Goal: Task Accomplishment & Management: Complete application form

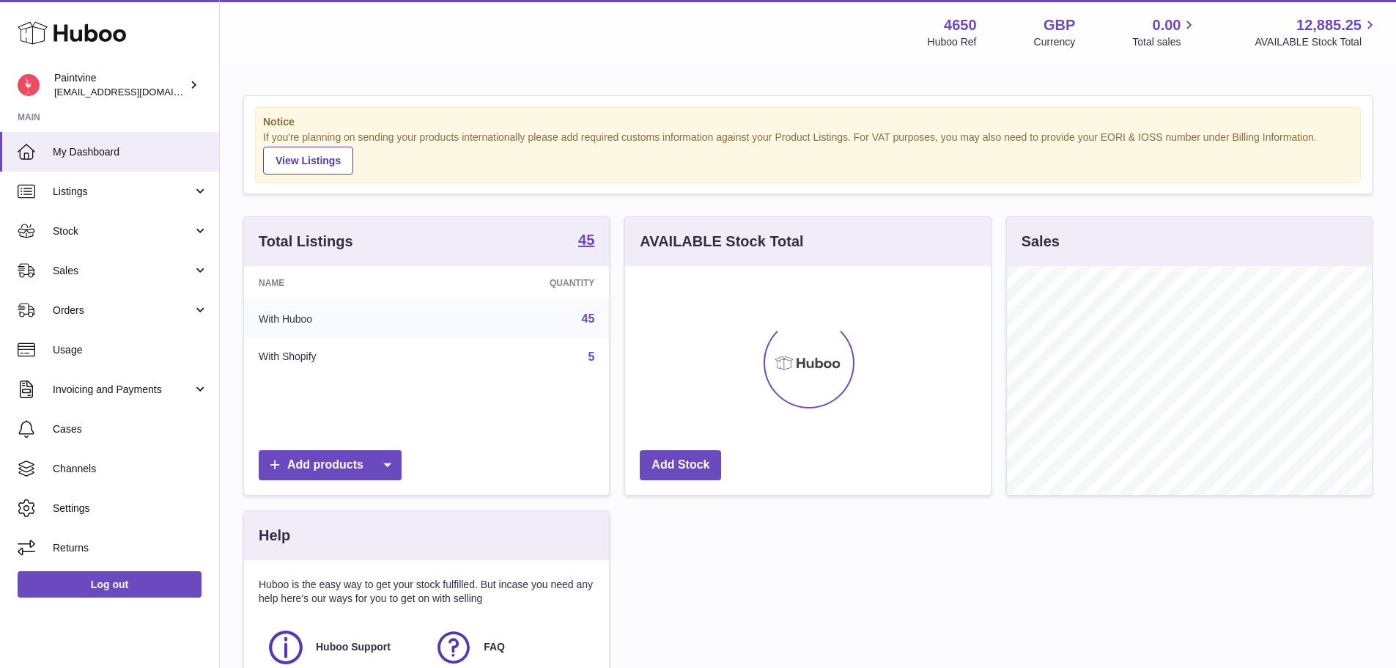
scroll to position [229, 366]
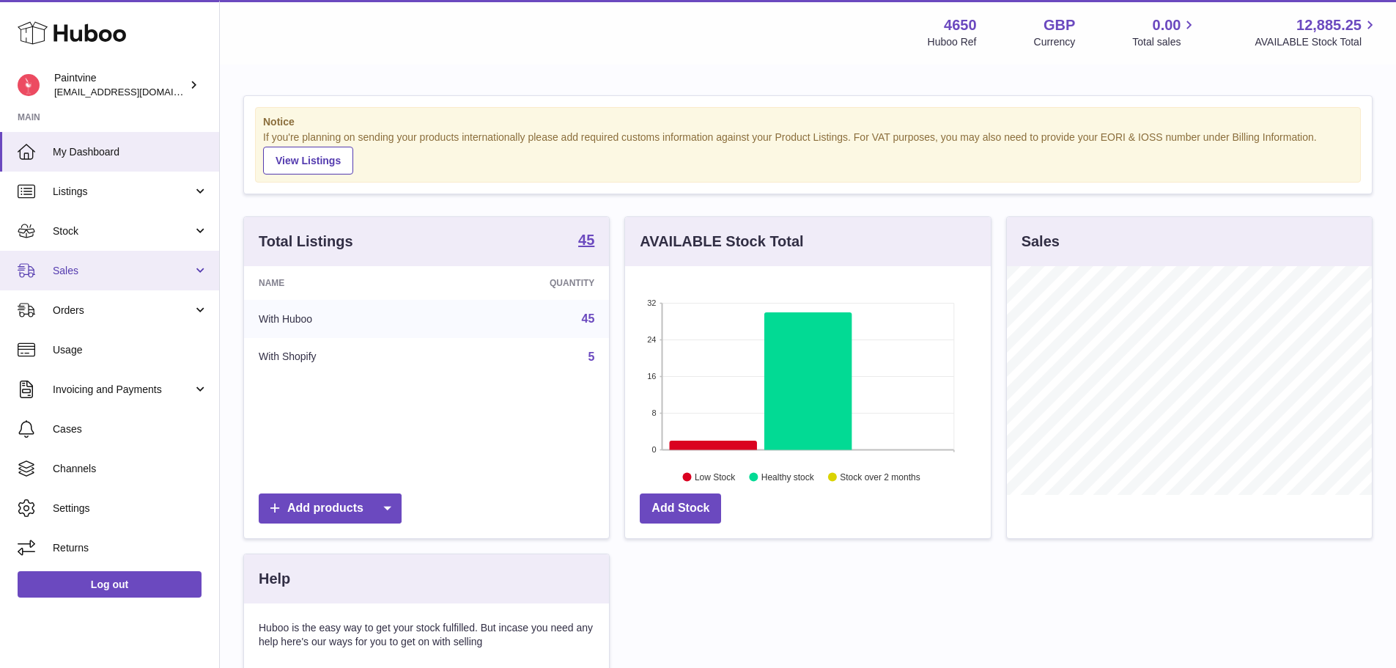
click at [121, 259] on link "Sales" at bounding box center [109, 271] width 219 height 40
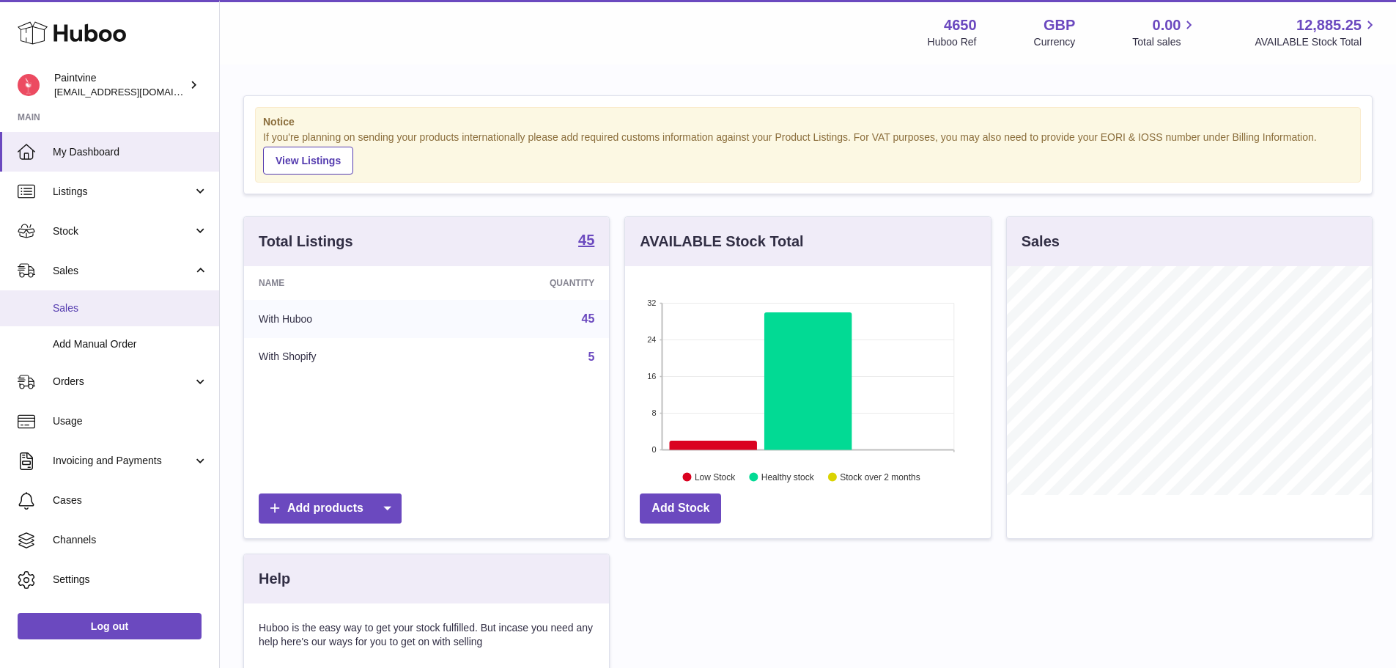
click at [172, 311] on span "Sales" at bounding box center [130, 308] width 155 height 14
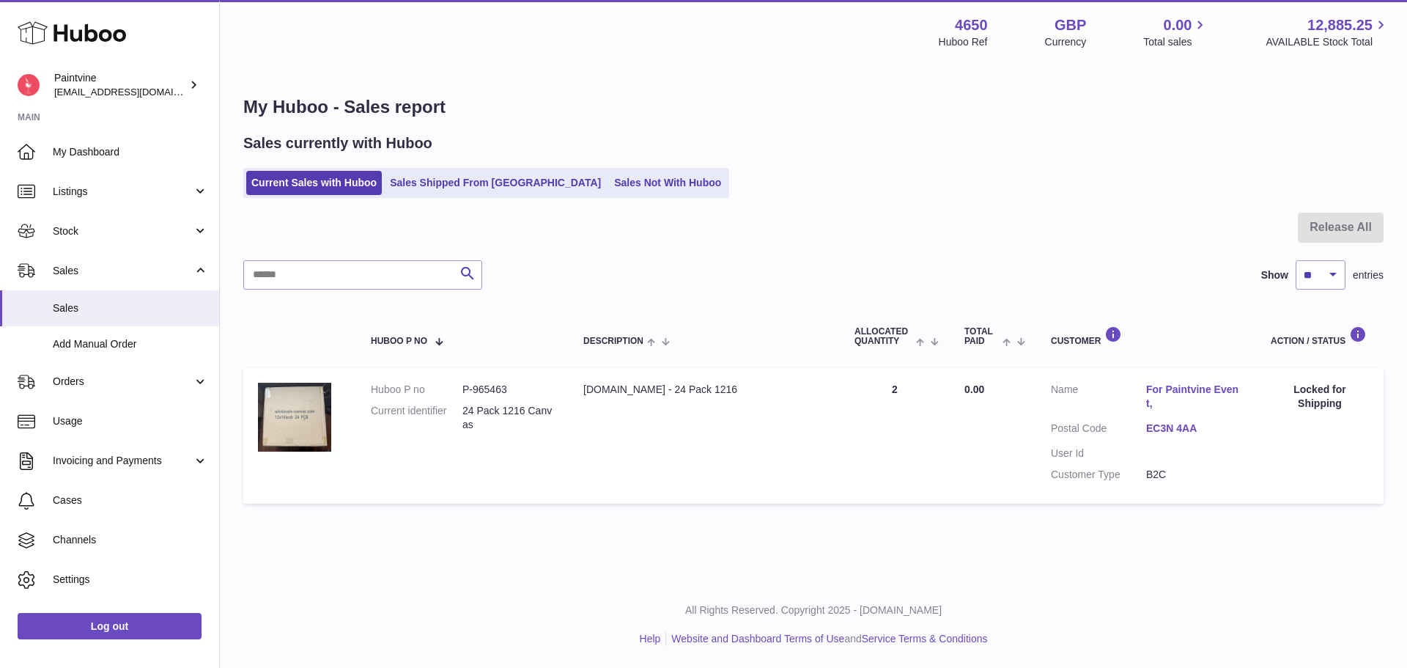
click at [1164, 427] on link "EC3N 4AA" at bounding box center [1193, 428] width 95 height 14
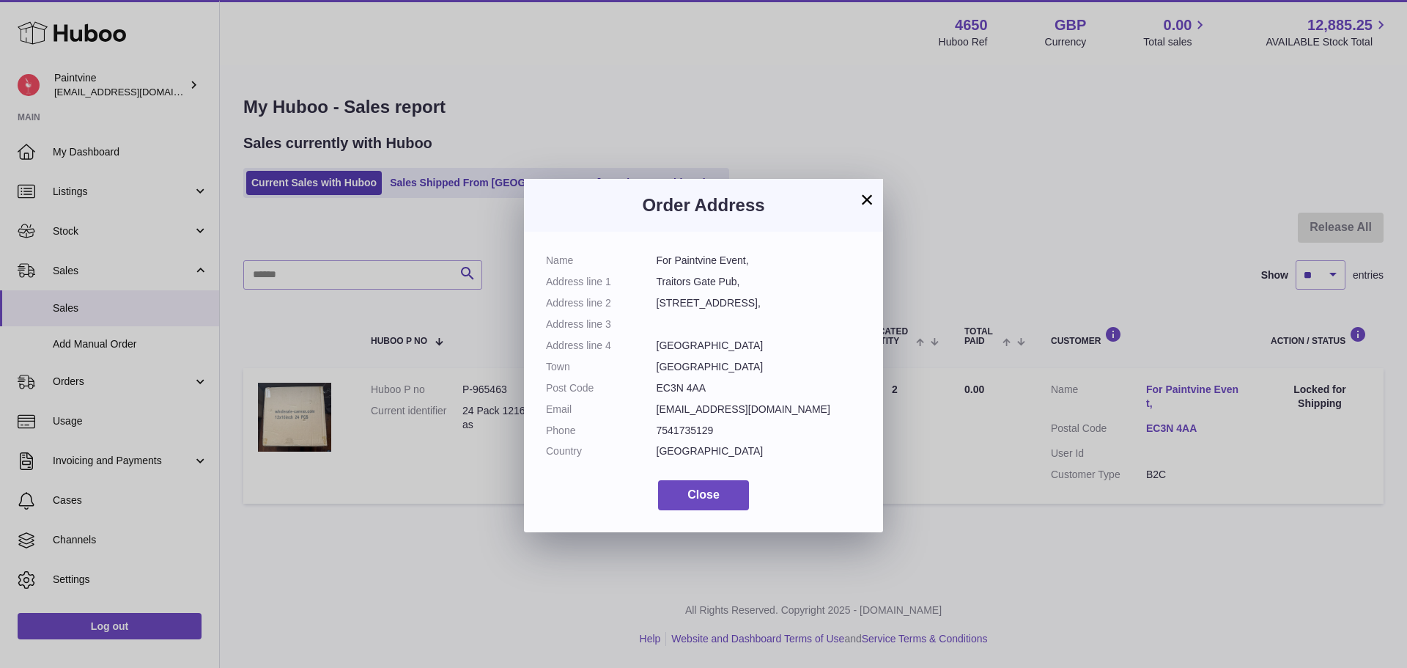
click at [858, 203] on button "×" at bounding box center [867, 200] width 18 height 18
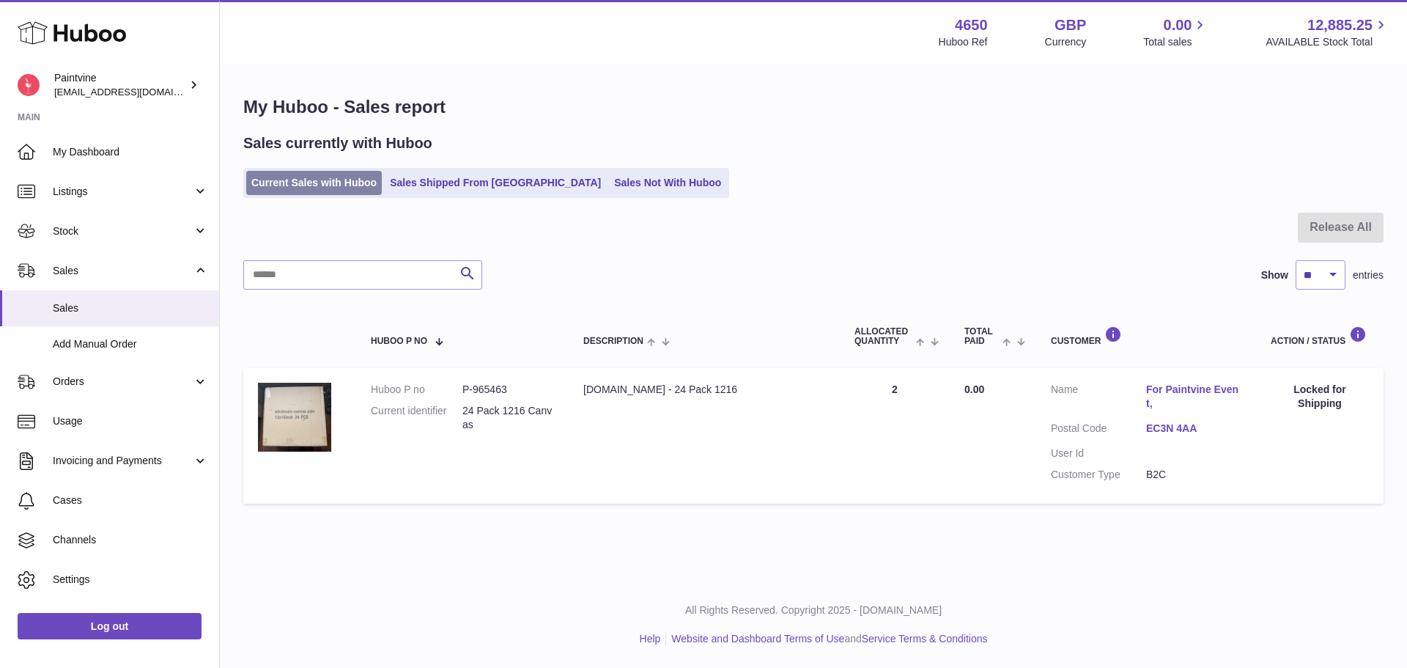
click at [382, 174] on link "Current Sales with Huboo" at bounding box center [314, 183] width 136 height 24
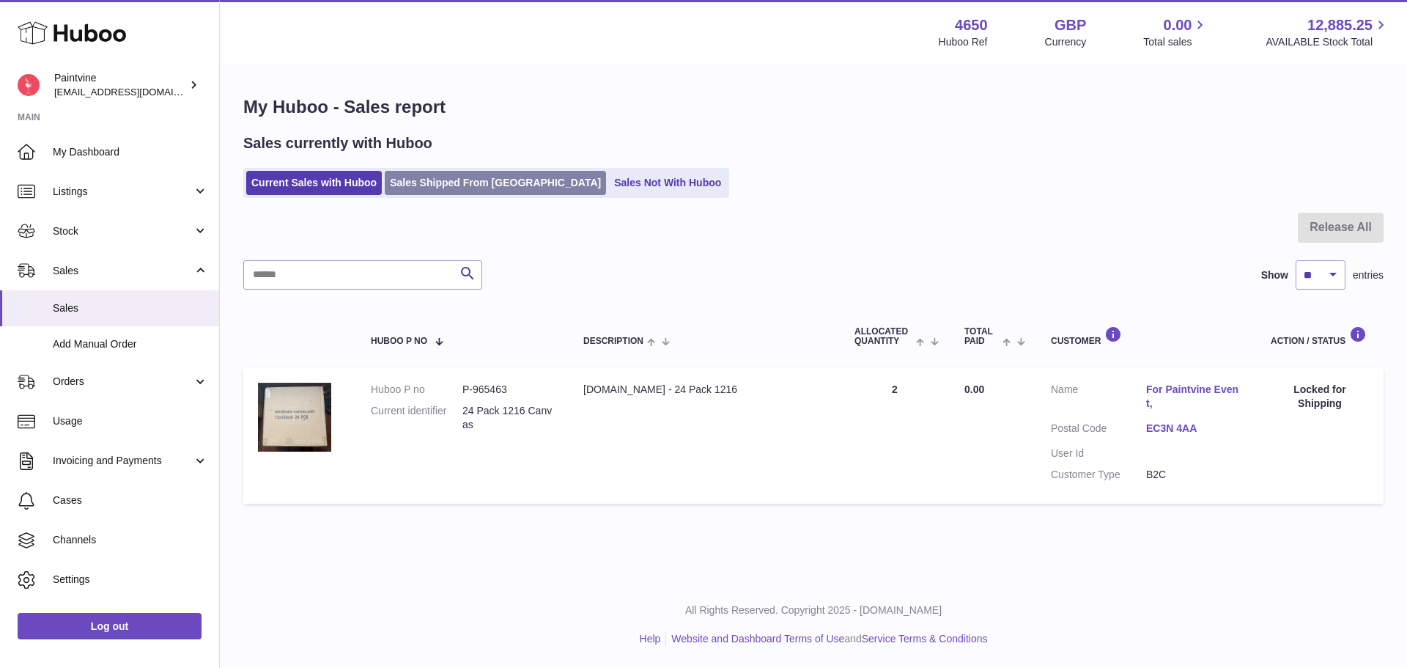
click at [418, 183] on link "Sales Shipped From Huboo" at bounding box center [495, 183] width 221 height 24
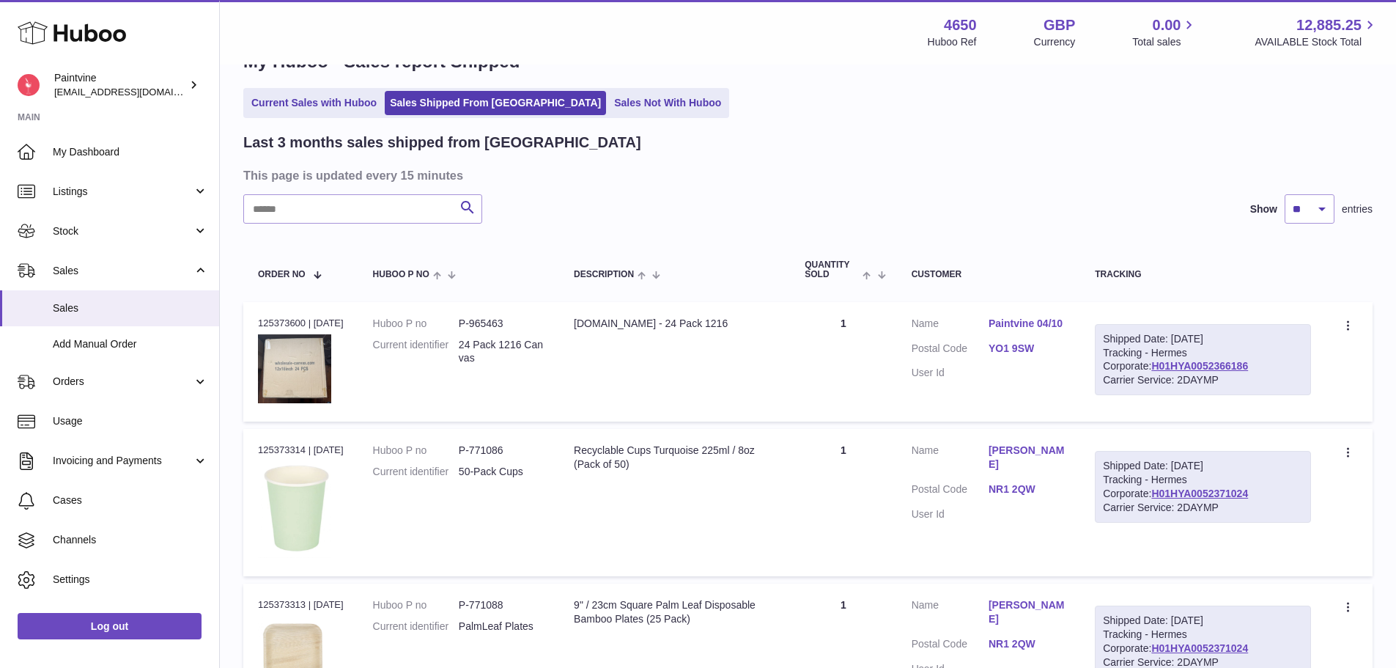
scroll to position [48, 0]
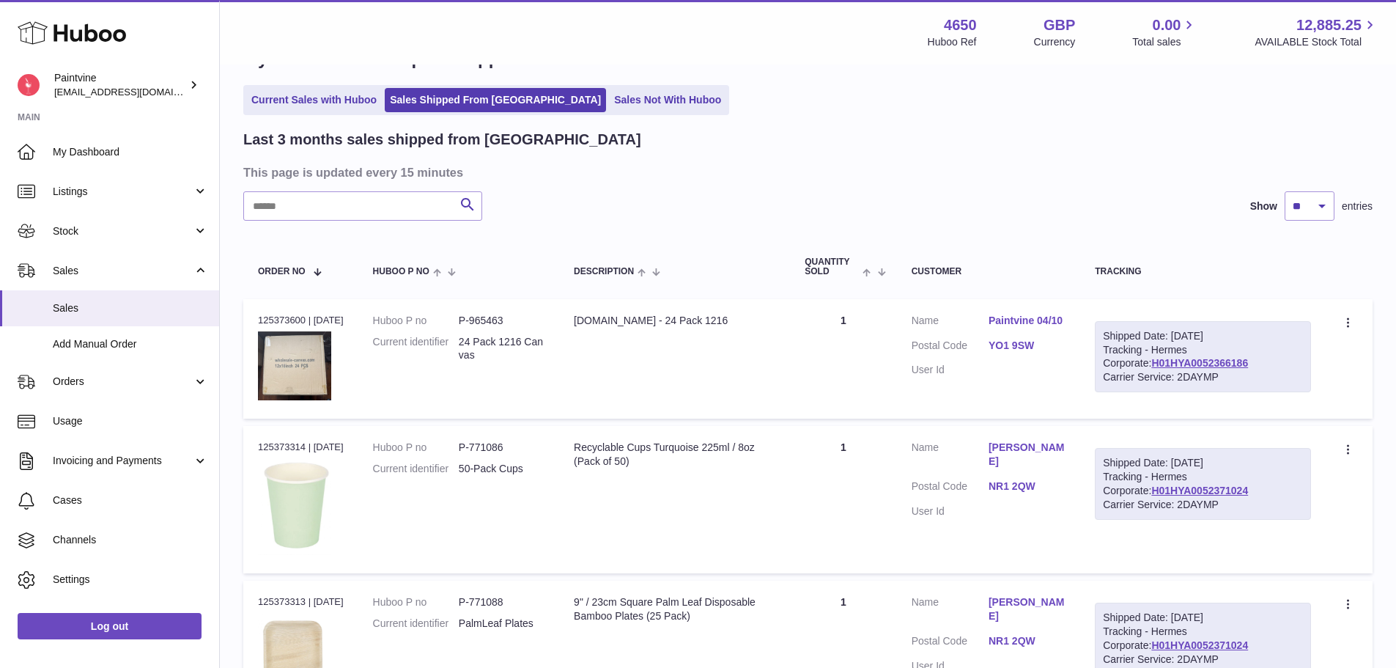
click at [1027, 344] on link "YO1 9SW" at bounding box center [1027, 346] width 77 height 14
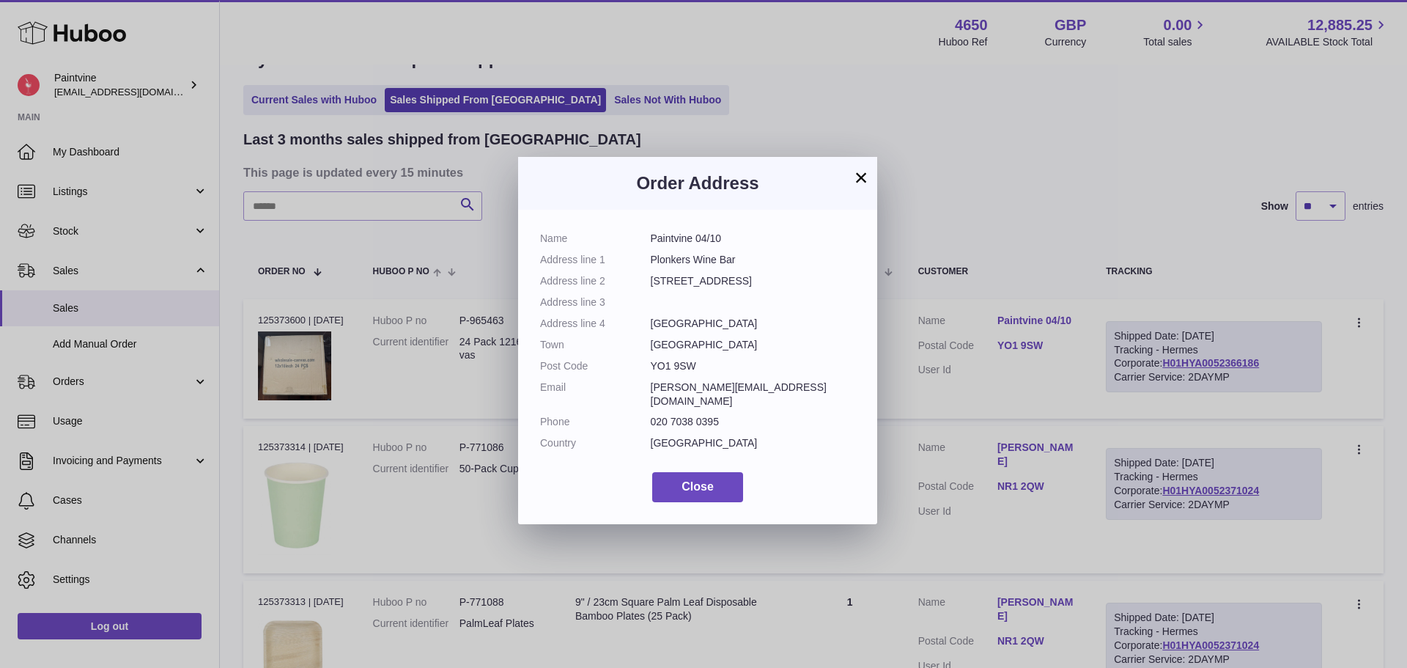
click at [858, 177] on button "×" at bounding box center [861, 178] width 18 height 18
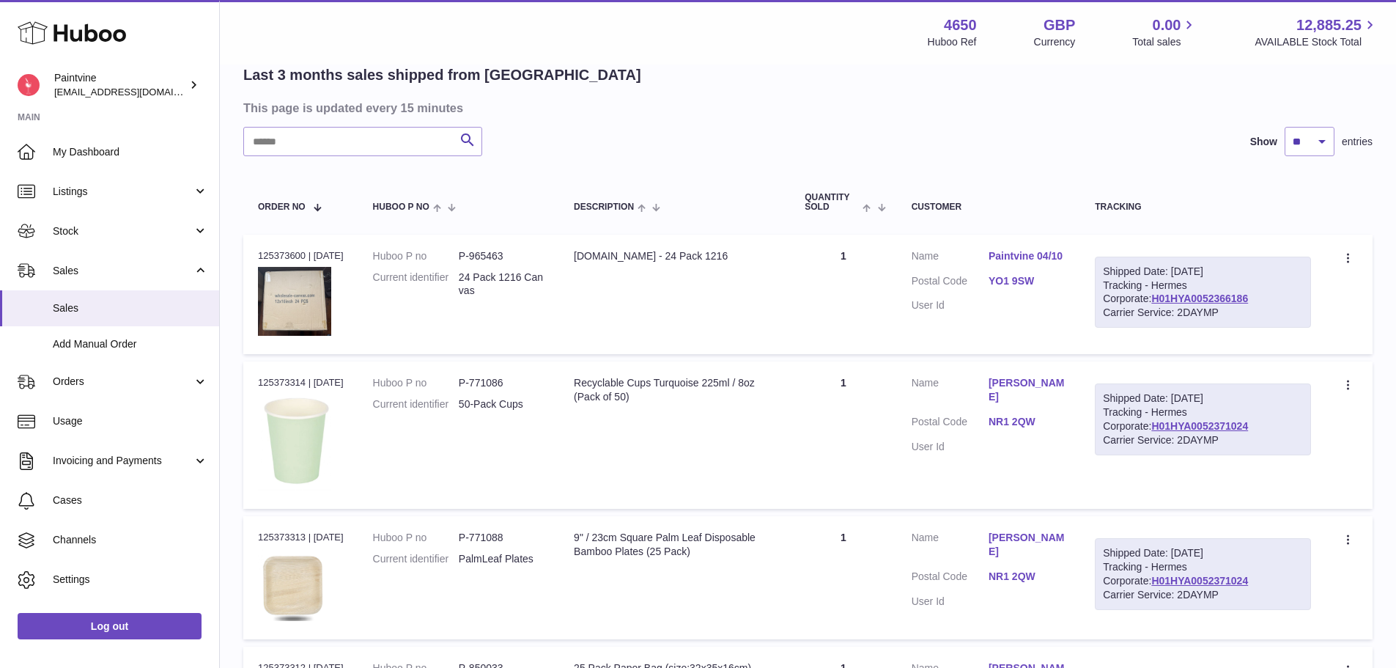
scroll to position [114, 0]
click at [1178, 298] on link "H01HYA0052366186" at bounding box center [1199, 298] width 97 height 12
click at [1157, 427] on link "H01HYA0052371024" at bounding box center [1199, 425] width 97 height 12
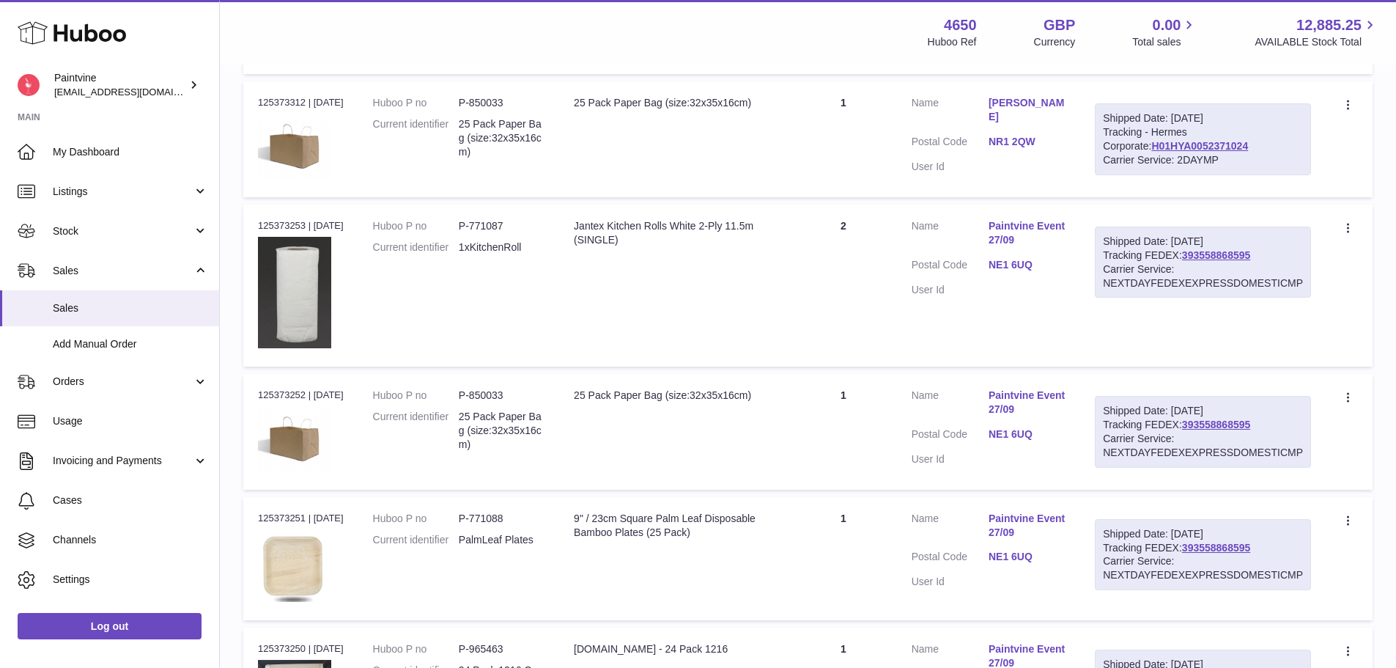
scroll to position [720, 0]
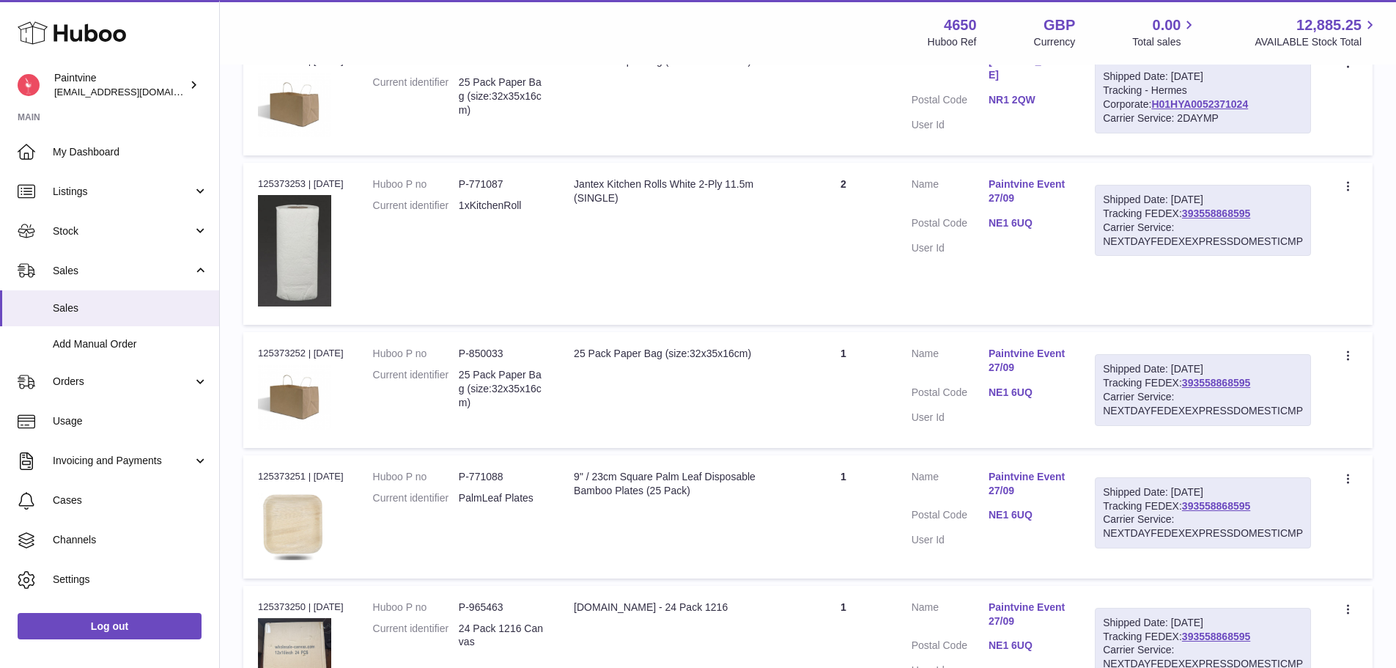
click at [1014, 213] on dl "Customer Name Paintvine Event 27/09 Postal Code NE1 6UQ User Id" at bounding box center [989, 219] width 155 height 85
drag, startPoint x: 1017, startPoint y: 214, endPoint x: 1025, endPoint y: 221, distance: 10.4
click at [1018, 214] on dl "Customer Name Paintvine Event 27/09 Postal Code NE1 6UQ User Id" at bounding box center [989, 219] width 155 height 85
click at [1026, 222] on link "NE1 6UQ" at bounding box center [1027, 223] width 77 height 14
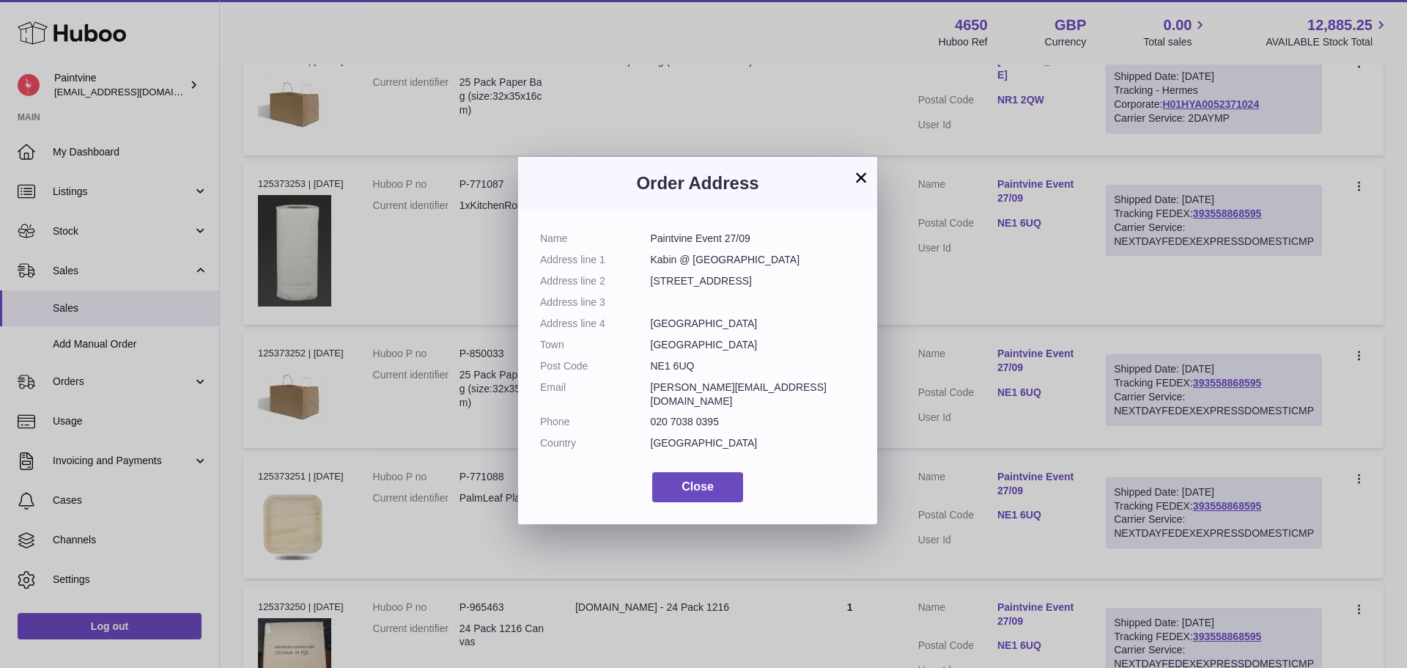
click at [862, 174] on button "×" at bounding box center [861, 178] width 18 height 18
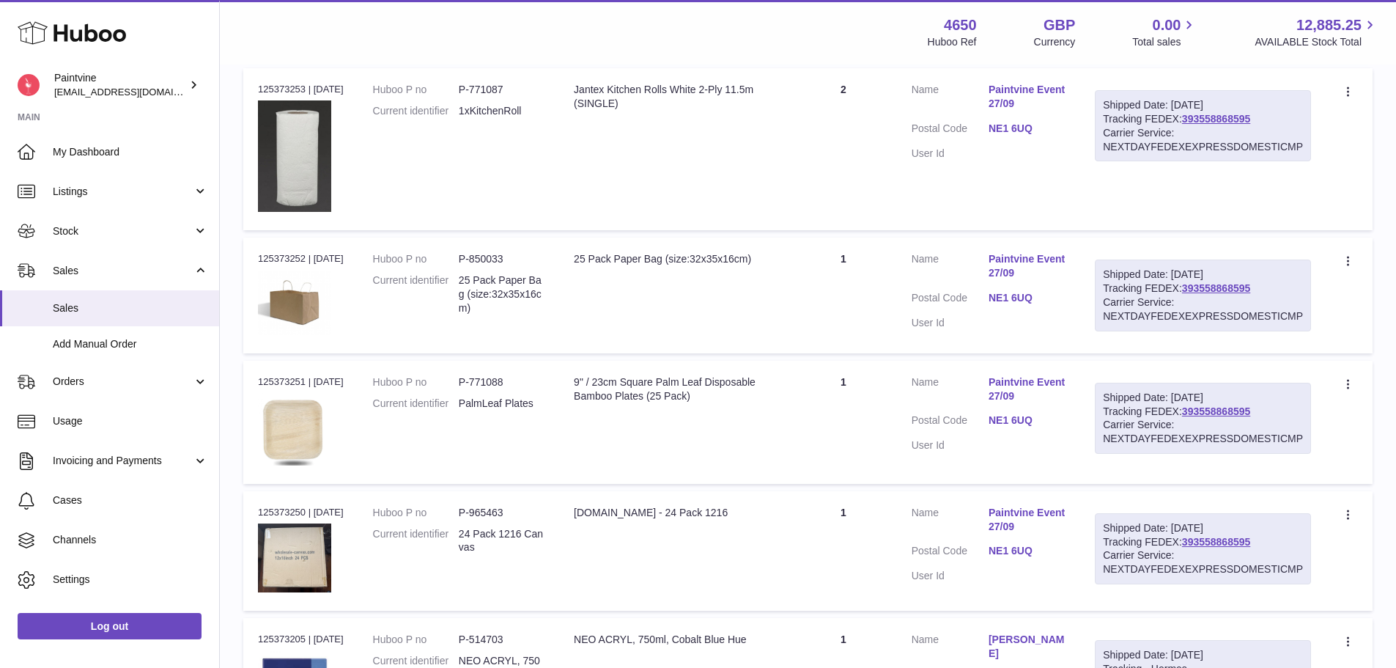
scroll to position [866, 0]
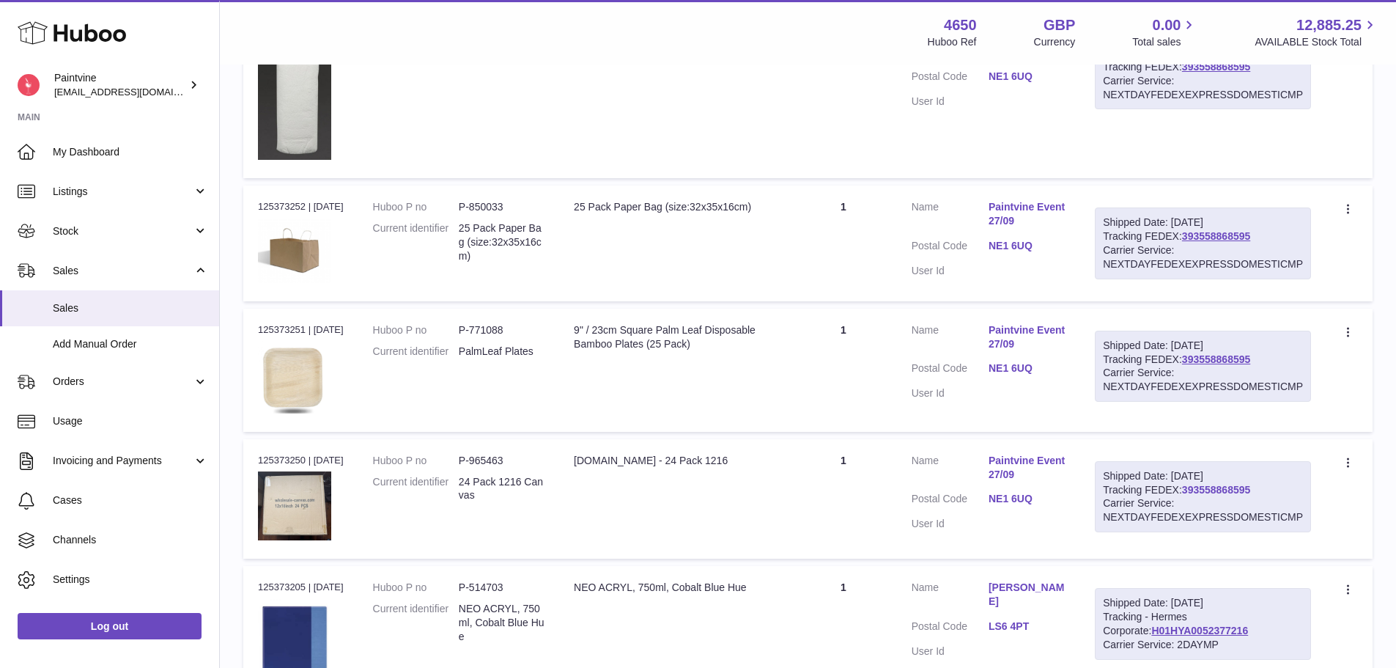
click at [1213, 484] on link "393558868595" at bounding box center [1216, 490] width 68 height 12
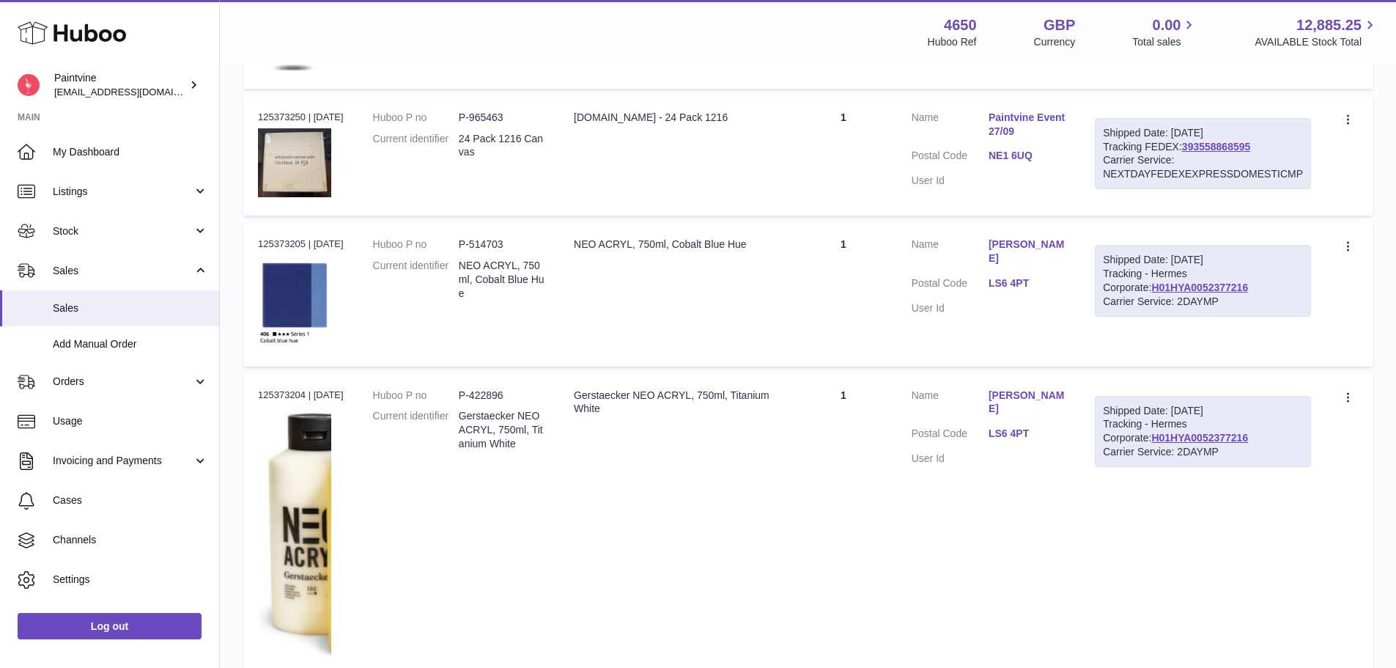
scroll to position [1210, 0]
click at [1027, 276] on link "LS6 4PT" at bounding box center [1027, 283] width 77 height 14
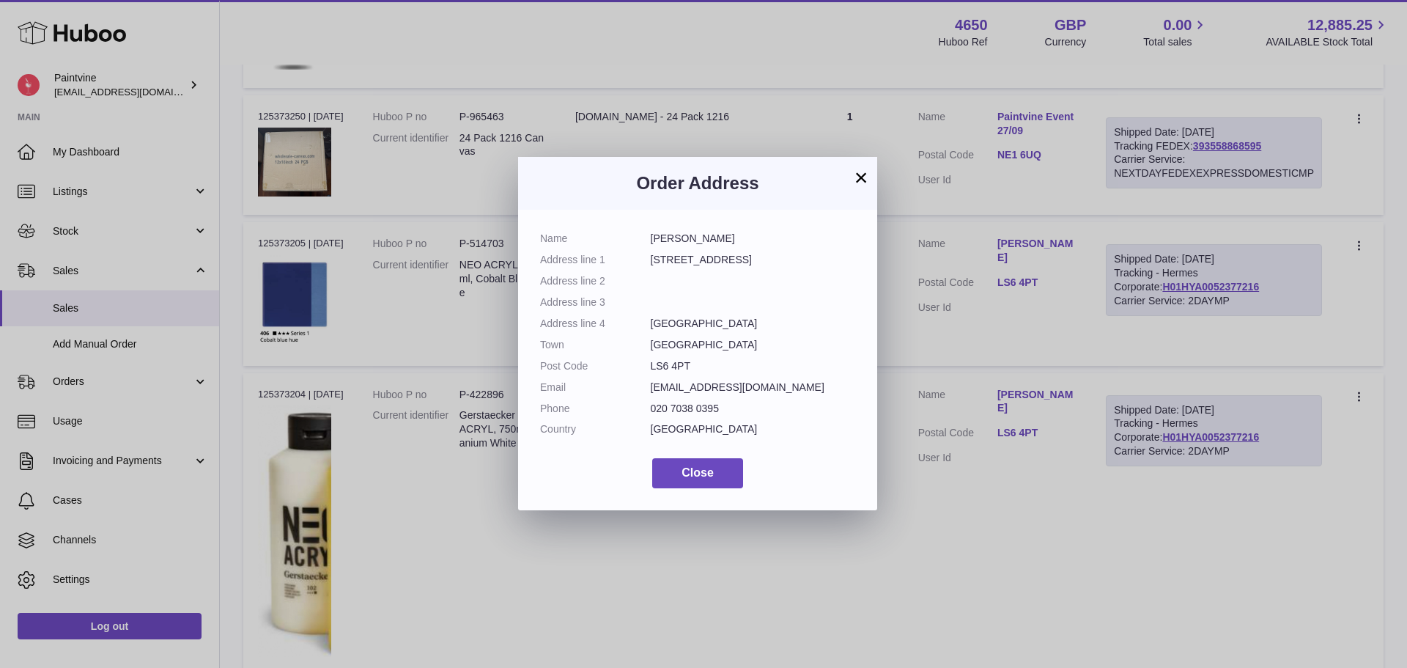
click at [861, 180] on button "×" at bounding box center [861, 178] width 18 height 18
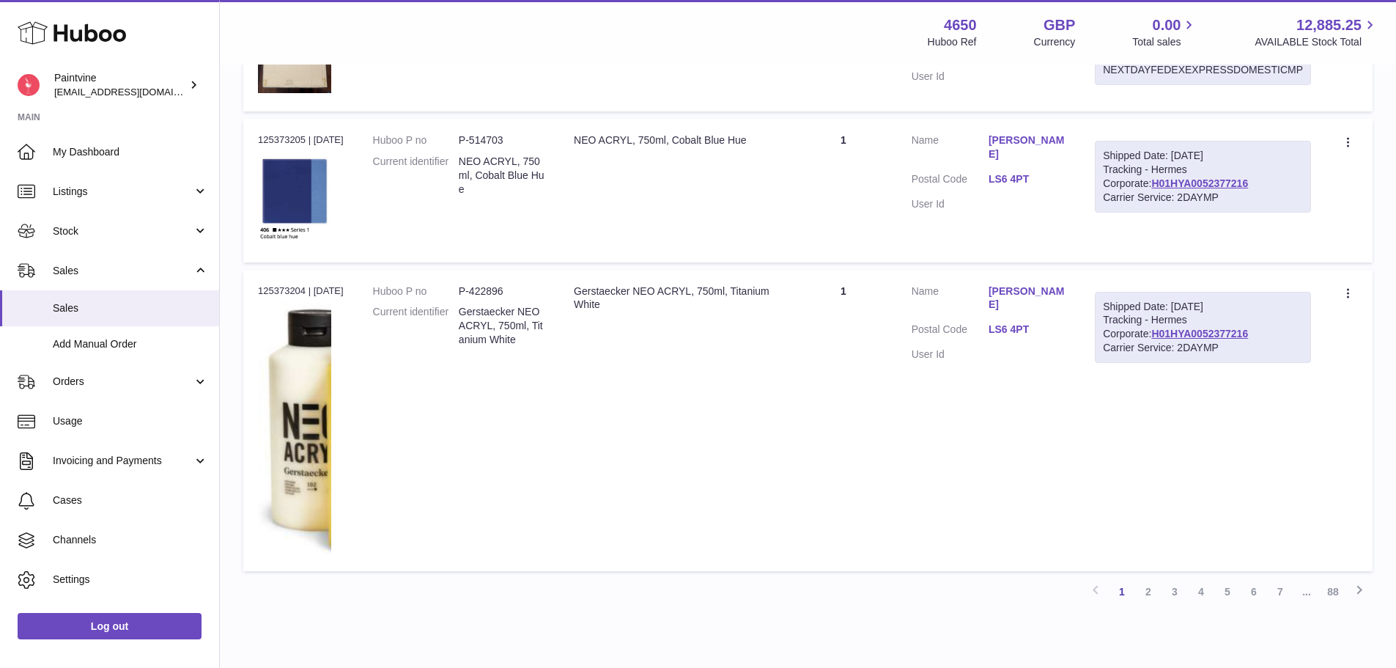
scroll to position [1377, 0]
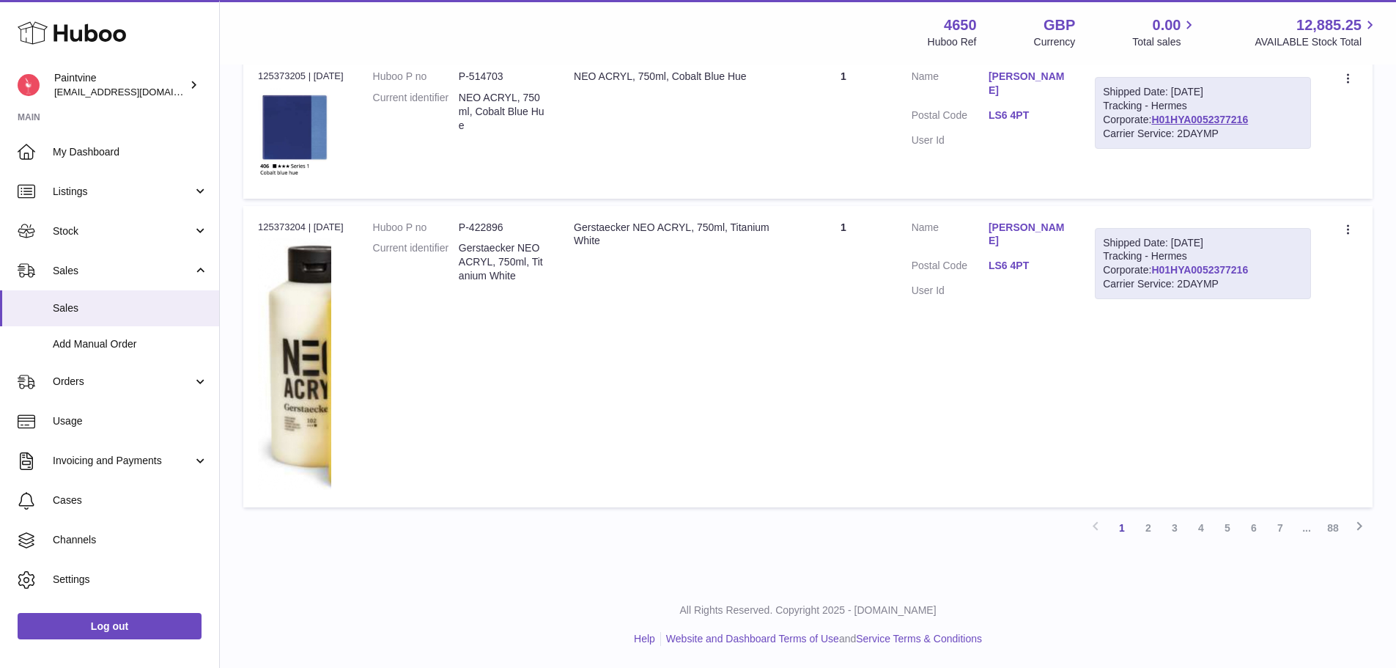
click at [1170, 273] on link "H01HYA0052377216" at bounding box center [1199, 270] width 97 height 12
click at [1024, 259] on link "LS6 4PT" at bounding box center [1027, 266] width 77 height 14
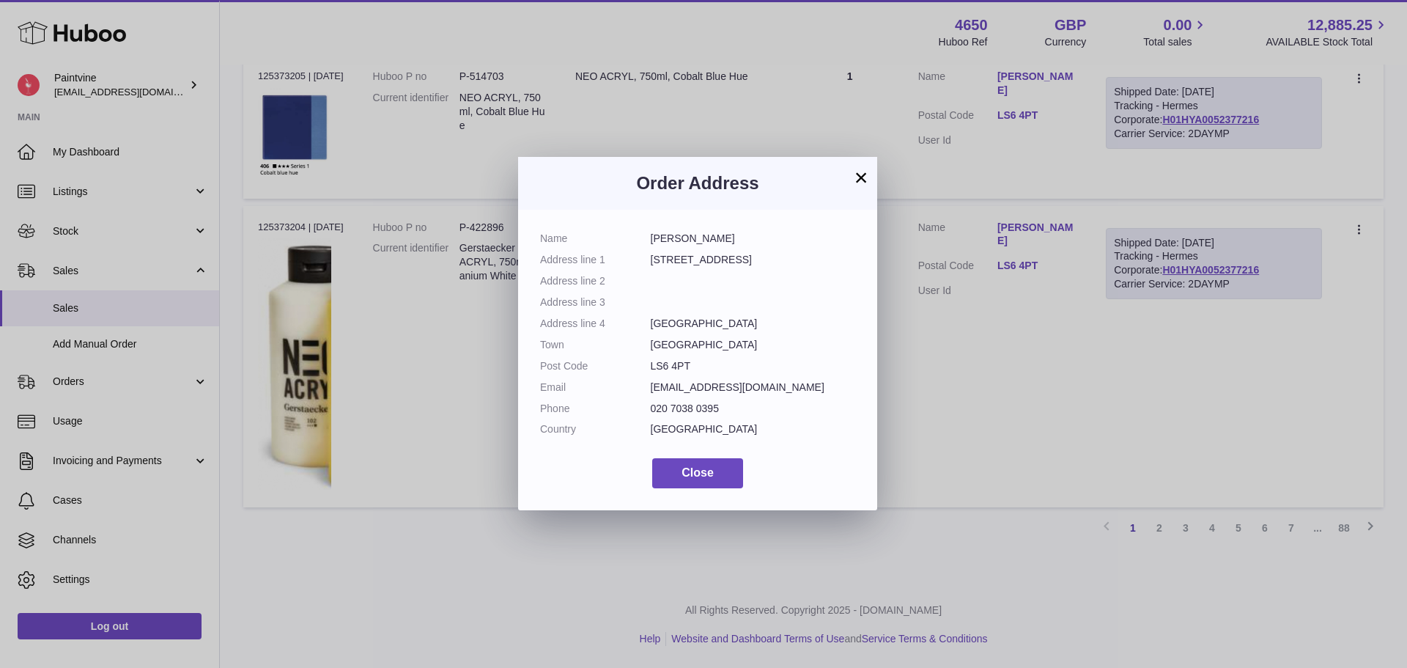
click at [854, 176] on button "×" at bounding box center [861, 178] width 18 height 18
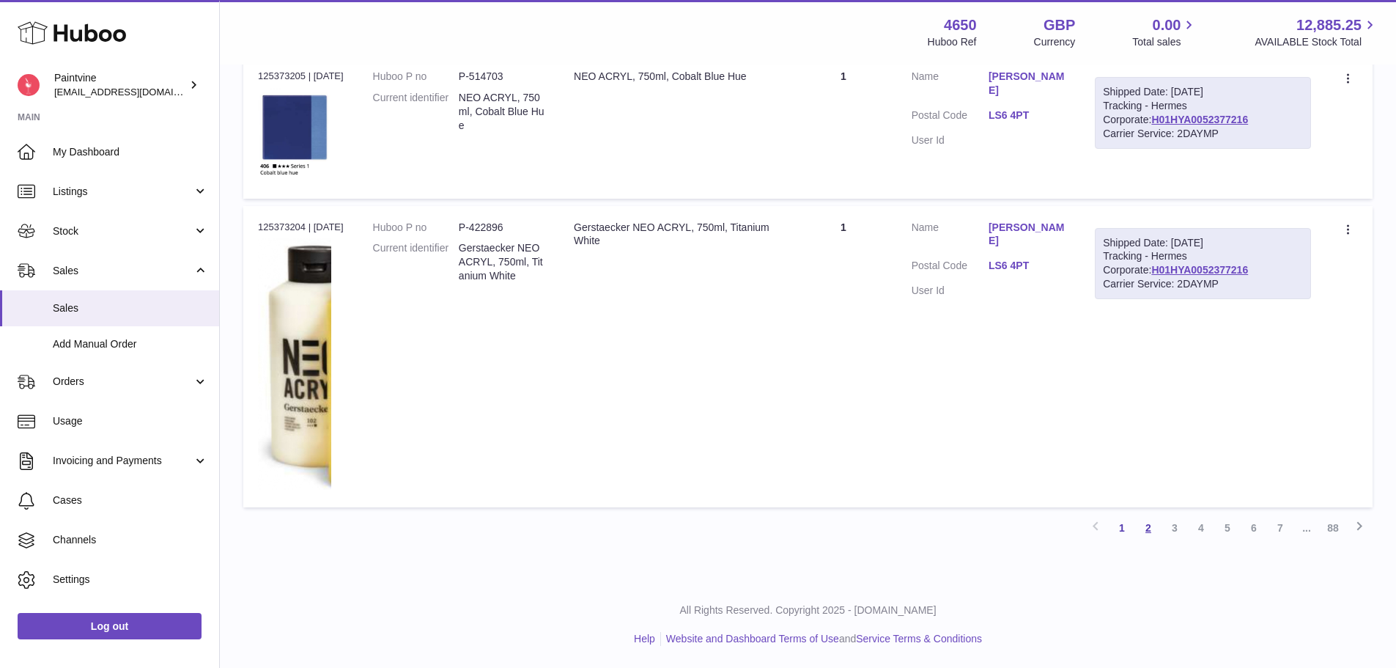
click at [1151, 522] on link "2" at bounding box center [1148, 527] width 26 height 26
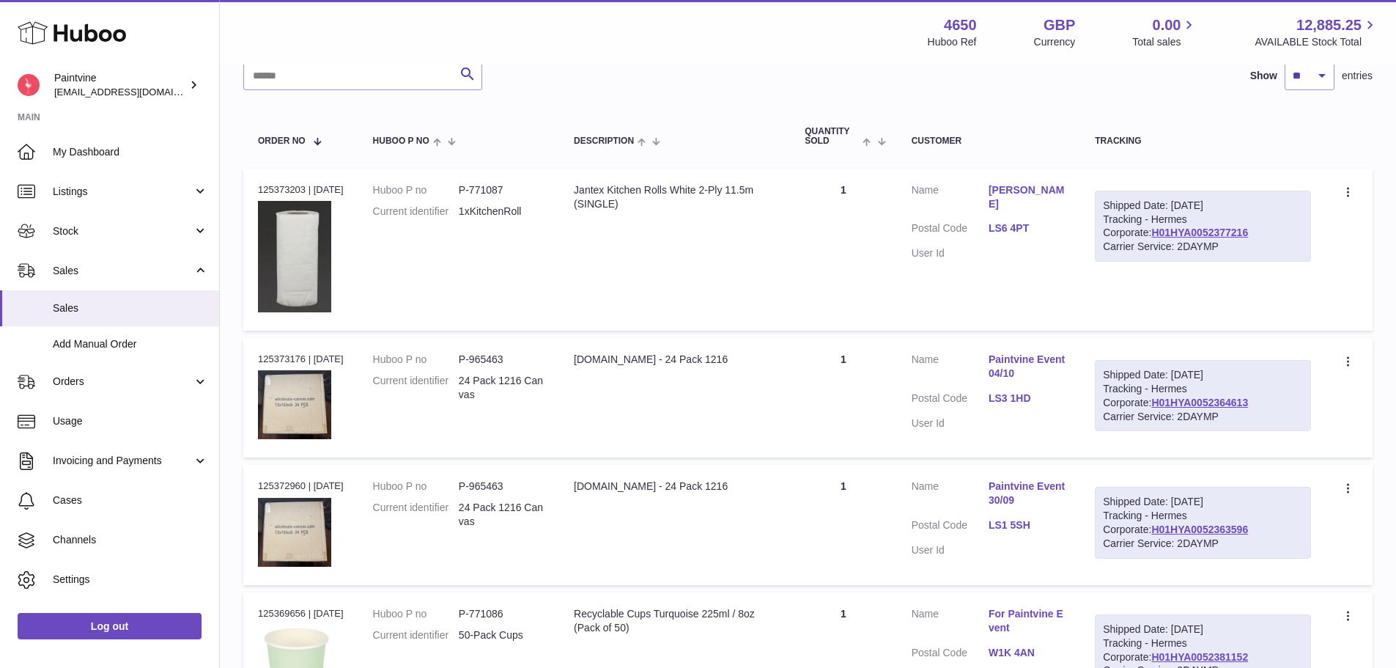
scroll to position [180, 0]
click at [1007, 221] on link "LS6 4PT" at bounding box center [1027, 228] width 77 height 14
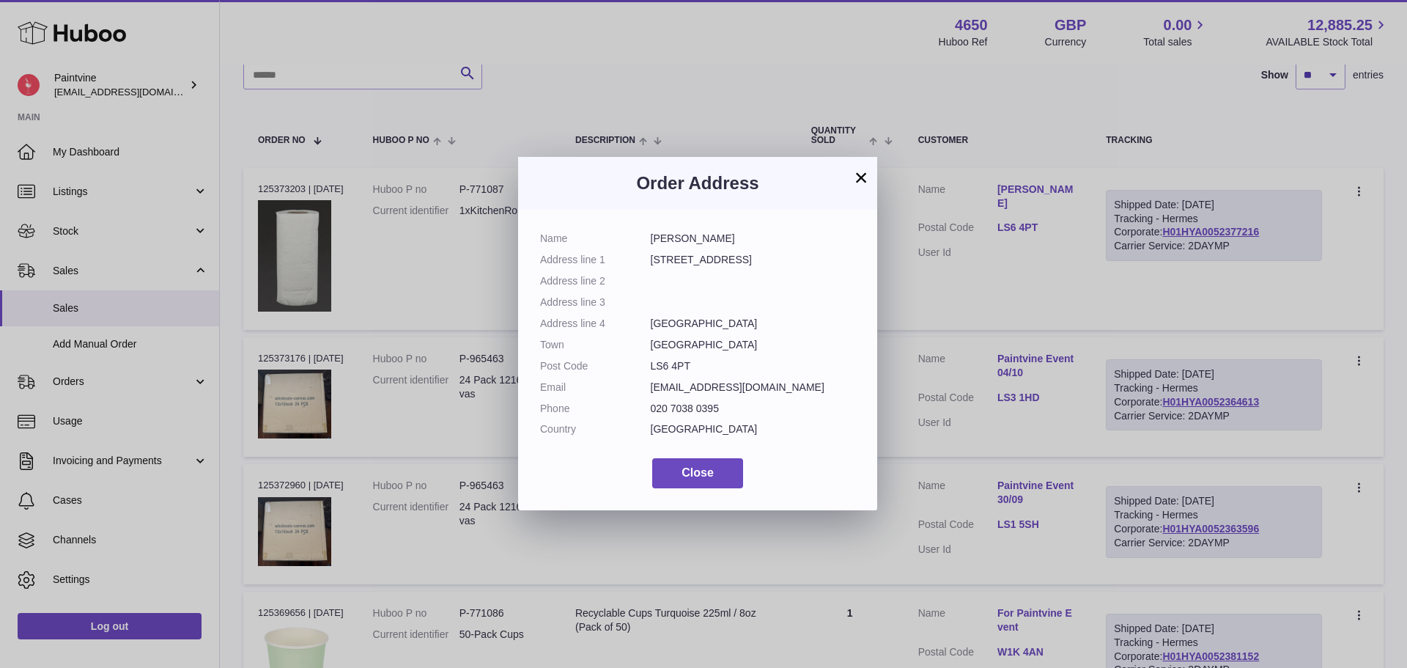
click at [855, 182] on button "×" at bounding box center [861, 178] width 18 height 18
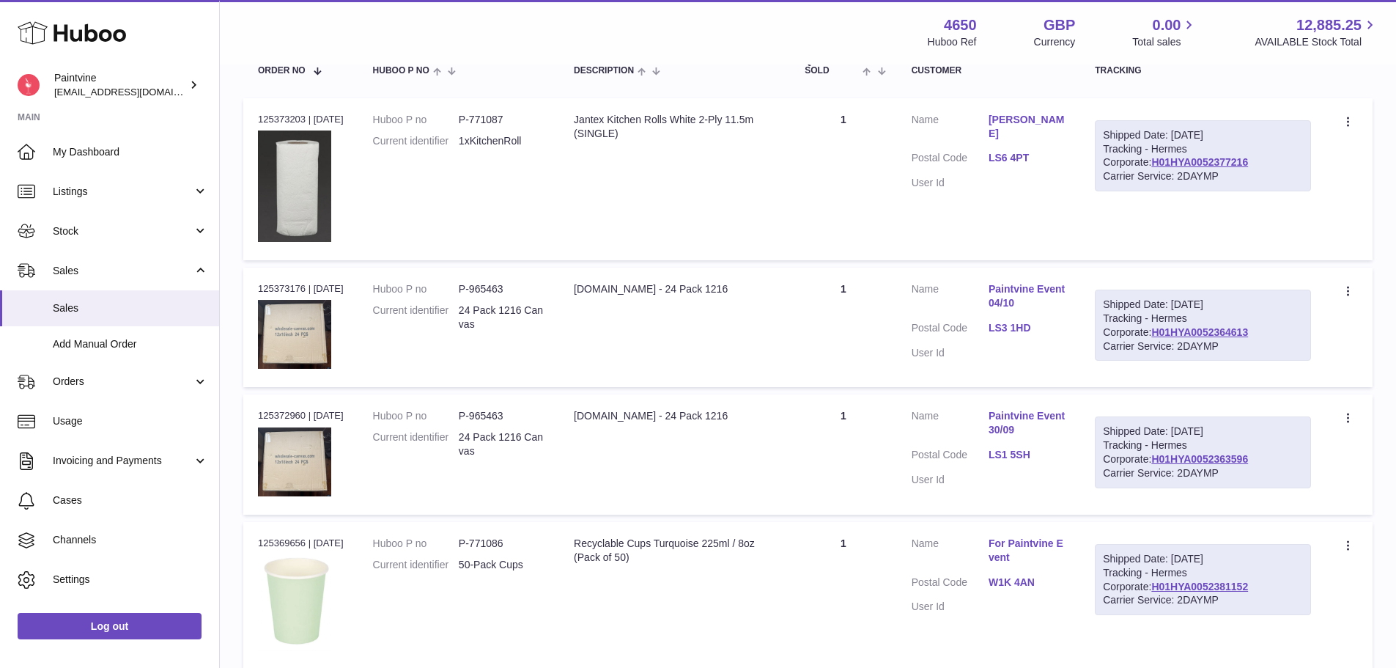
scroll to position [253, 0]
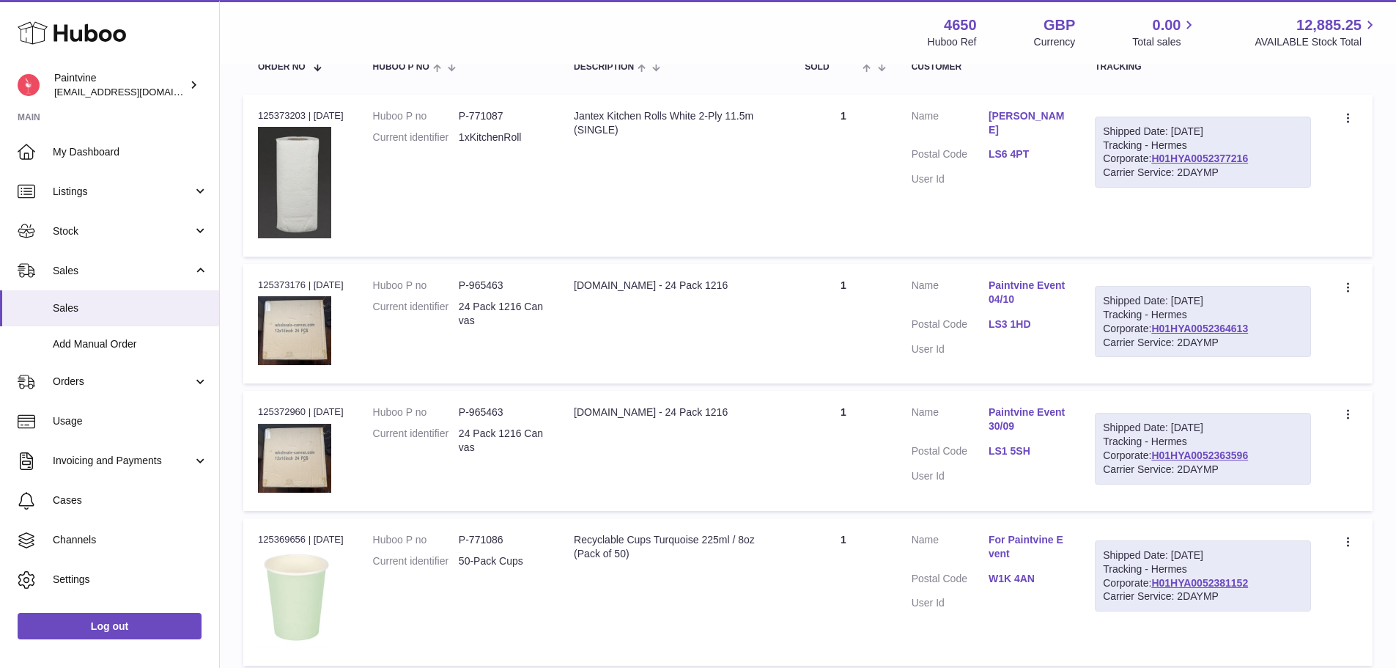
click at [1006, 320] on link "LS3 1HD" at bounding box center [1027, 324] width 77 height 14
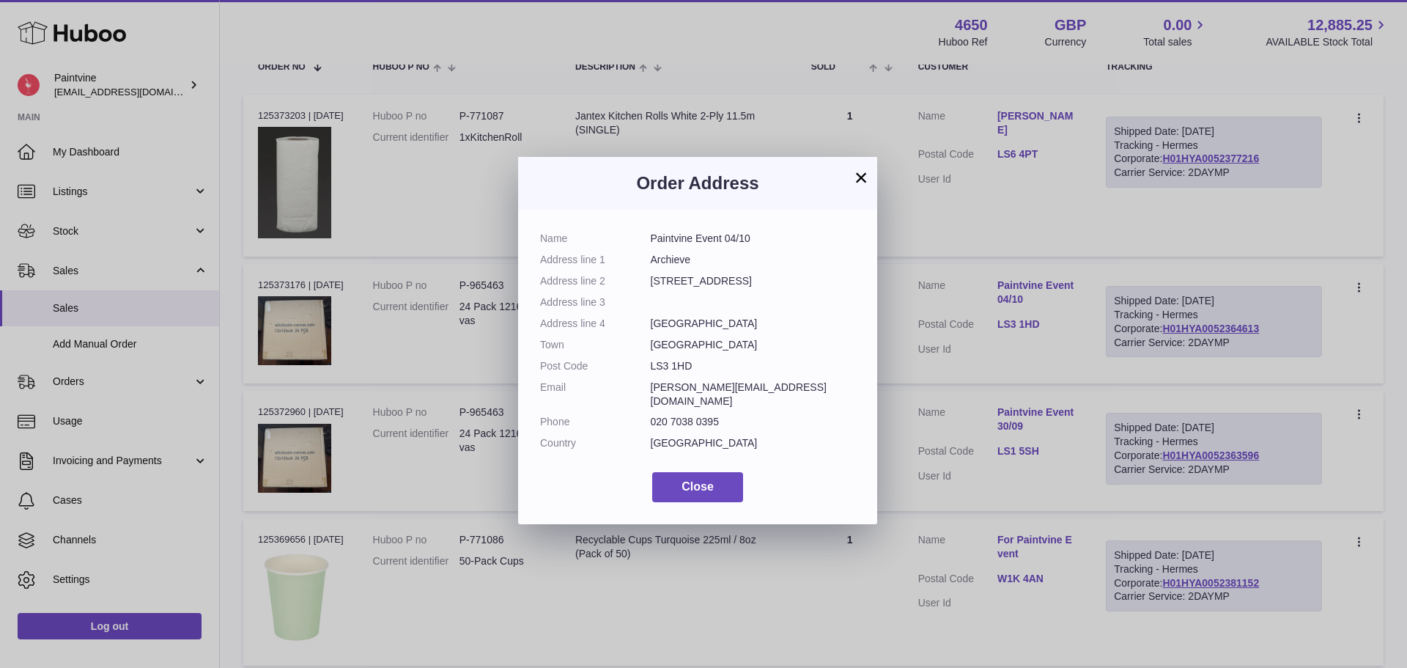
click at [859, 178] on button "×" at bounding box center [861, 178] width 18 height 18
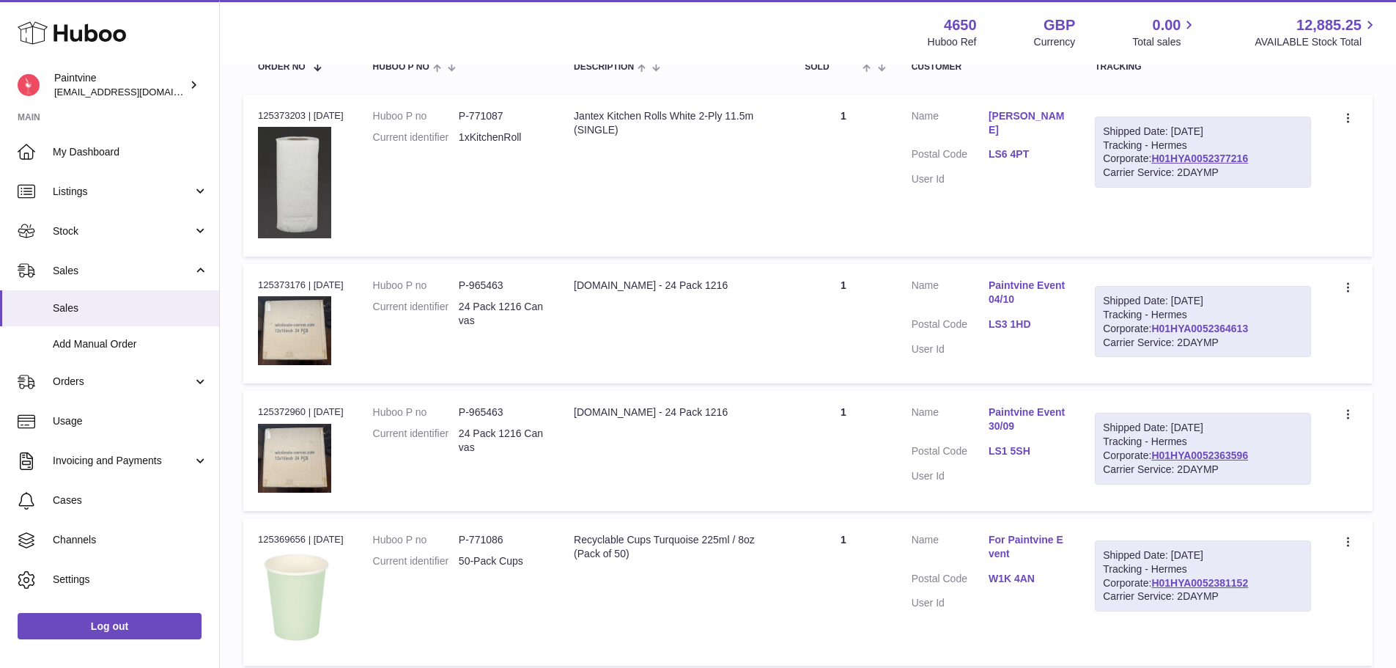
click at [1151, 322] on link "H01HYA0052364613" at bounding box center [1199, 328] width 97 height 12
click at [1022, 446] on link "LS1 5SH" at bounding box center [1027, 451] width 77 height 14
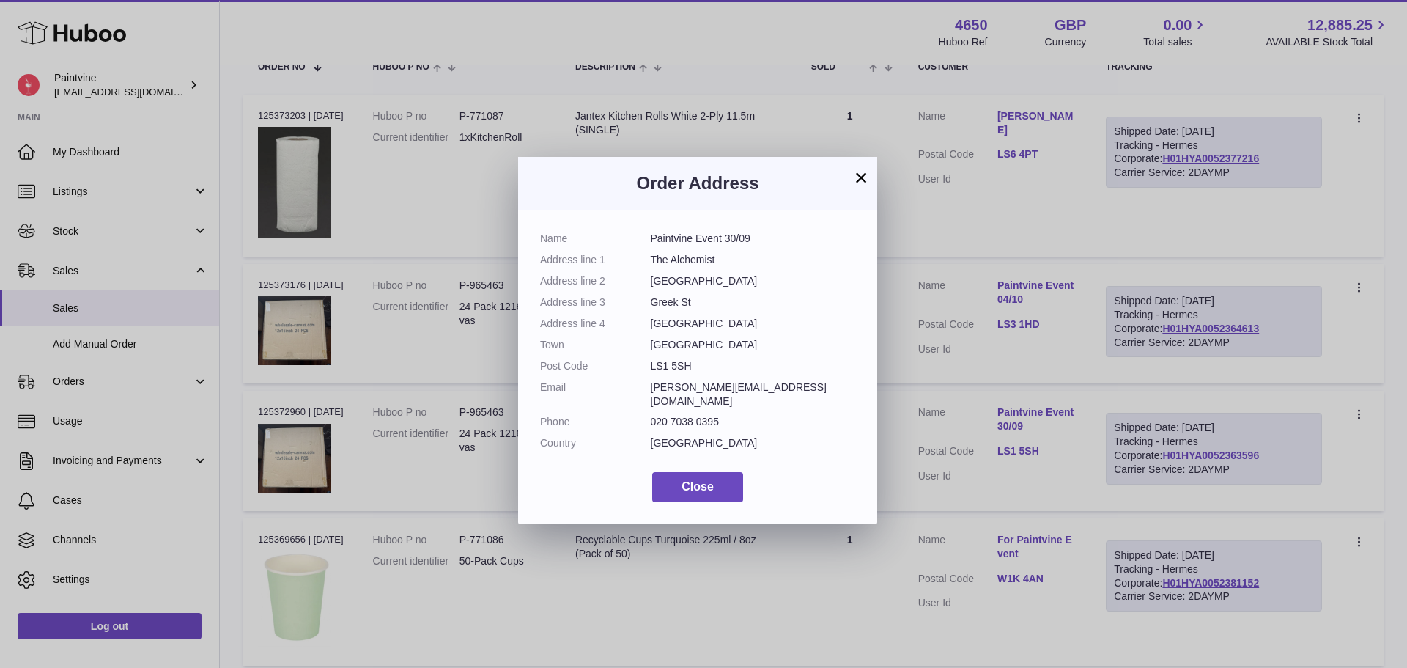
click at [865, 174] on button "×" at bounding box center [861, 178] width 18 height 18
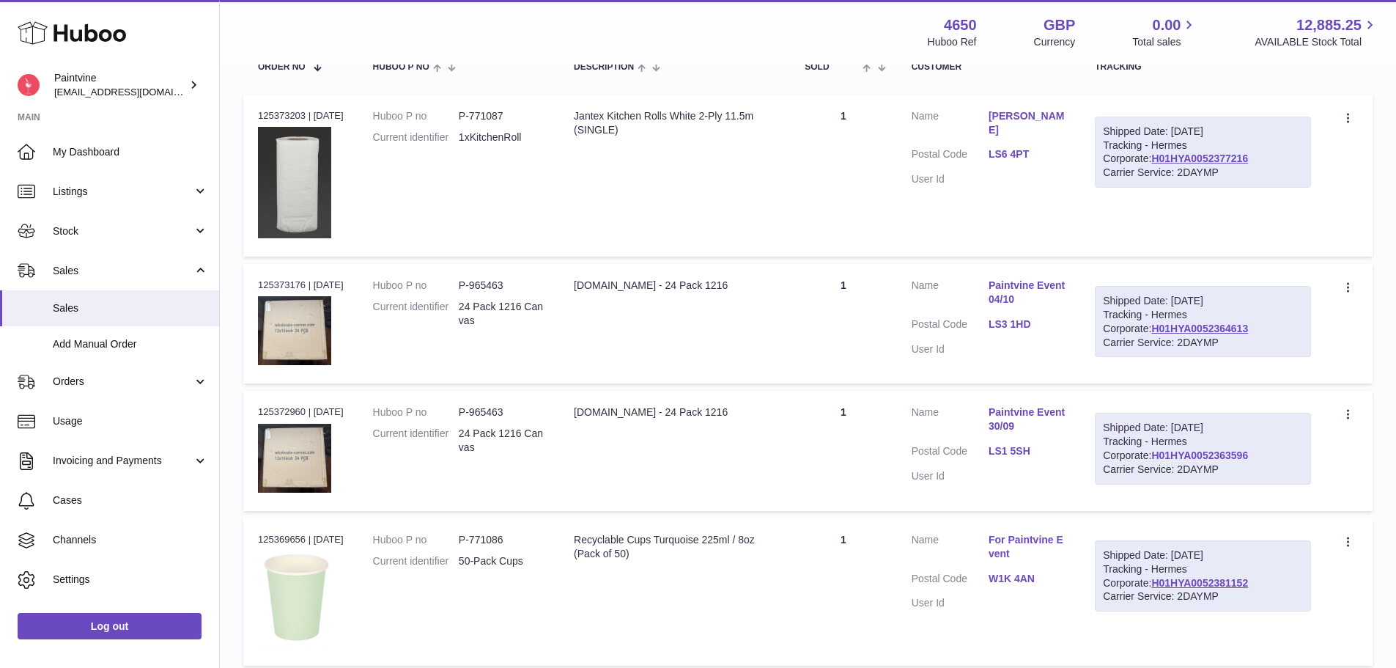
click at [1151, 454] on link "H01HYA0052363596" at bounding box center [1199, 455] width 97 height 12
click at [1011, 457] on link "LS1 5SH" at bounding box center [1027, 451] width 77 height 14
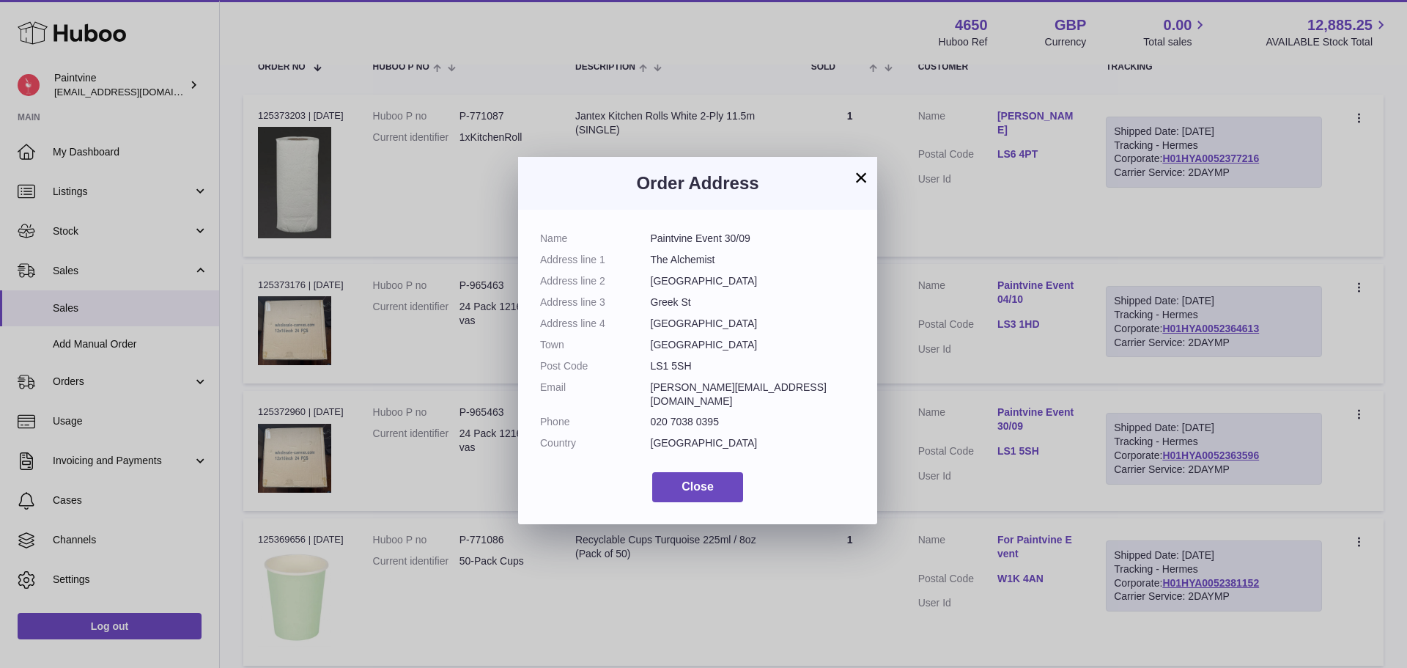
click at [860, 172] on button "×" at bounding box center [861, 178] width 18 height 18
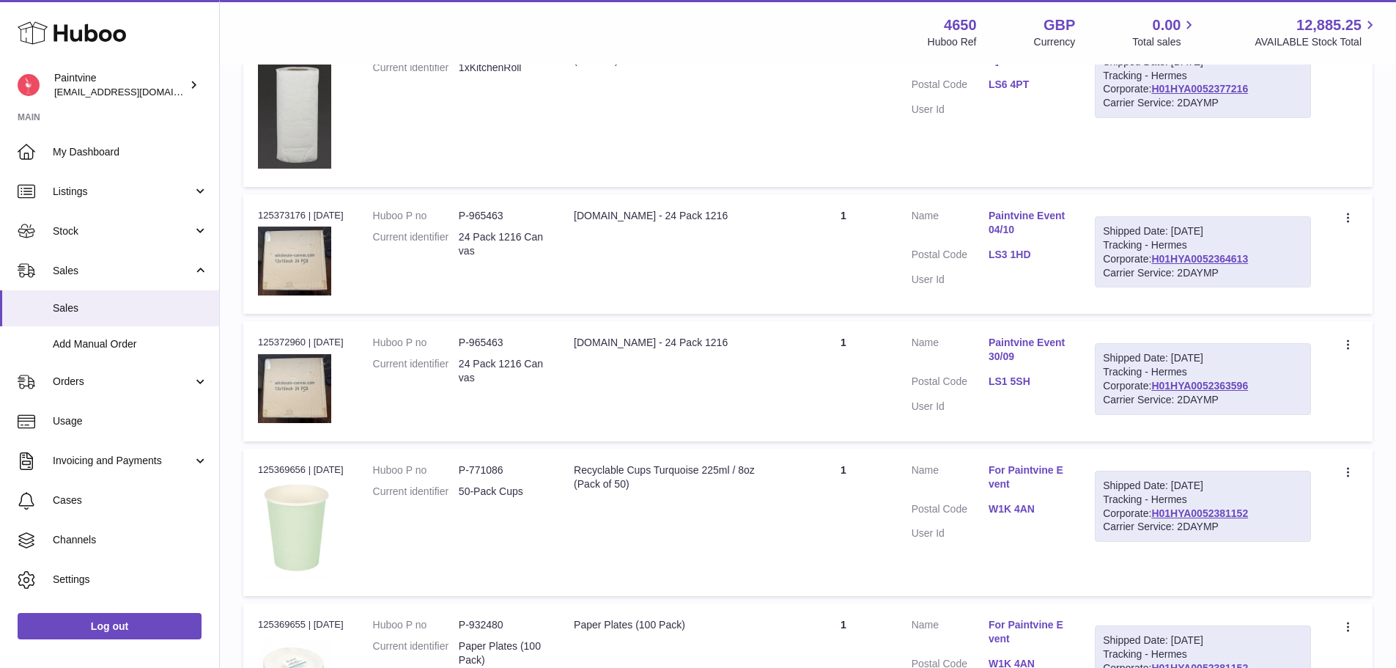
scroll to position [326, 0]
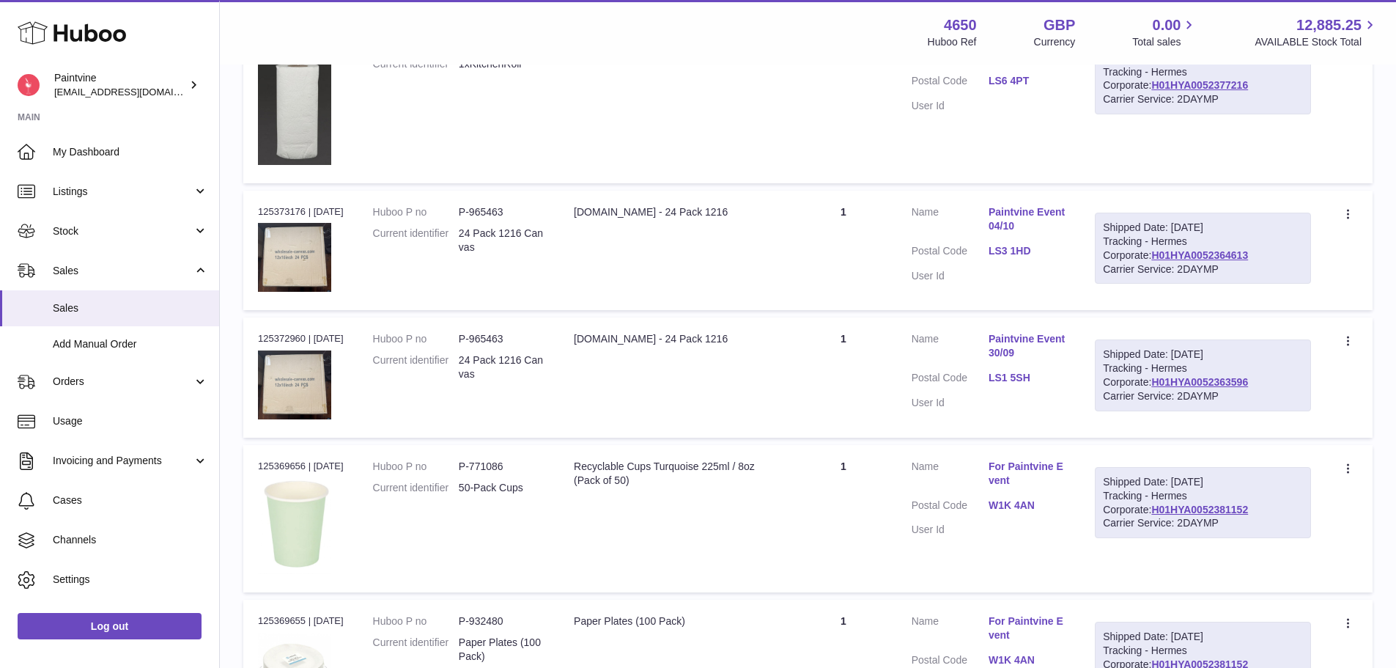
click at [1023, 248] on link "LS3 1HD" at bounding box center [1027, 251] width 77 height 14
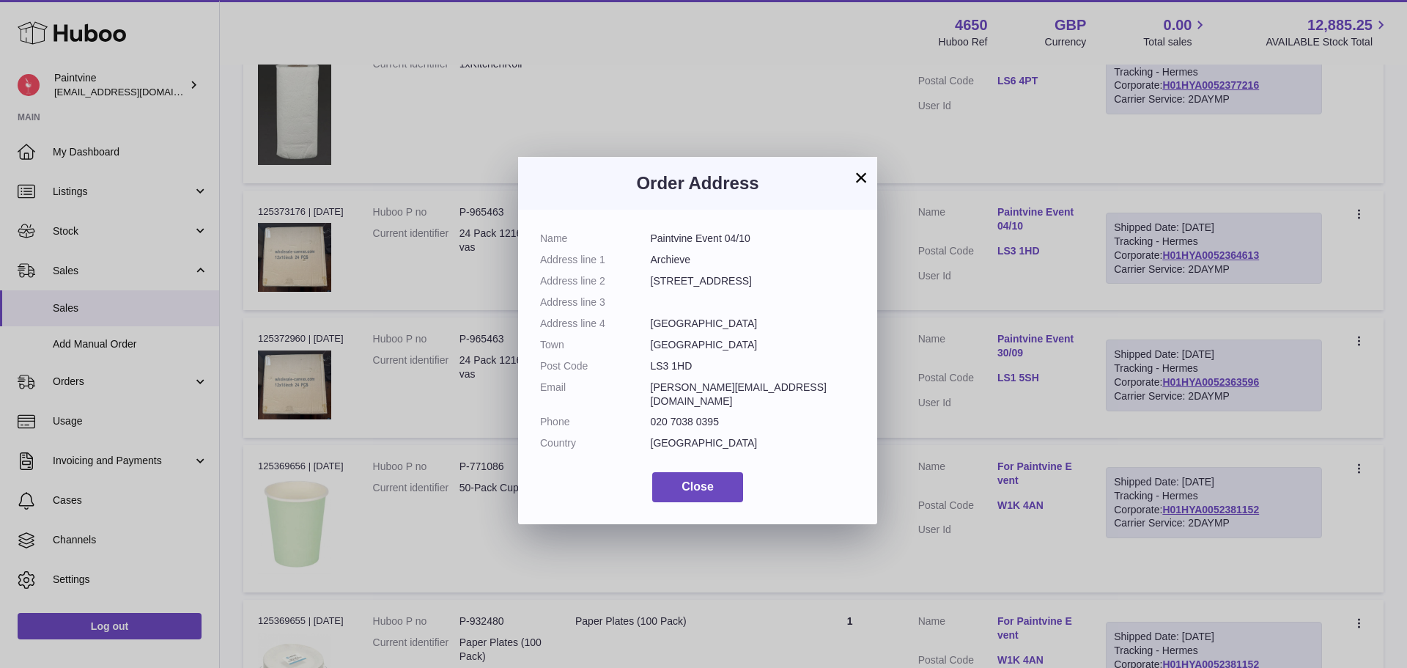
click at [865, 180] on button "×" at bounding box center [861, 178] width 18 height 18
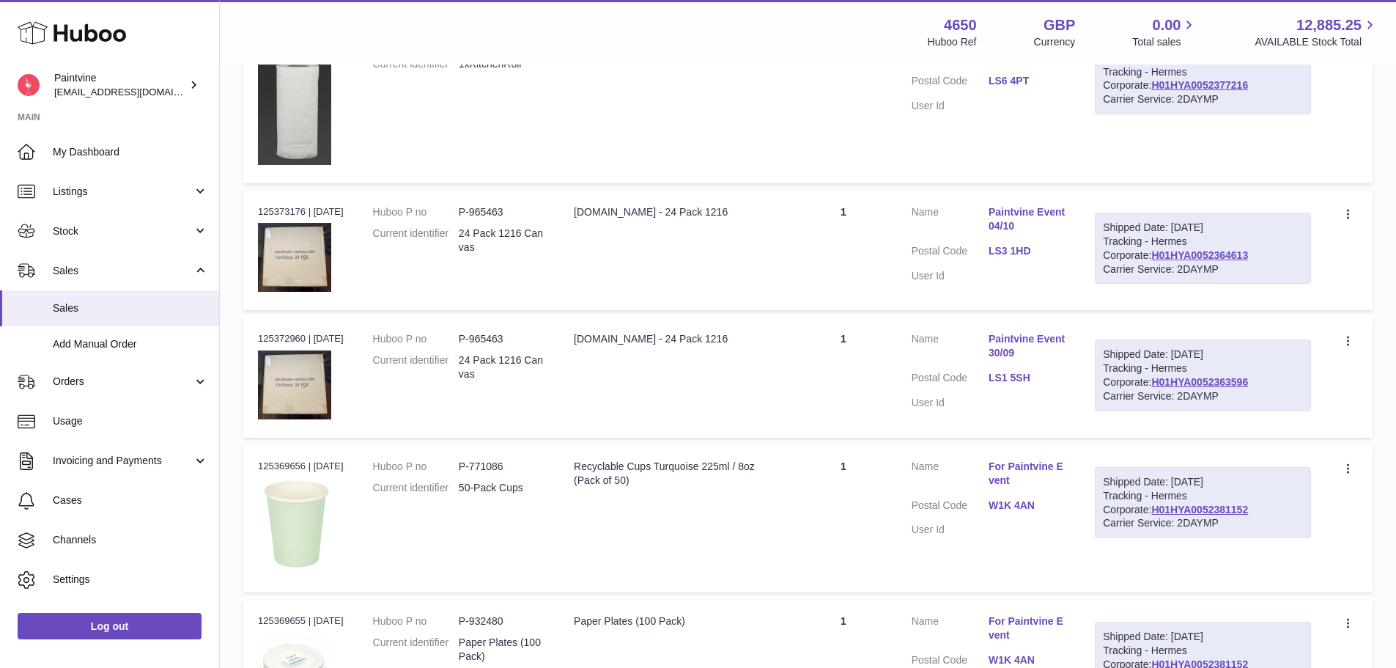
click at [1155, 255] on link "H01HYA0052364613" at bounding box center [1199, 255] width 97 height 12
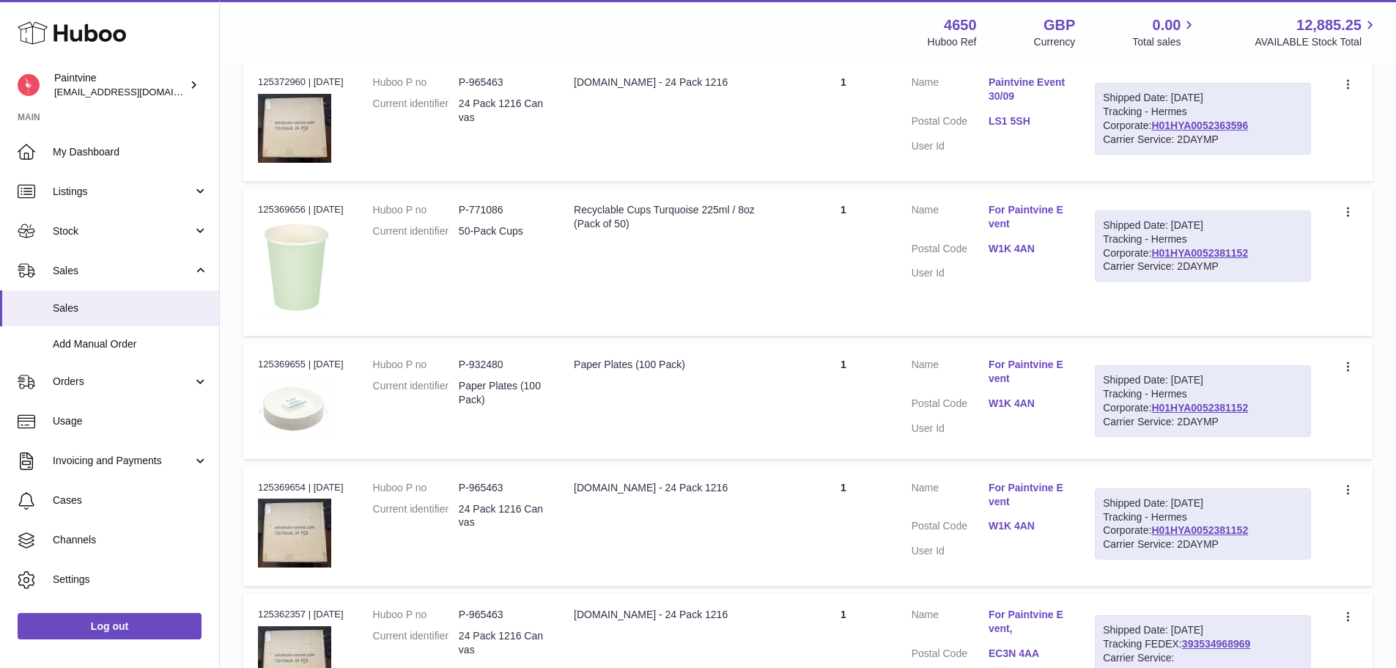
scroll to position [583, 0]
click at [1015, 252] on link "W1K 4AN" at bounding box center [1027, 248] width 77 height 14
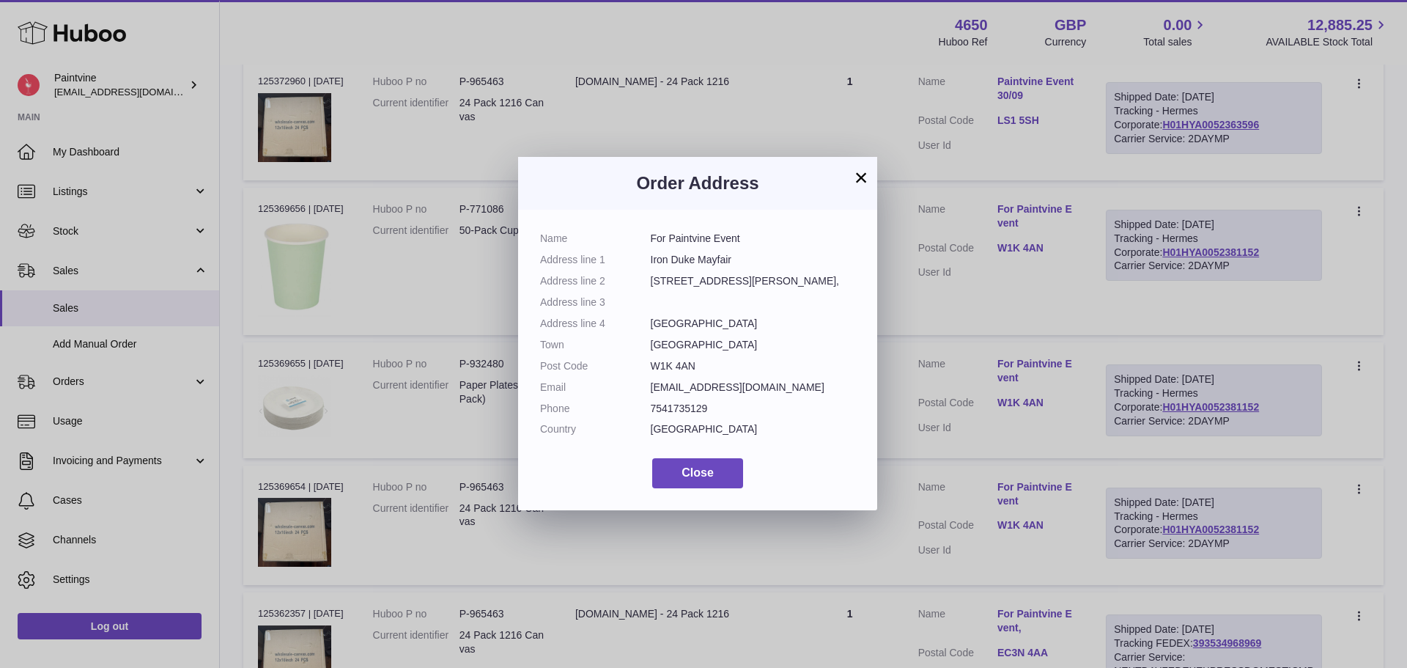
click at [860, 177] on button "×" at bounding box center [861, 178] width 18 height 18
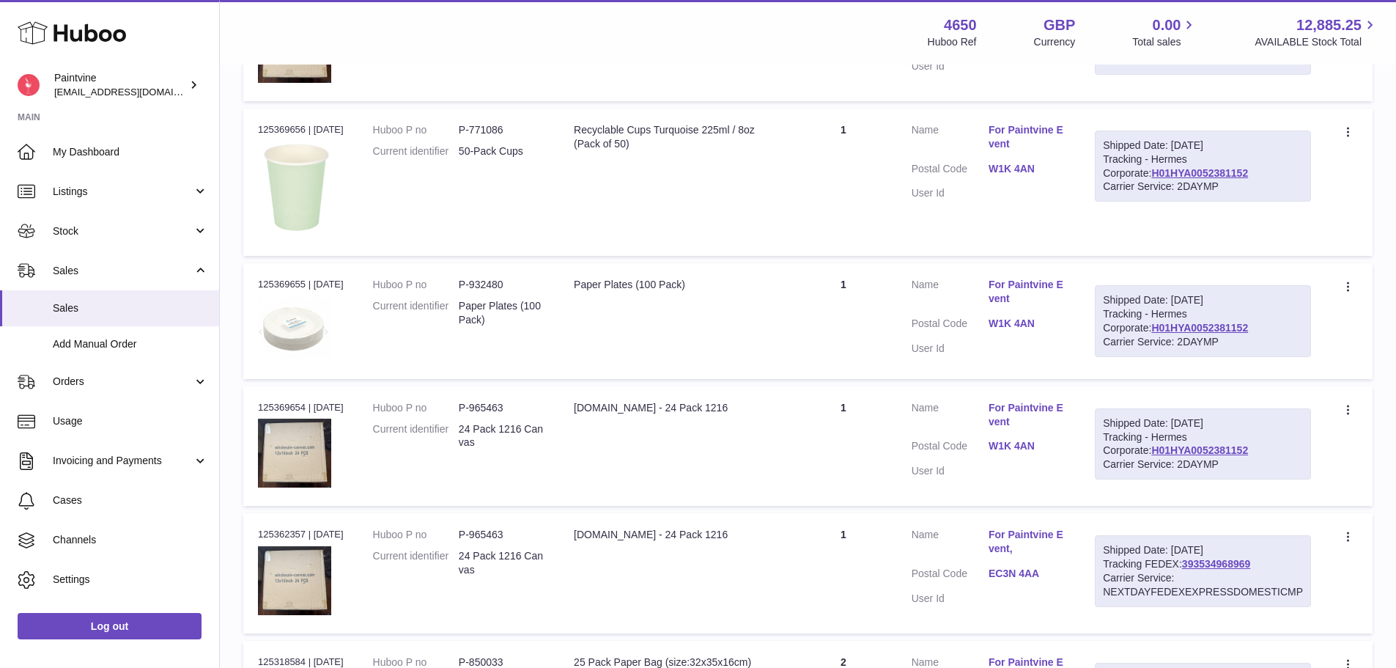
scroll to position [669, 0]
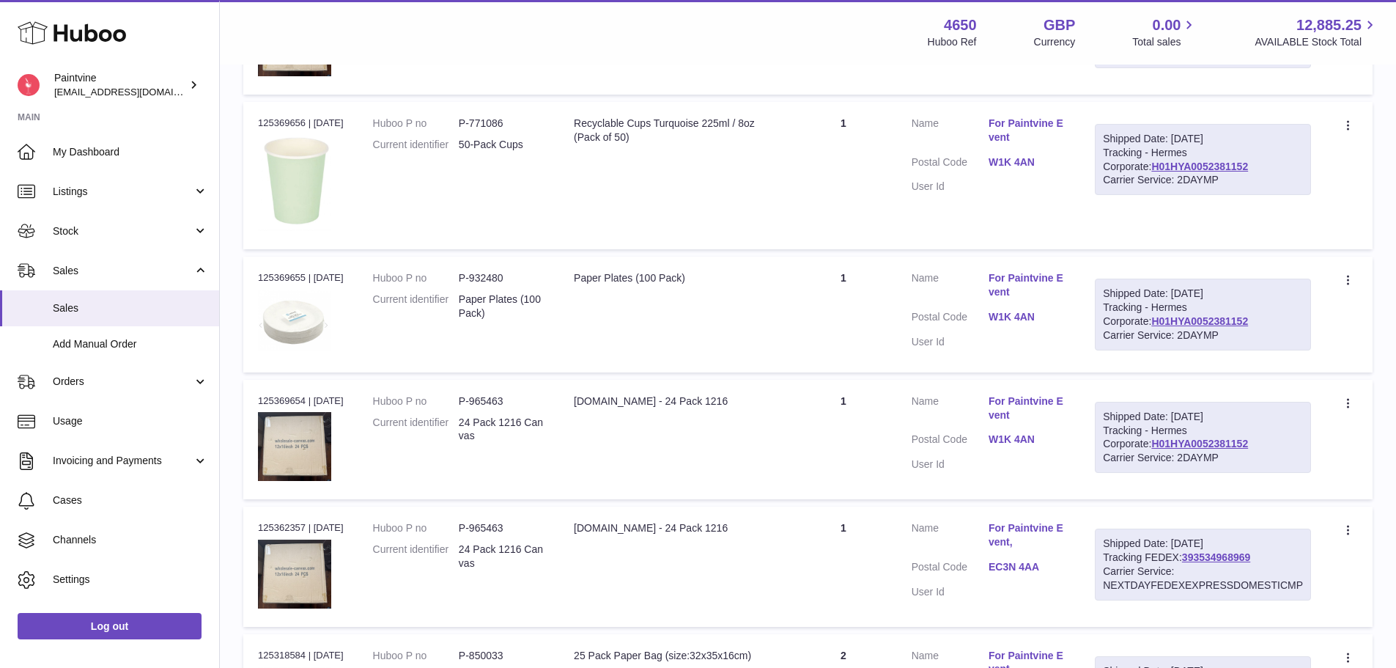
click at [1005, 310] on link "W1K 4AN" at bounding box center [1027, 317] width 77 height 14
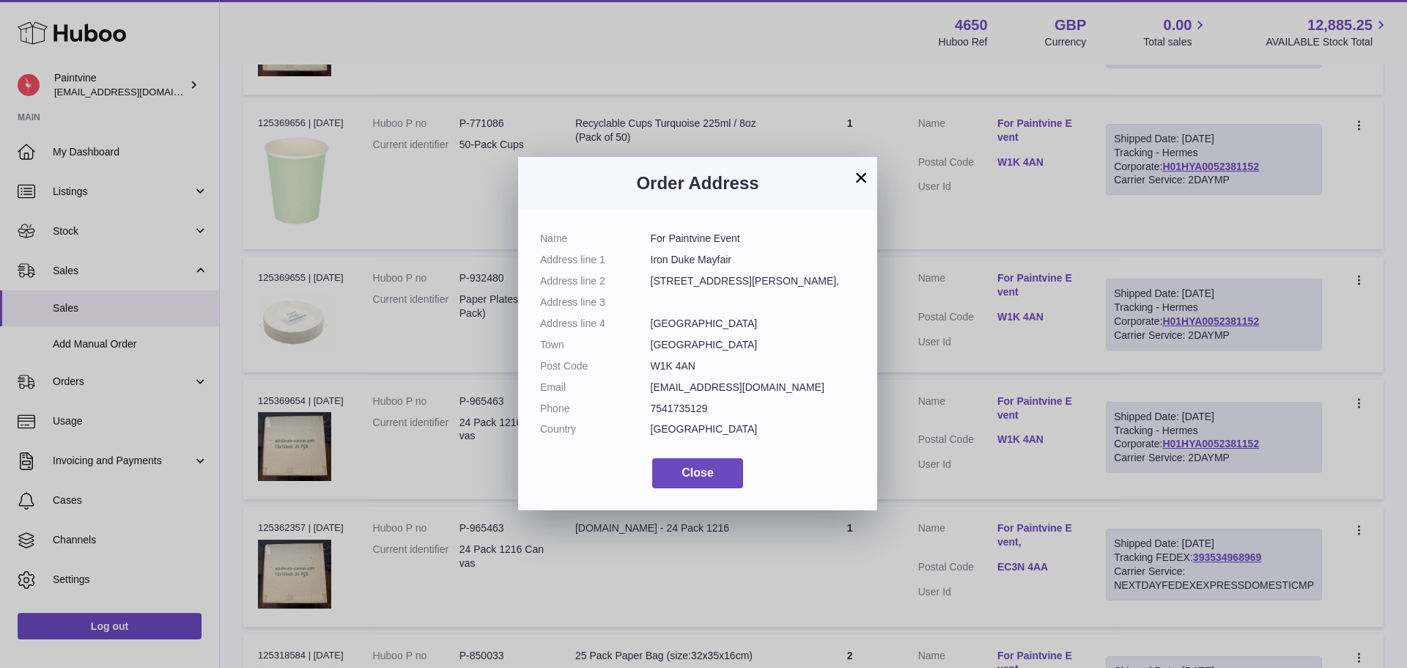
click at [862, 177] on button "×" at bounding box center [861, 178] width 18 height 18
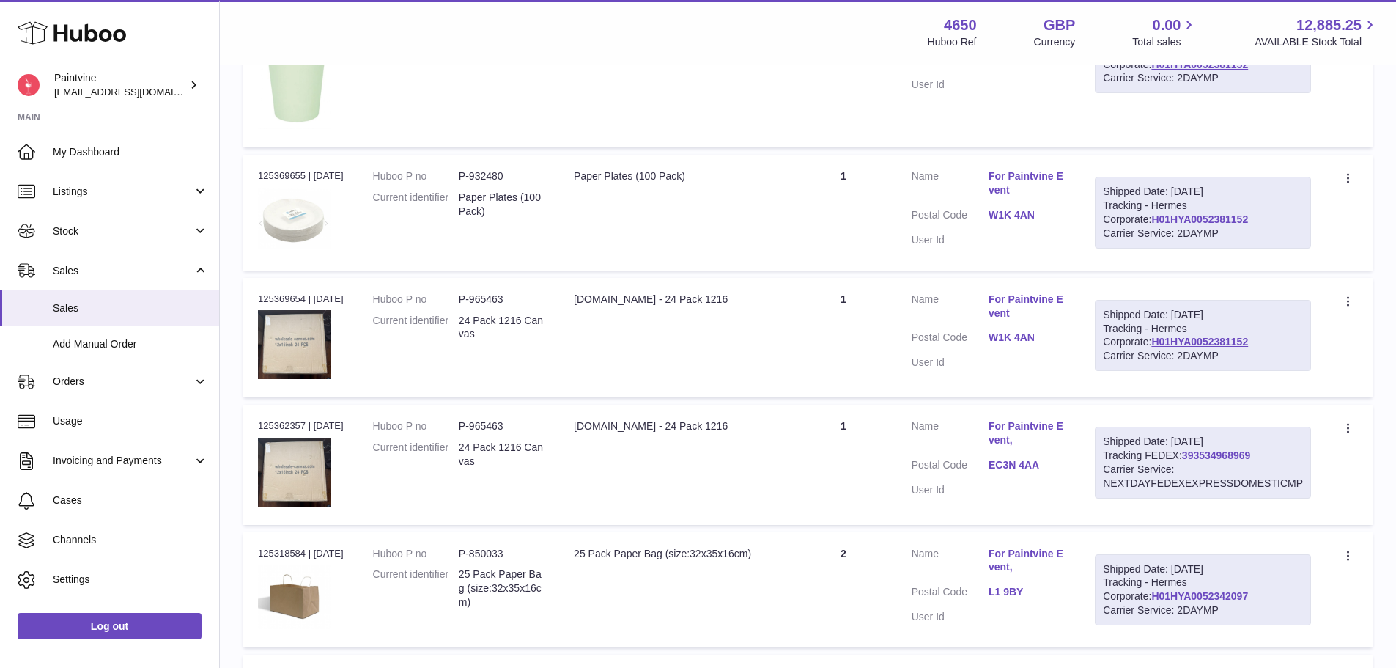
scroll to position [772, 0]
click at [1032, 329] on dl "Customer Name For Paintvine Event Postal Code W1K 4AN User Id" at bounding box center [989, 334] width 155 height 85
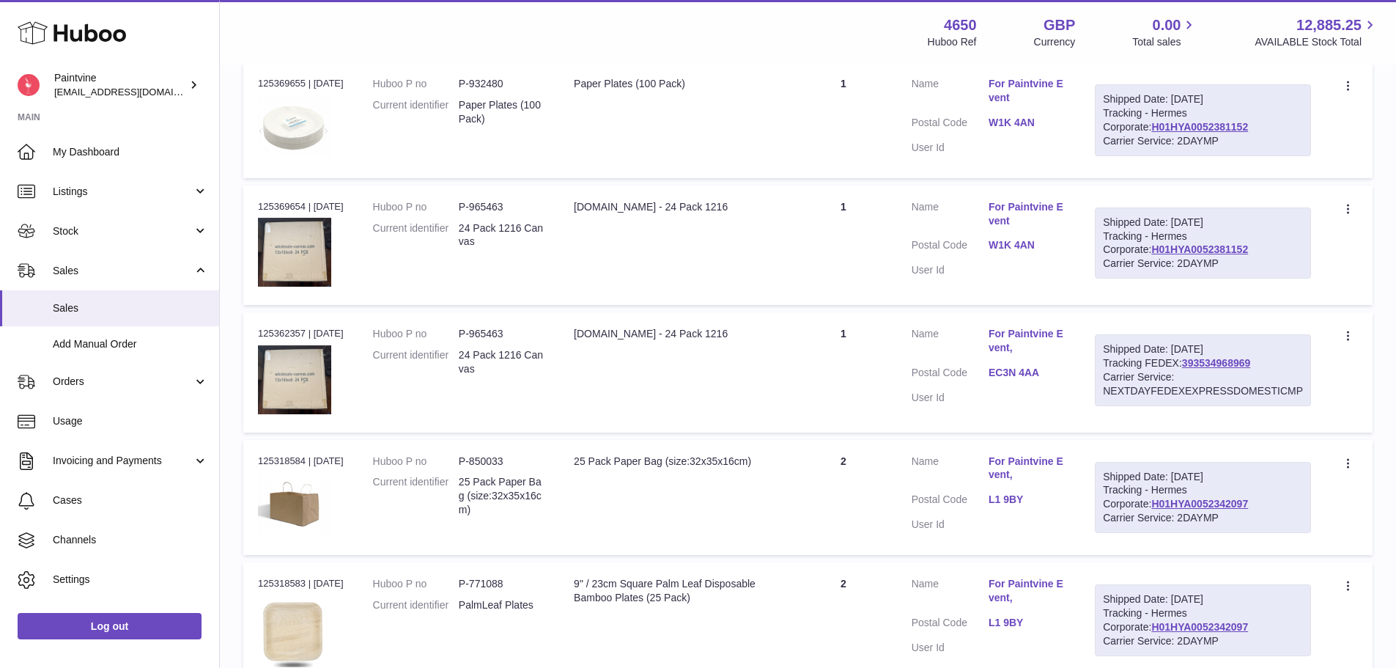
scroll to position [864, 0]
click at [1027, 375] on link "EC3N 4AA" at bounding box center [1027, 372] width 77 height 14
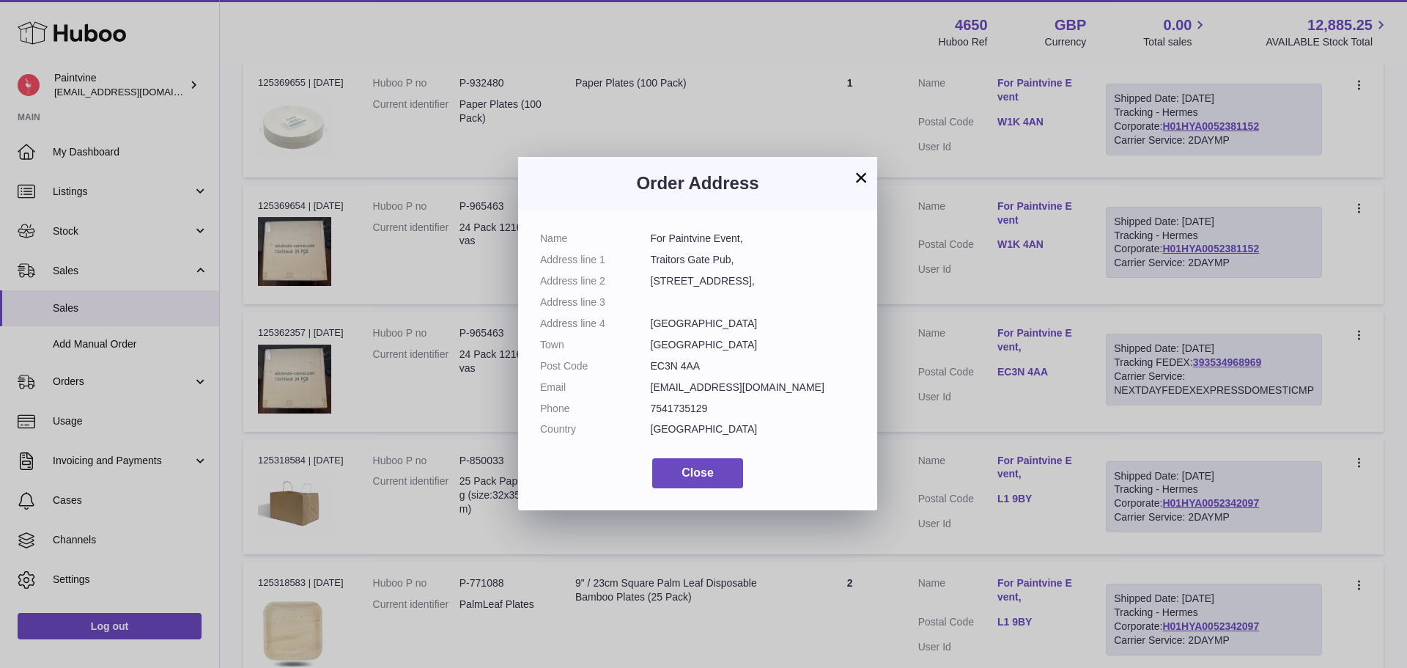
click at [866, 172] on button "×" at bounding box center [861, 178] width 18 height 18
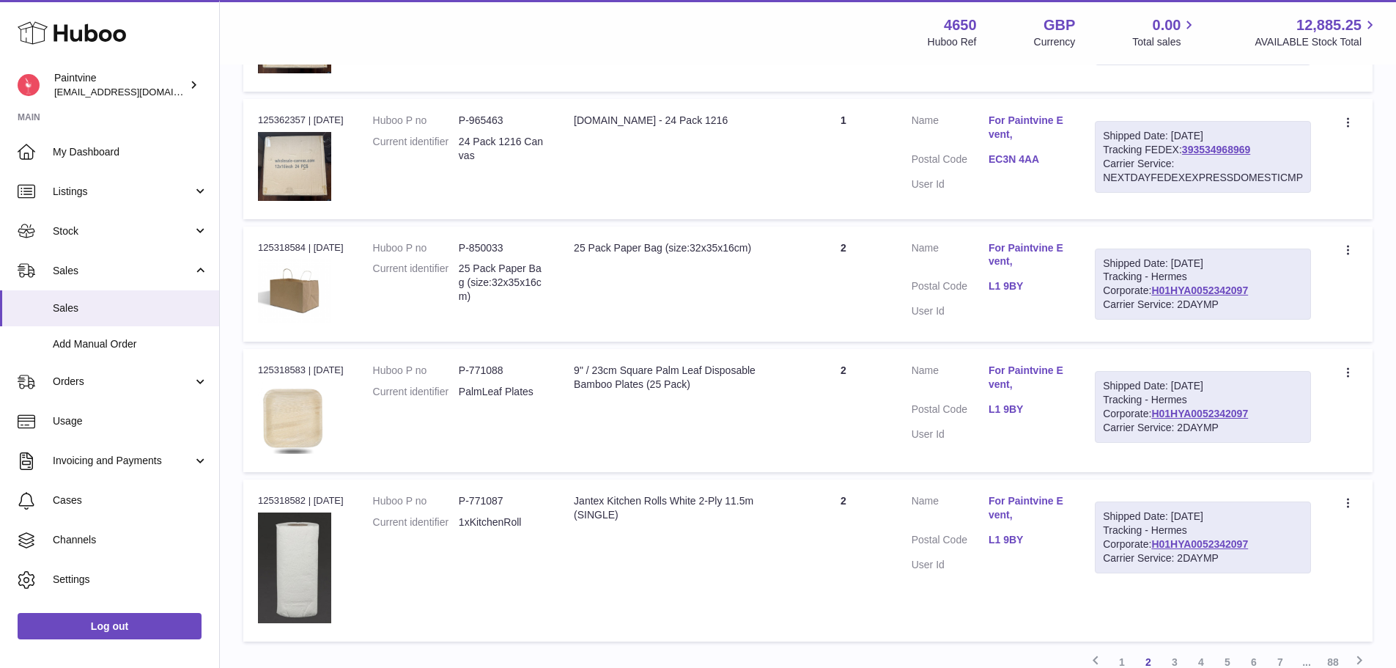
scroll to position [1082, 0]
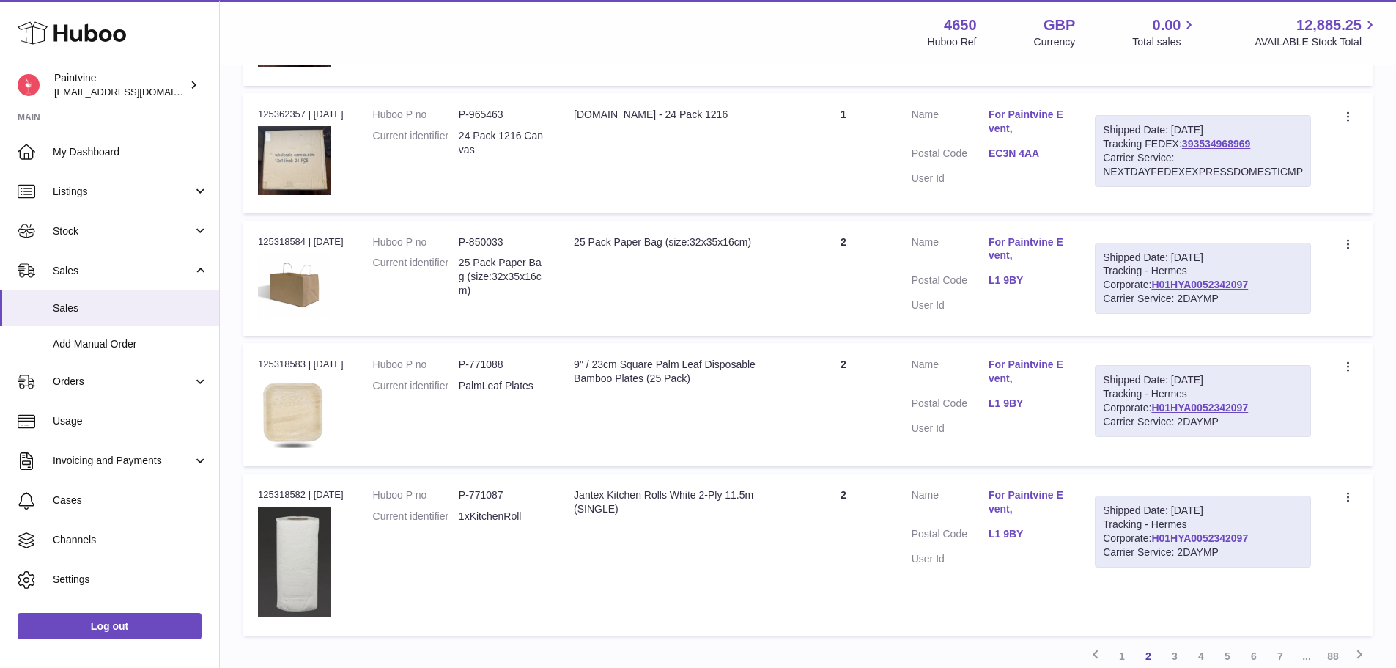
click at [1010, 270] on dl "Customer Name For Paintvine Event, Postal Code L1 9BY User Id" at bounding box center [989, 277] width 155 height 85
click at [1014, 277] on link "L1 9BY" at bounding box center [1027, 280] width 77 height 14
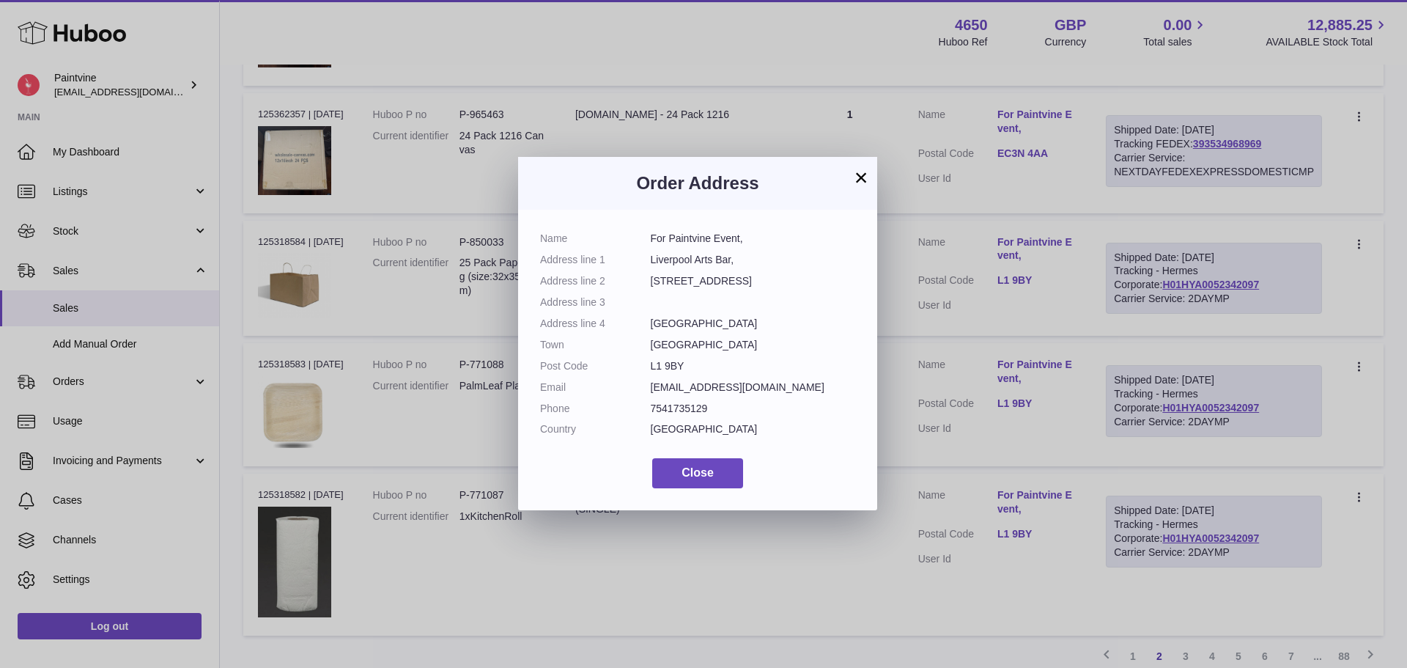
click at [860, 175] on button "×" at bounding box center [861, 178] width 18 height 18
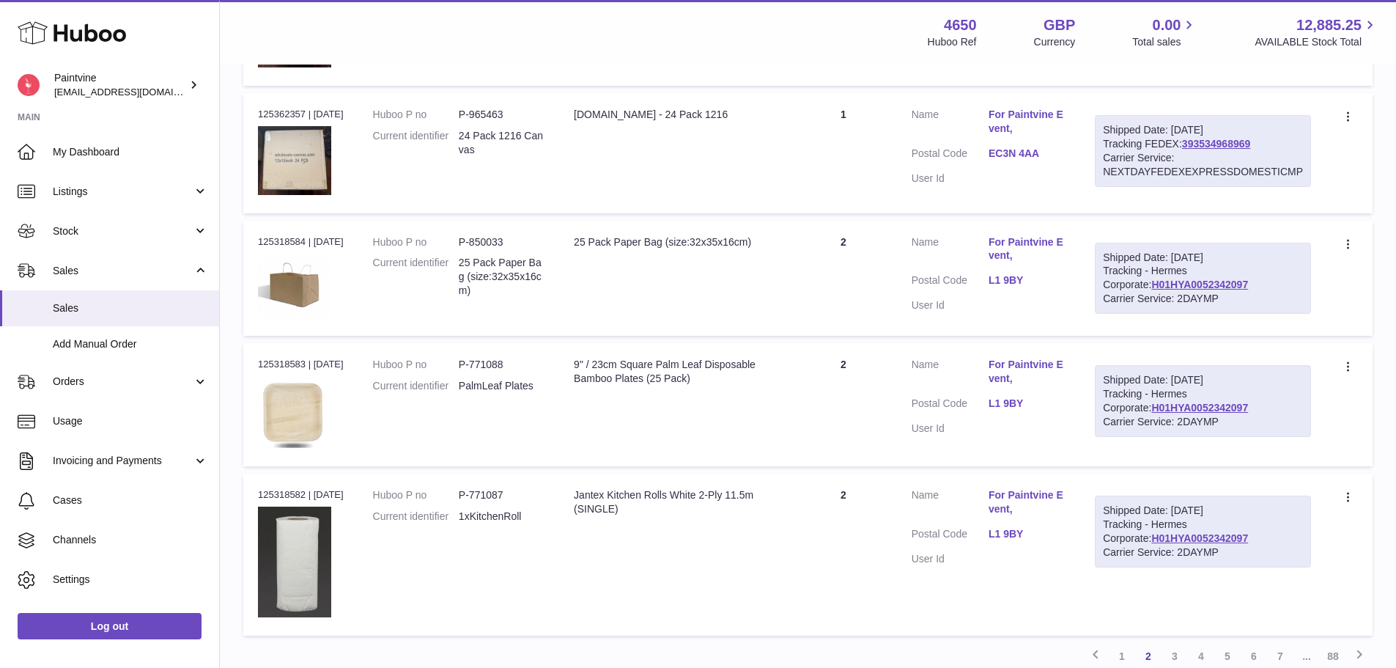
click at [995, 396] on link "L1 9BY" at bounding box center [1027, 403] width 77 height 14
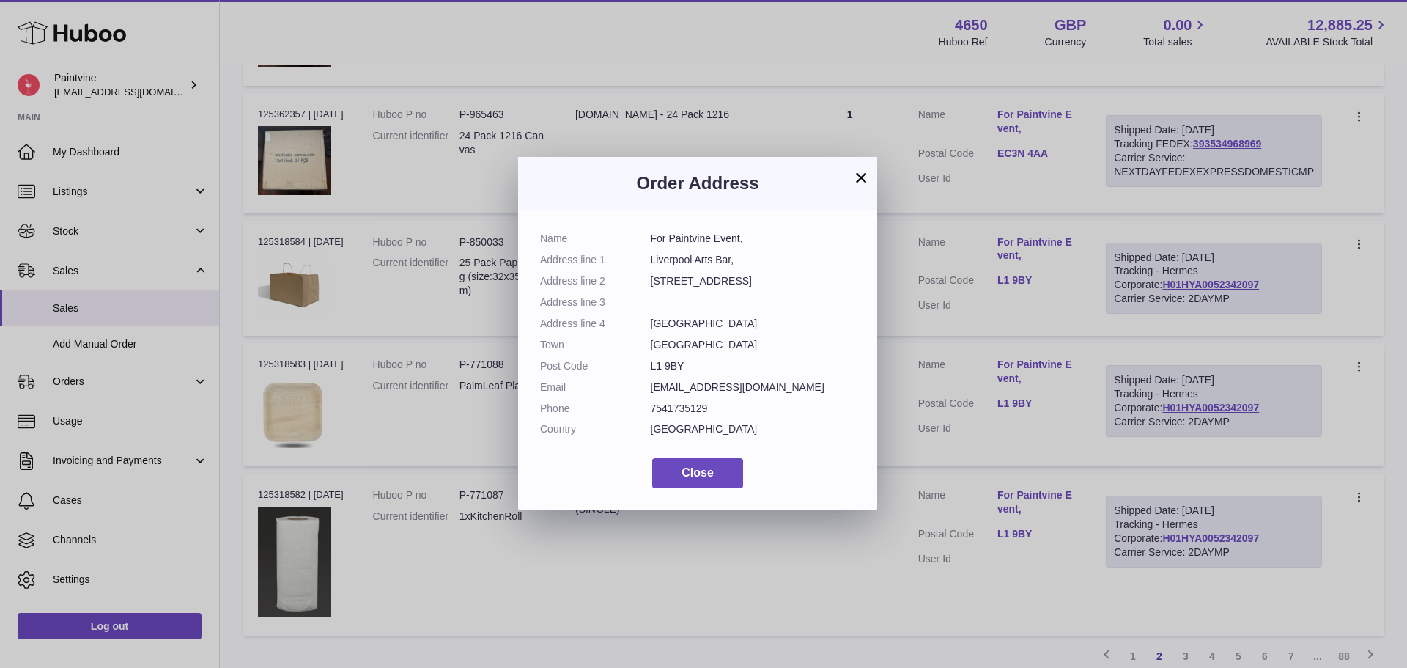
click at [860, 169] on button "×" at bounding box center [861, 178] width 18 height 18
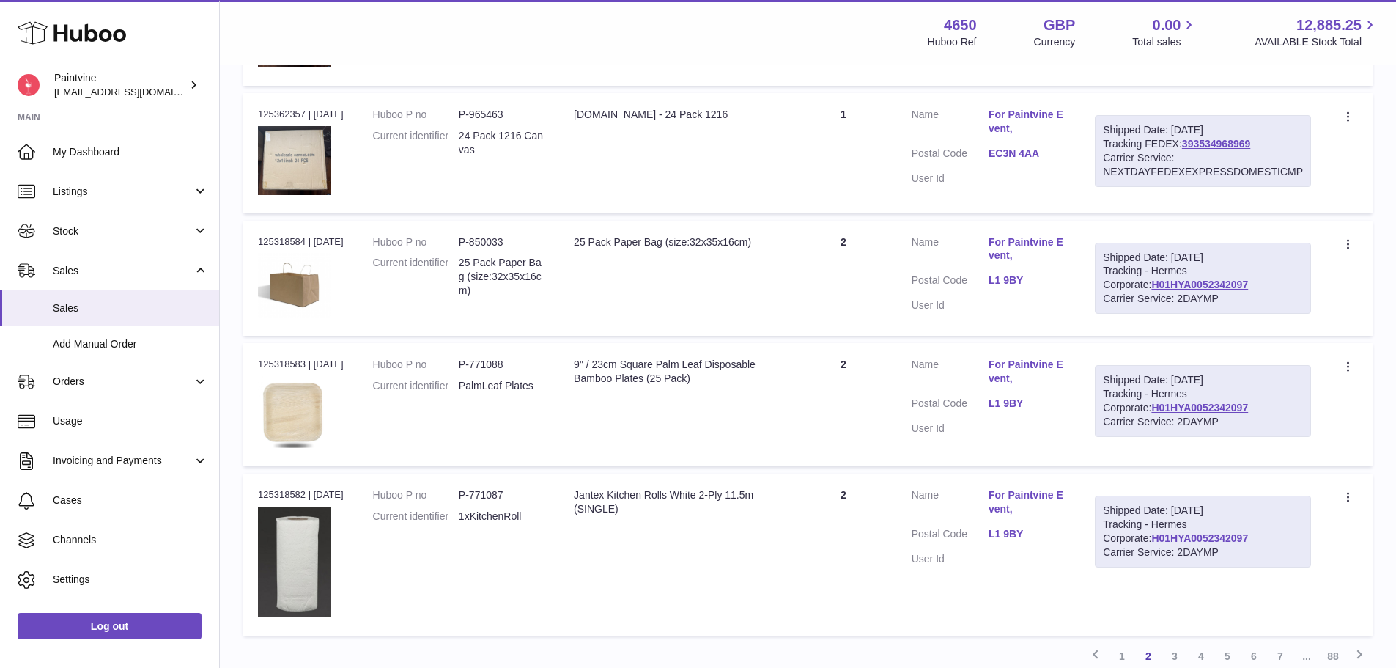
scroll to position [1211, 0]
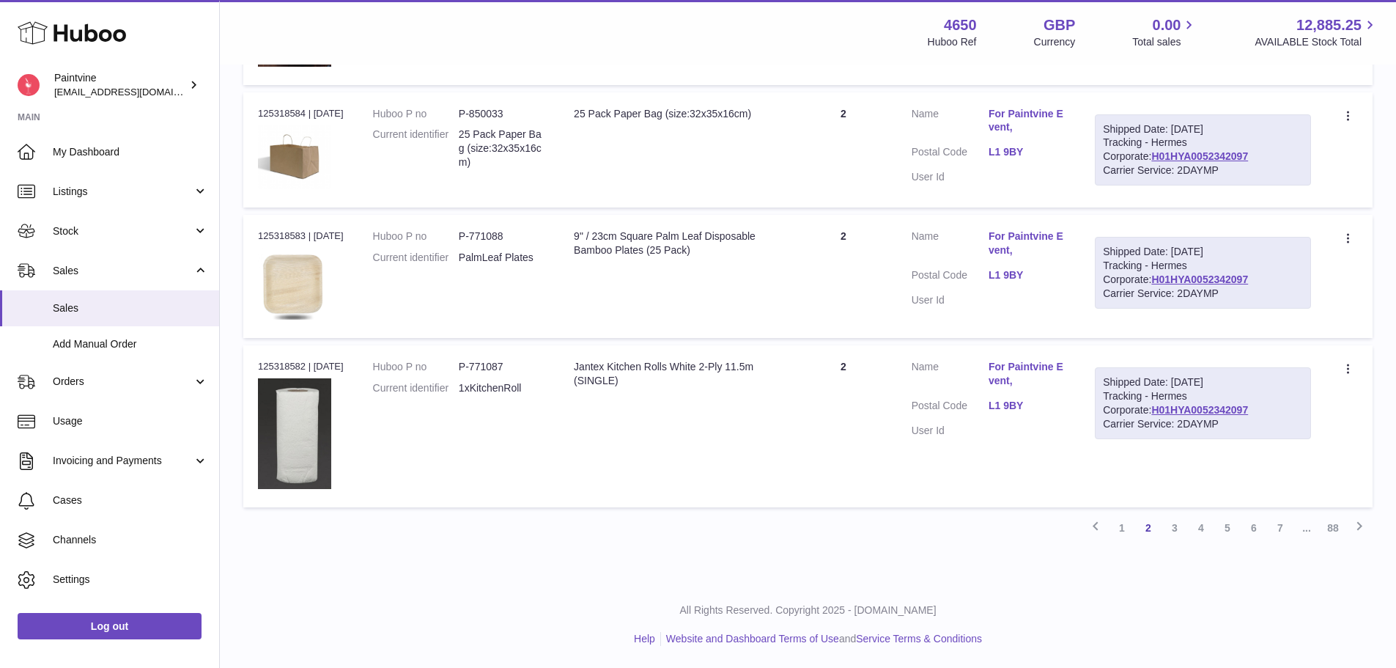
click at [1019, 410] on link "L1 9BY" at bounding box center [1027, 406] width 77 height 14
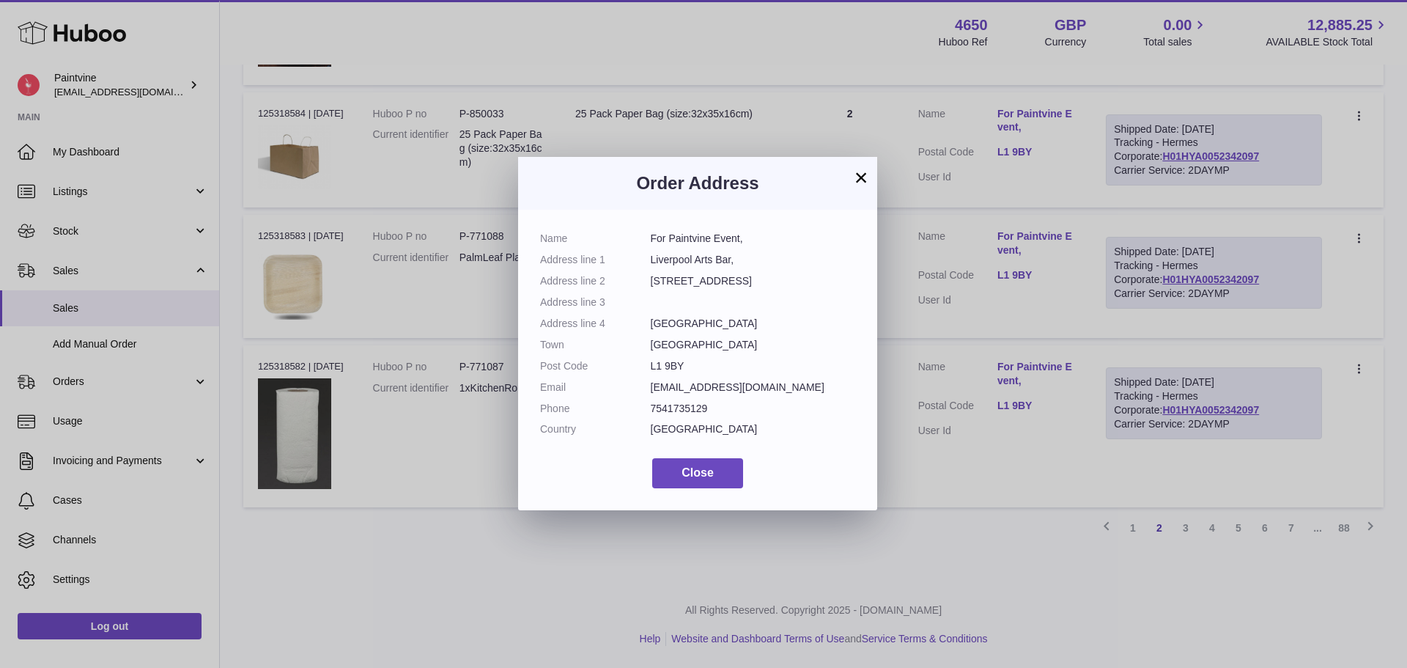
click at [848, 186] on h3 "Order Address" at bounding box center [697, 182] width 315 height 23
click at [853, 174] on button "×" at bounding box center [861, 178] width 18 height 18
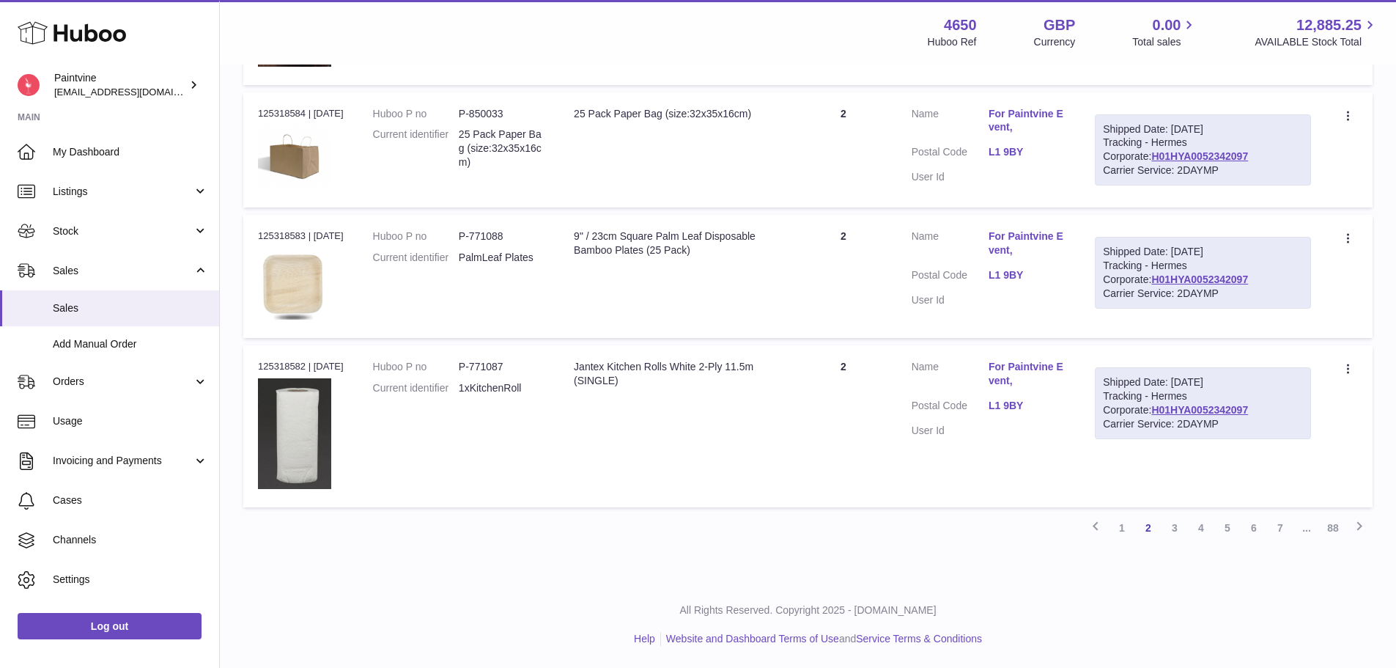
click at [1181, 531] on link "3" at bounding box center [1175, 527] width 26 height 26
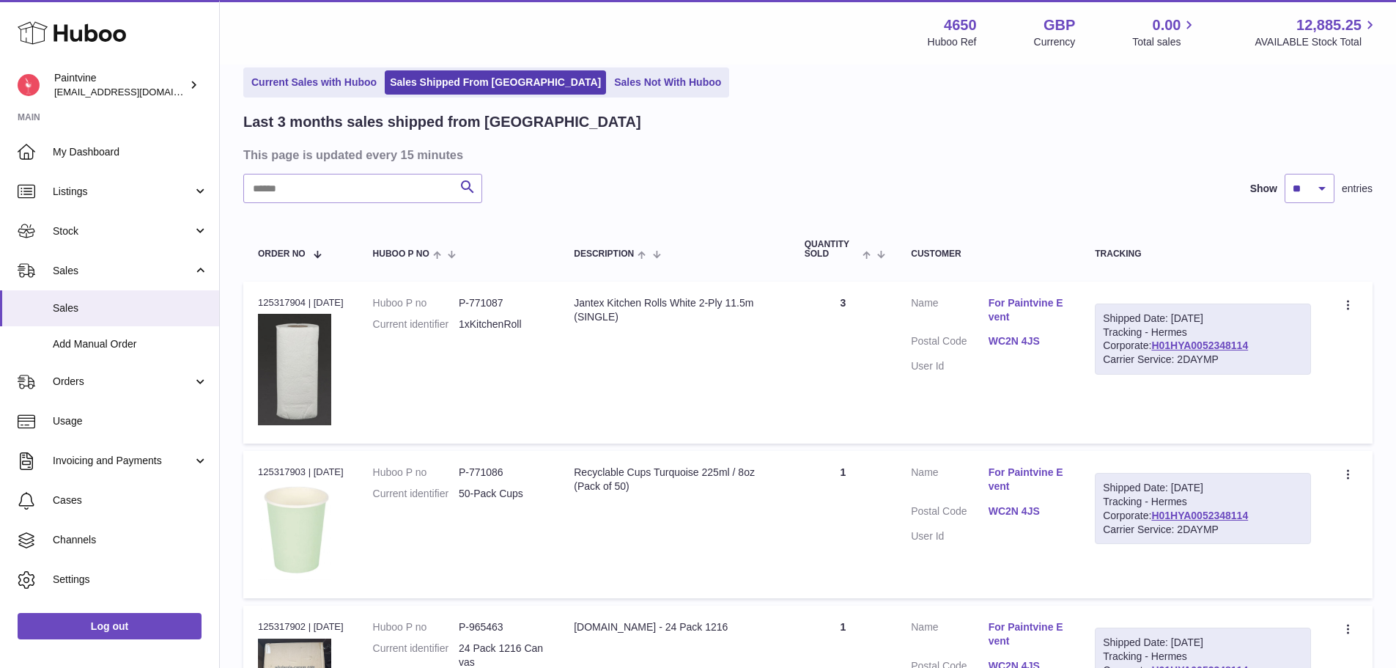
scroll to position [67, 0]
click at [1014, 335] on link "WC2N 4JS" at bounding box center [1027, 340] width 77 height 14
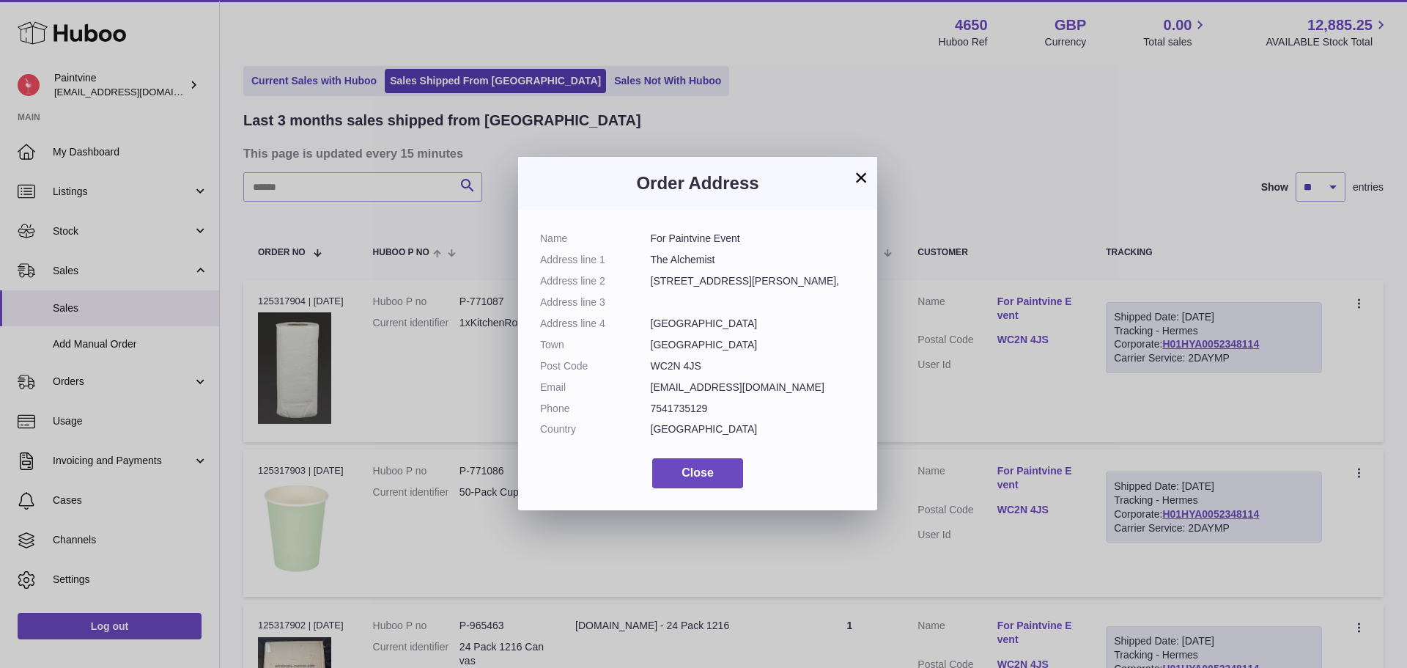
click at [872, 178] on div "Order Address" at bounding box center [697, 183] width 359 height 53
click at [864, 169] on button "×" at bounding box center [861, 178] width 18 height 18
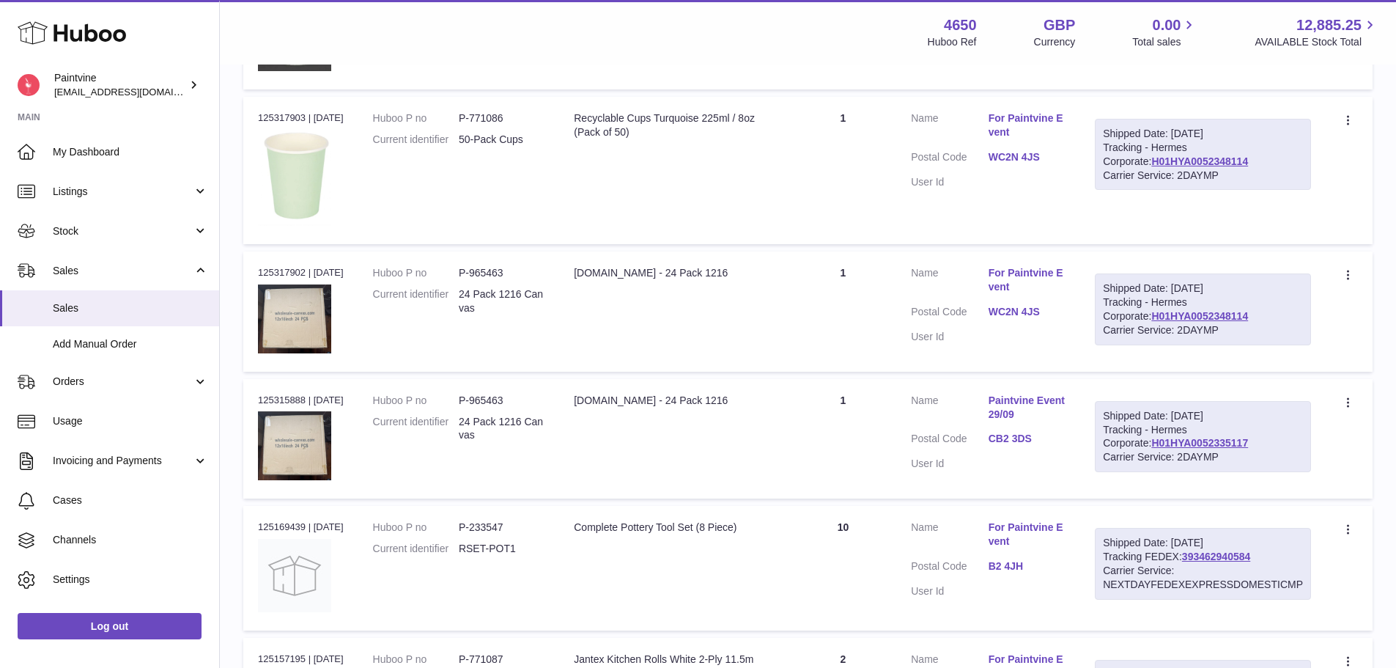
click at [1010, 321] on dd "WC2N 4JS" at bounding box center [1027, 314] width 77 height 18
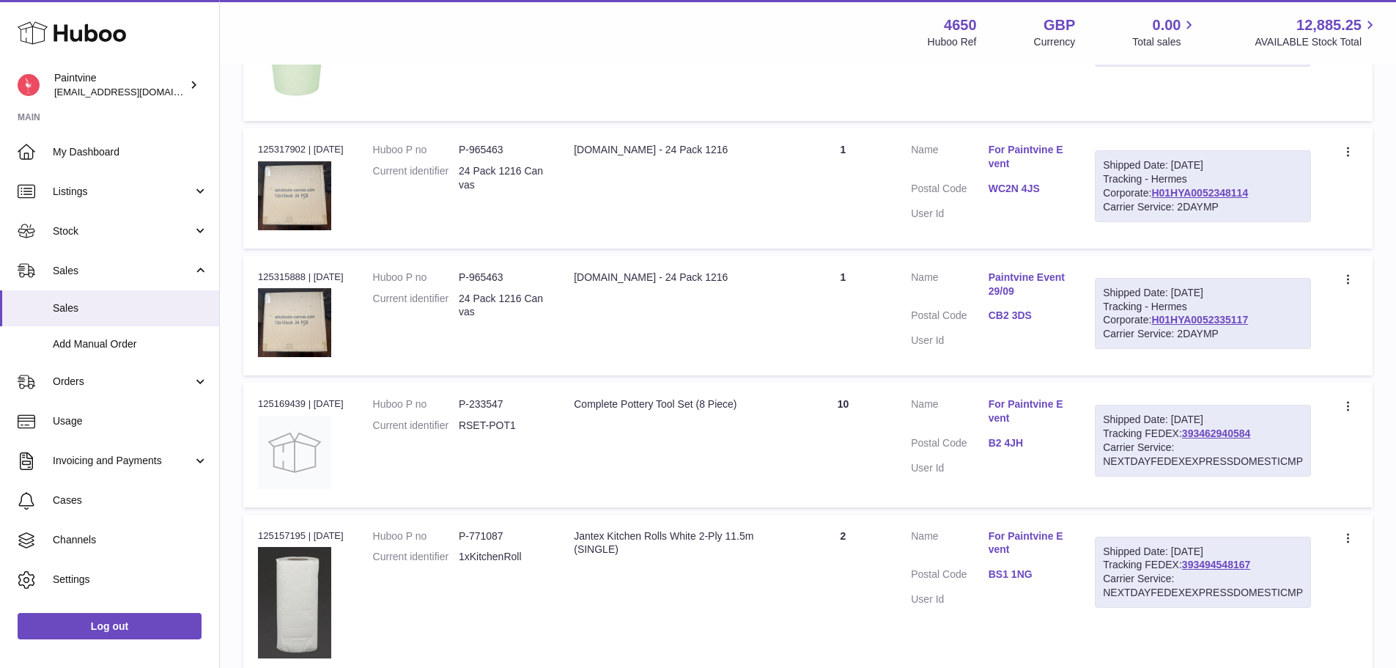
scroll to position [544, 0]
click at [1016, 315] on link "CB2 3DS" at bounding box center [1027, 315] width 77 height 14
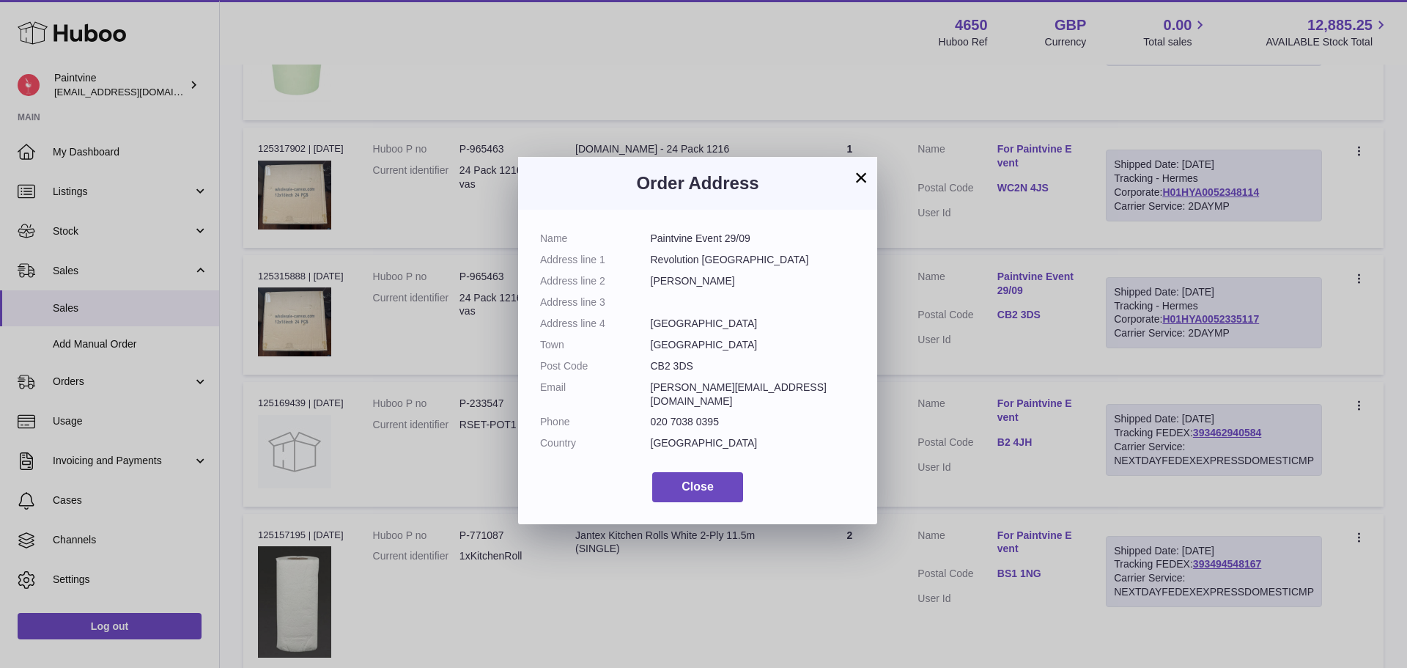
click at [861, 174] on button "×" at bounding box center [861, 178] width 18 height 18
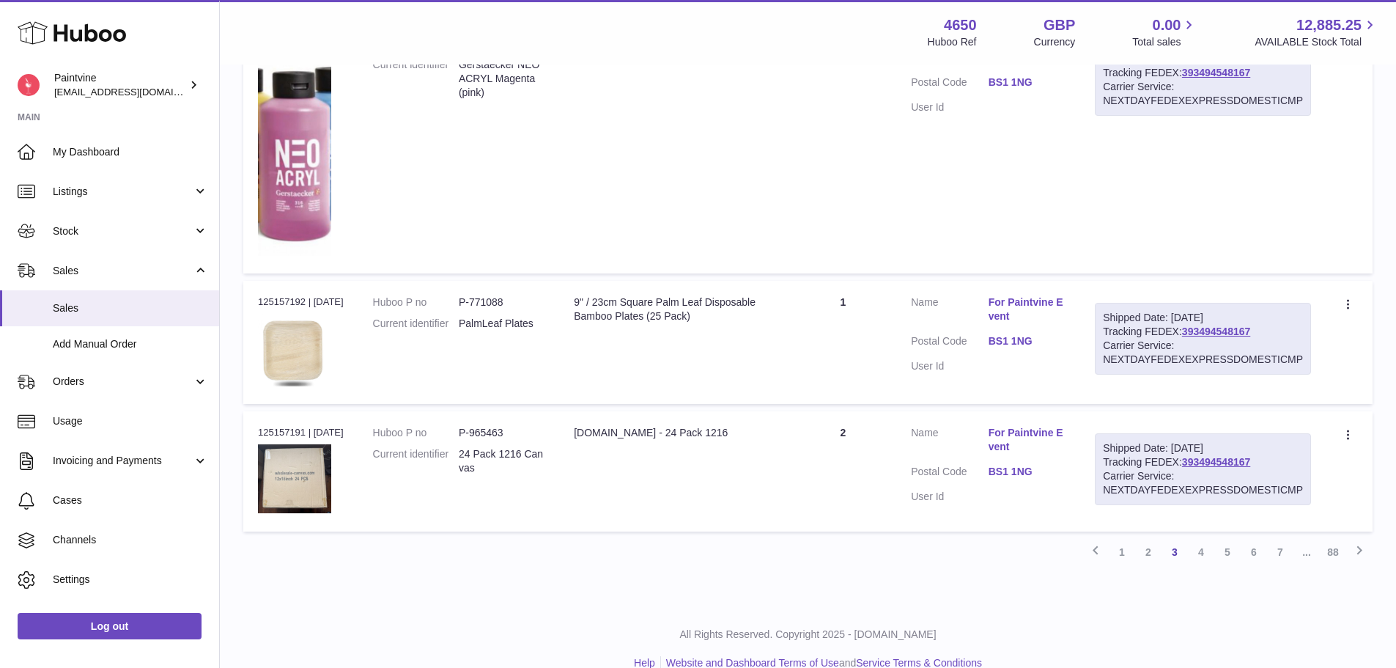
scroll to position [1384, 0]
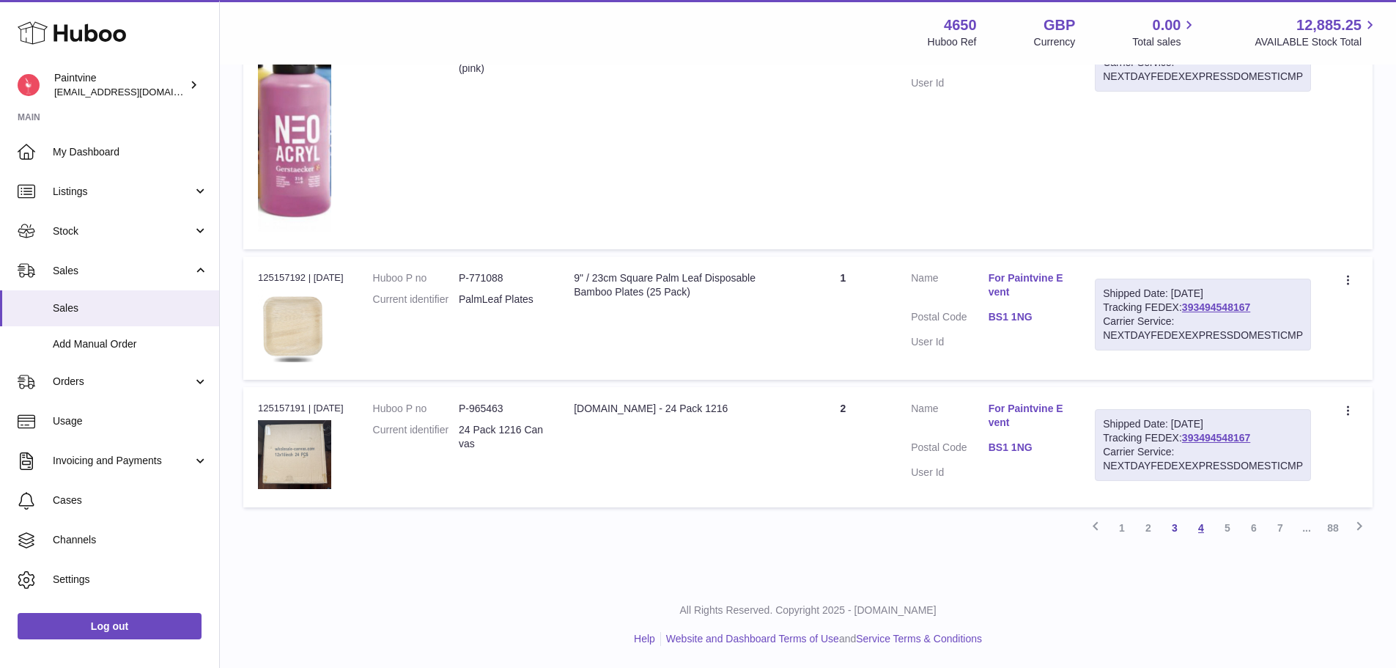
click at [1200, 521] on link "4" at bounding box center [1201, 527] width 26 height 26
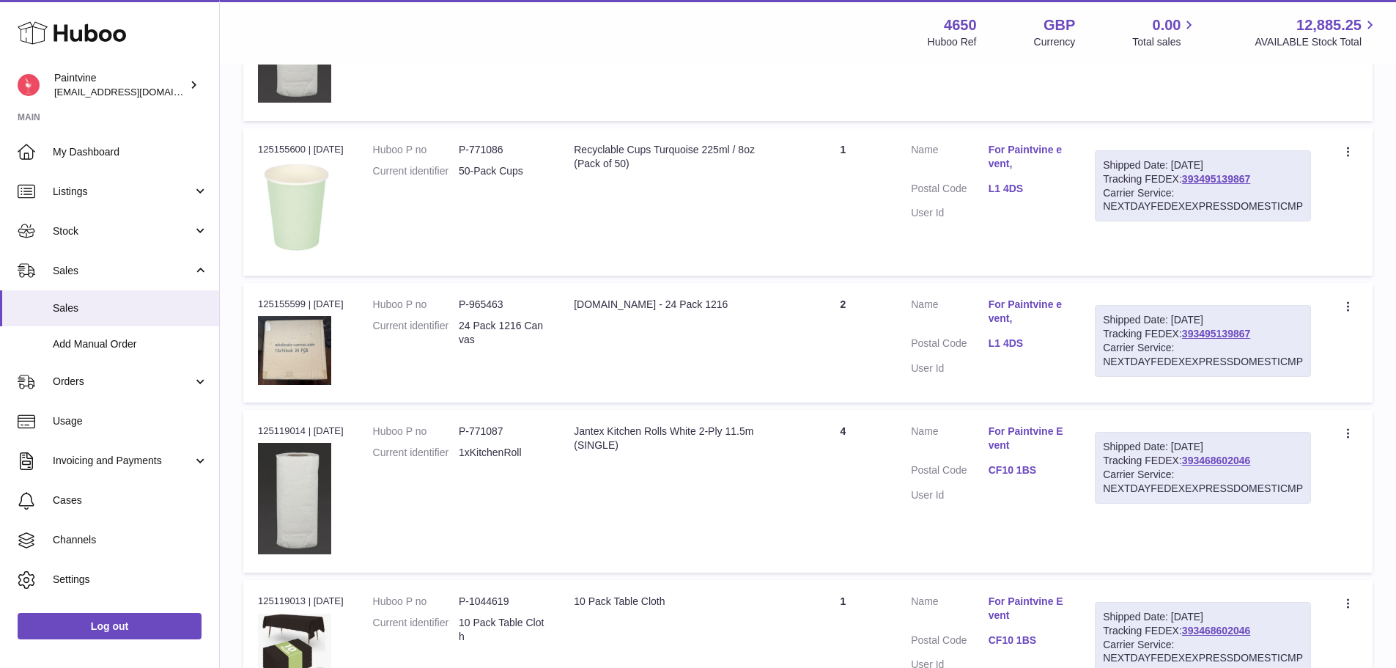
scroll to position [1503, 0]
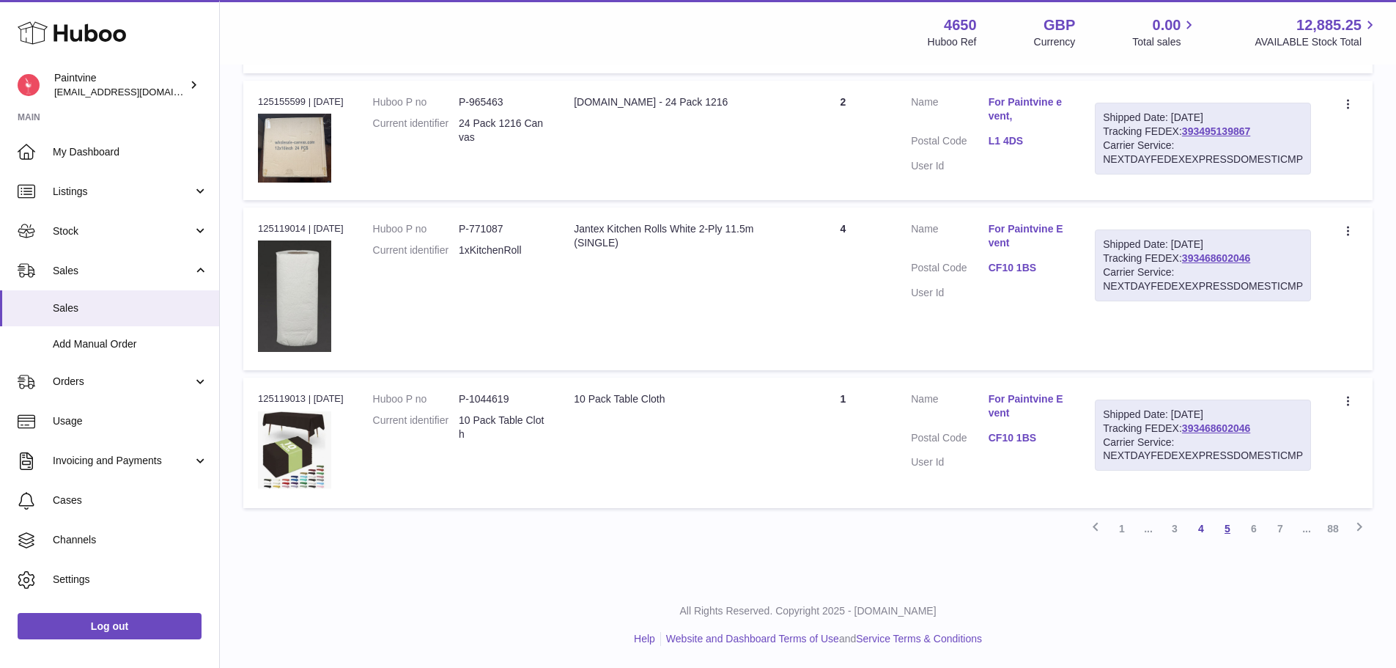
click at [1231, 526] on link "5" at bounding box center [1227, 528] width 26 height 26
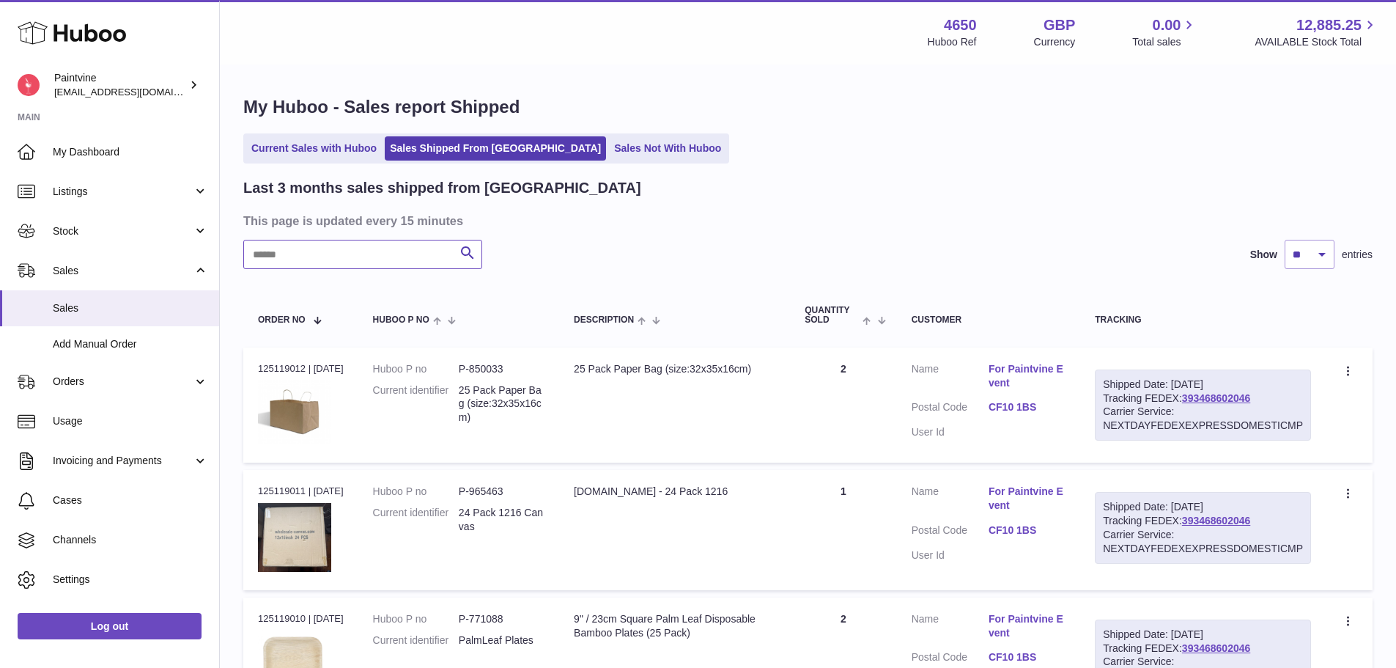
click at [381, 262] on input "text" at bounding box center [362, 254] width 239 height 29
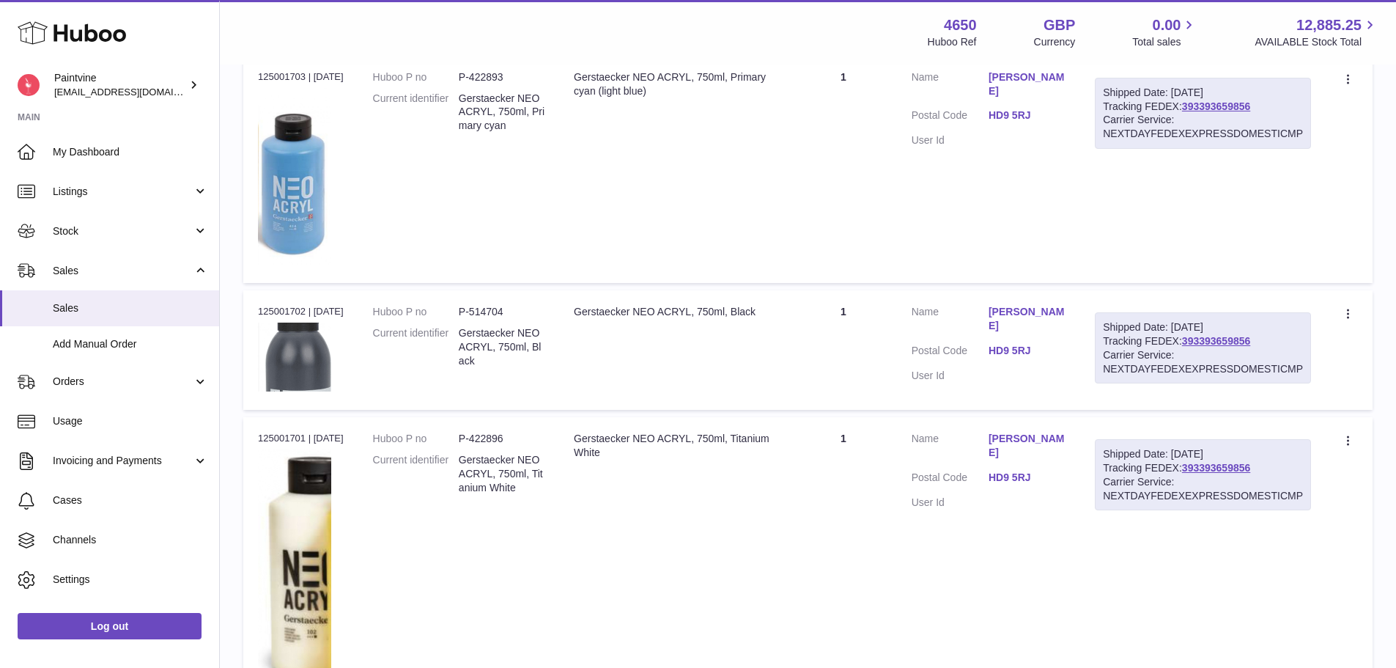
scroll to position [293, 0]
type input "*******"
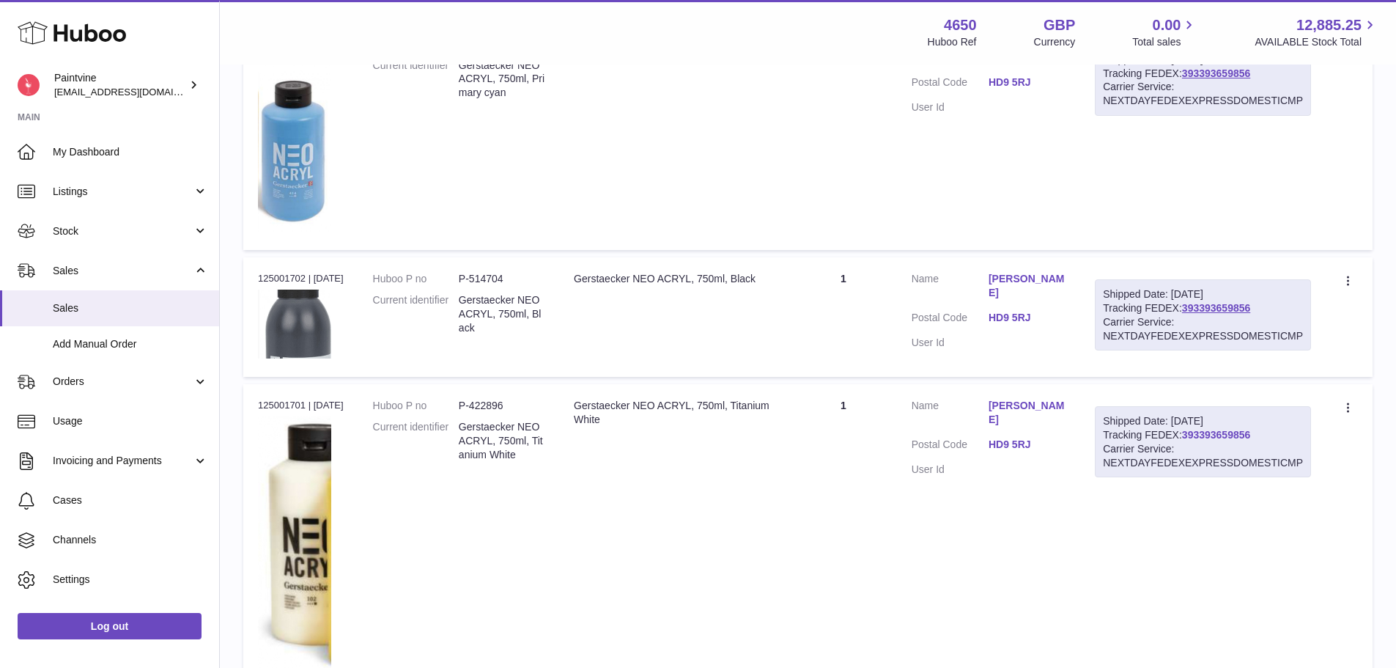
scroll to position [325, 0]
click at [1204, 433] on link "393393659856" at bounding box center [1216, 434] width 68 height 12
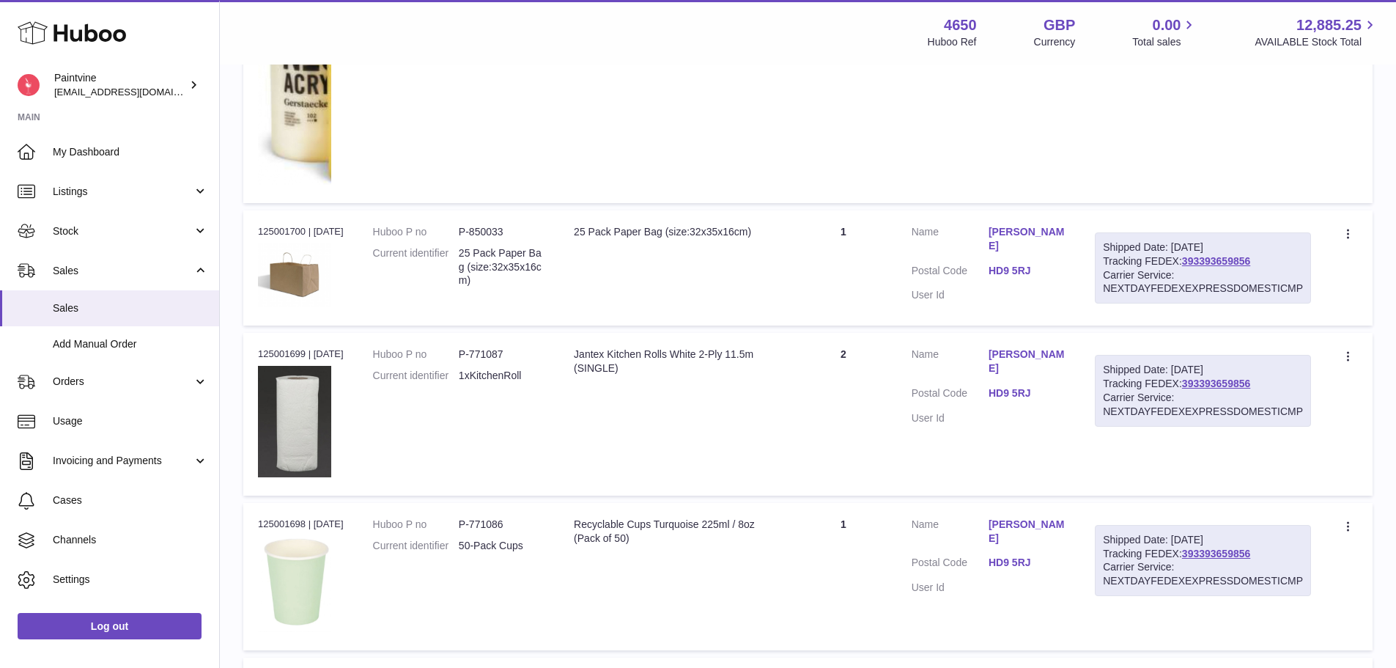
scroll to position [849, 0]
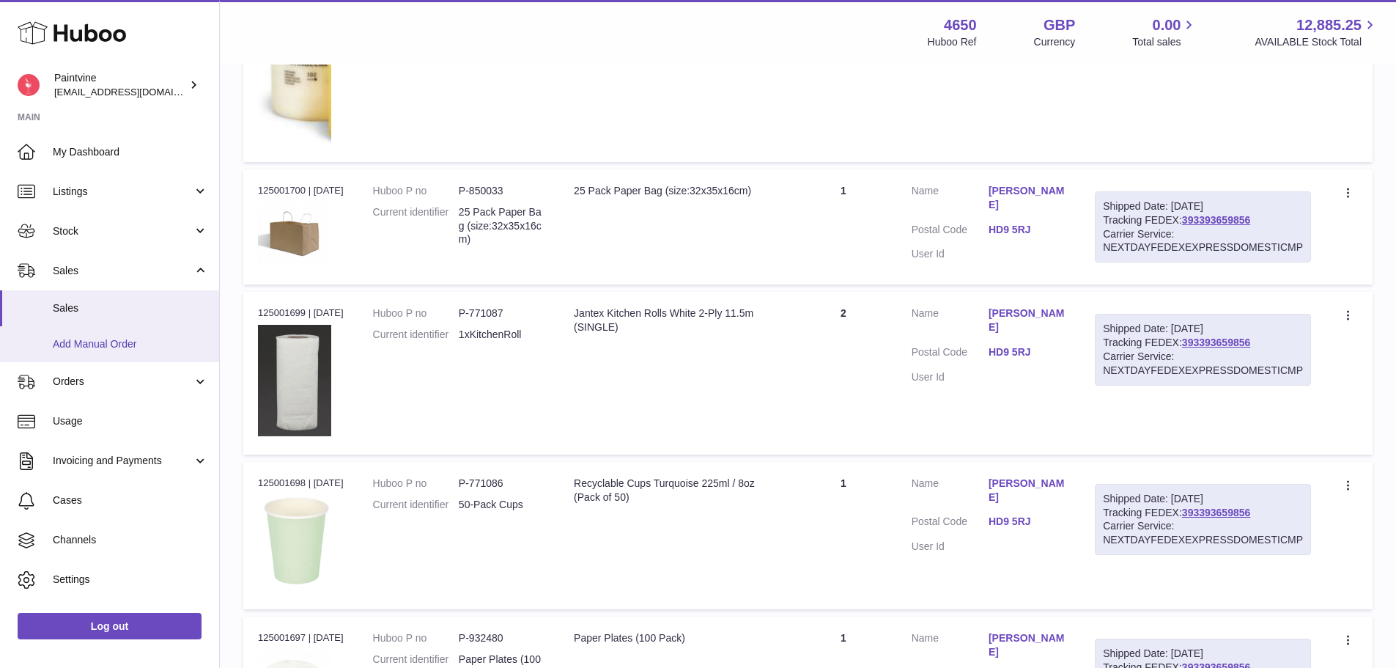
click at [98, 337] on span "Add Manual Order" at bounding box center [130, 344] width 155 height 14
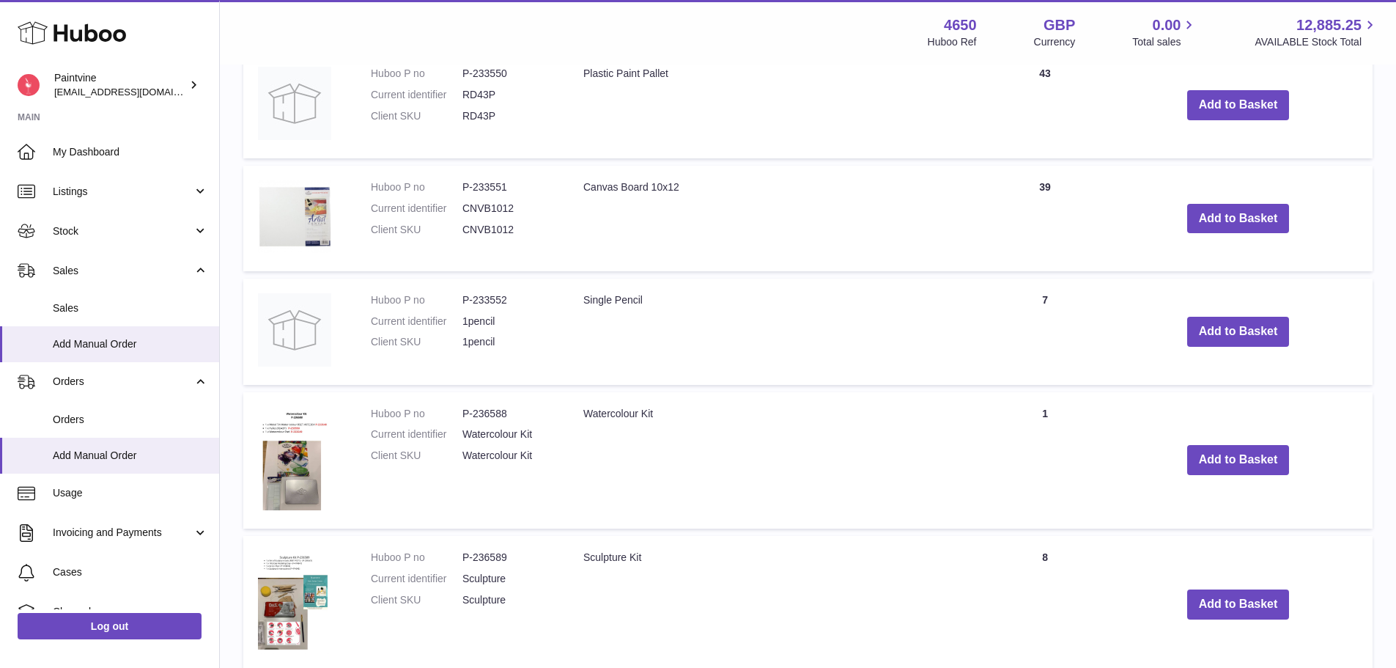
scroll to position [1220, 0]
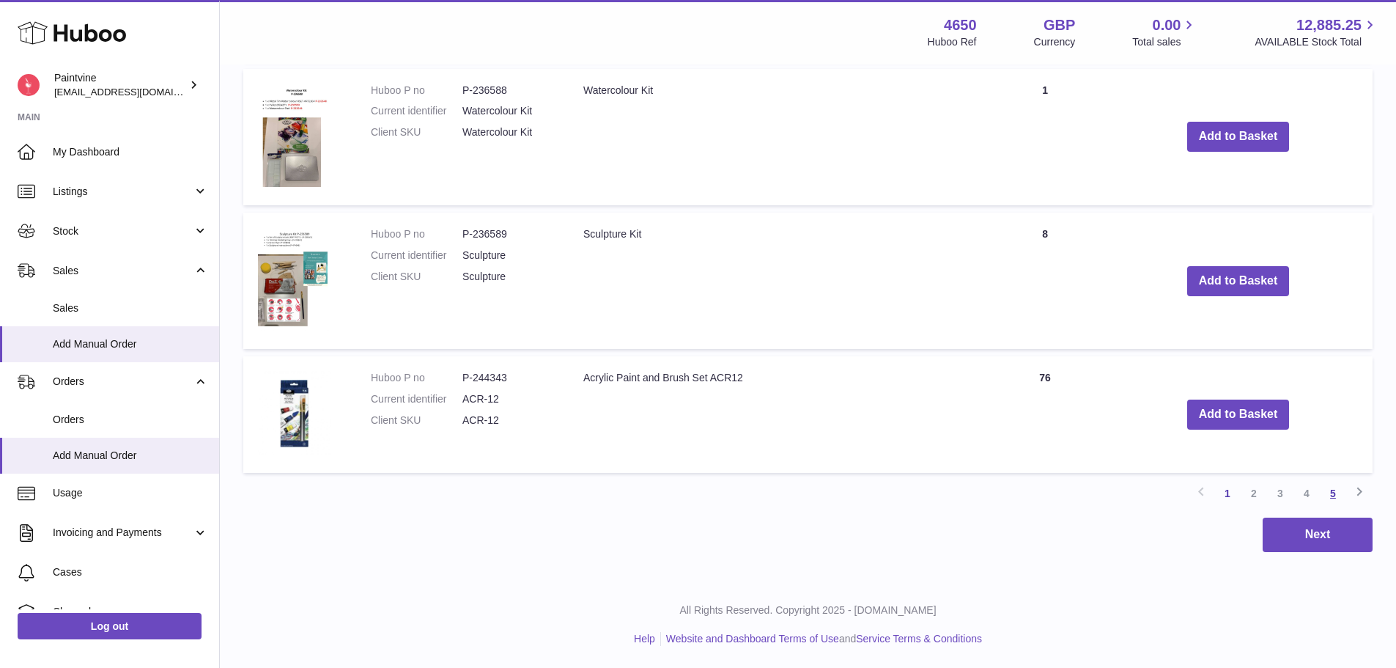
click at [1339, 494] on link "5" at bounding box center [1333, 493] width 26 height 26
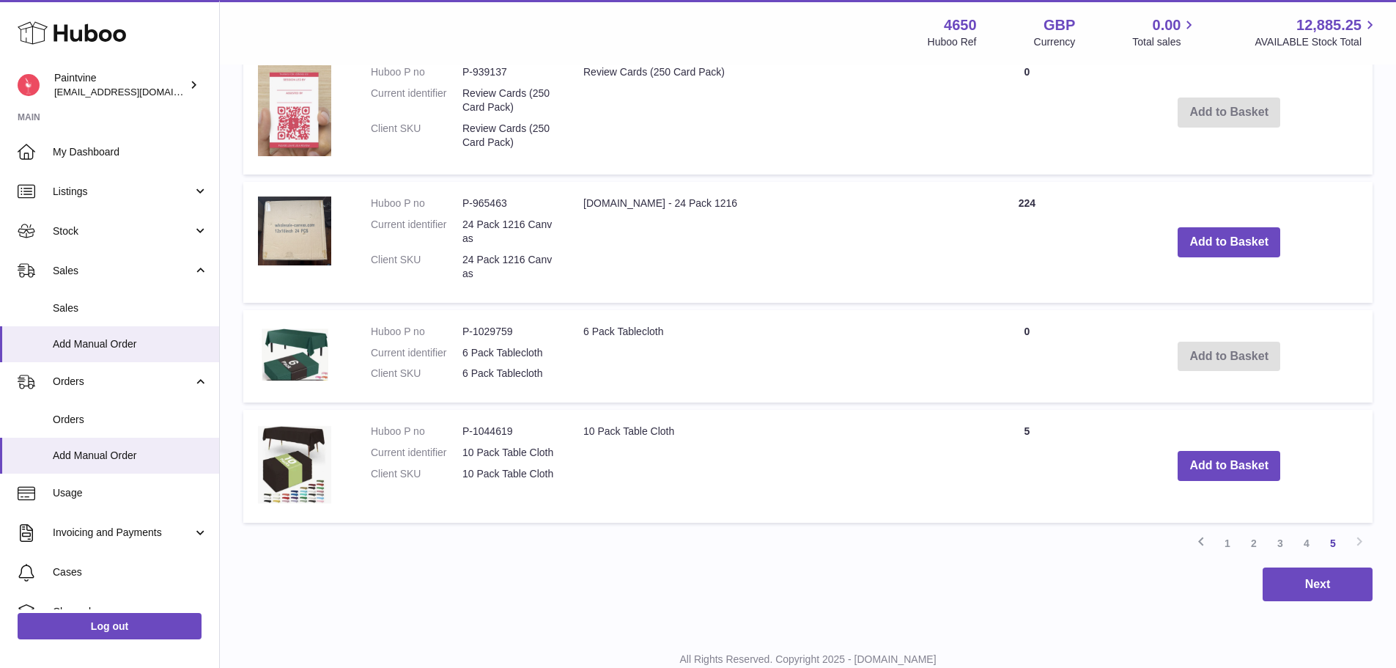
scroll to position [573, 0]
click at [1241, 246] on button "Add to Basket" at bounding box center [1229, 241] width 103 height 30
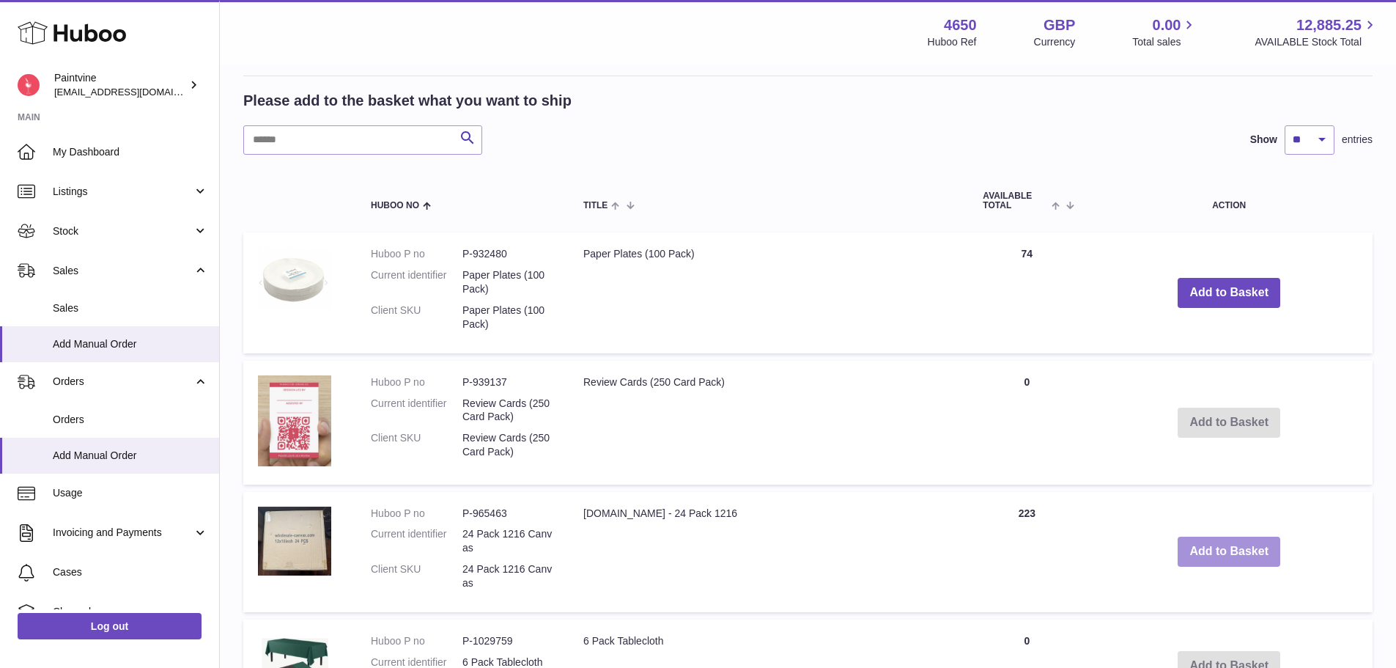
scroll to position [0, 0]
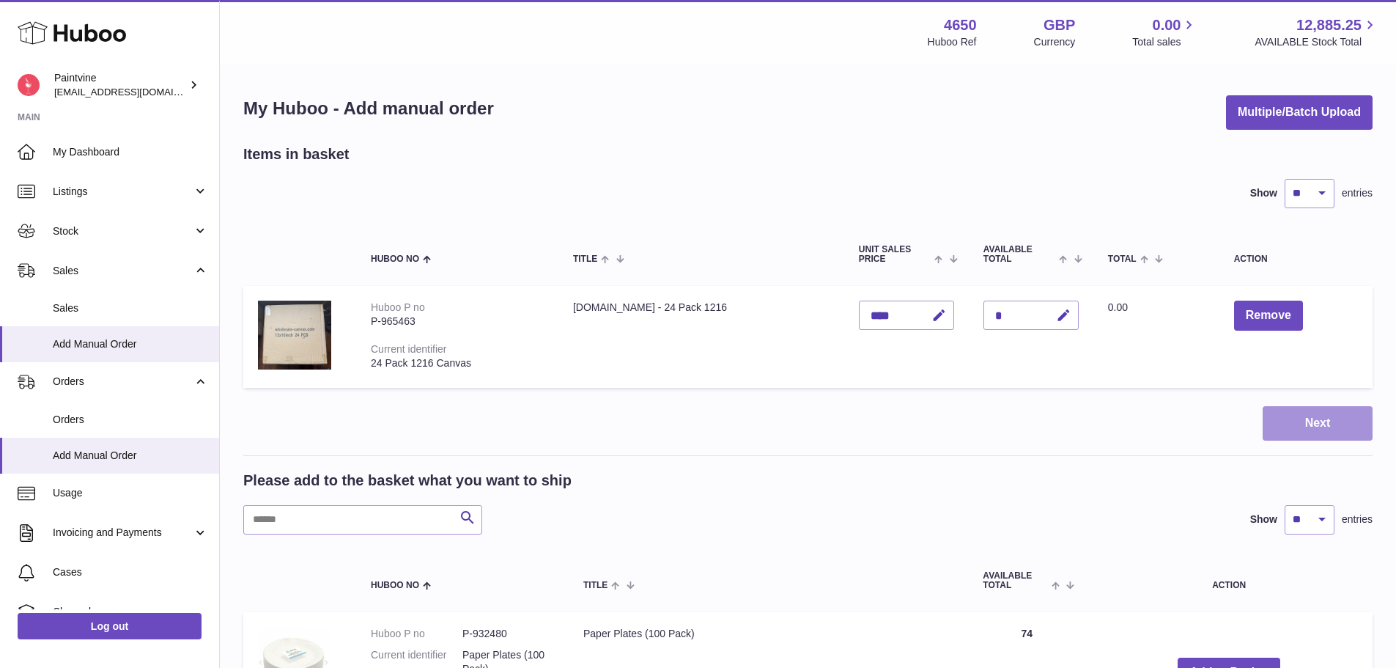
click at [1298, 427] on button "Next" at bounding box center [1318, 423] width 110 height 34
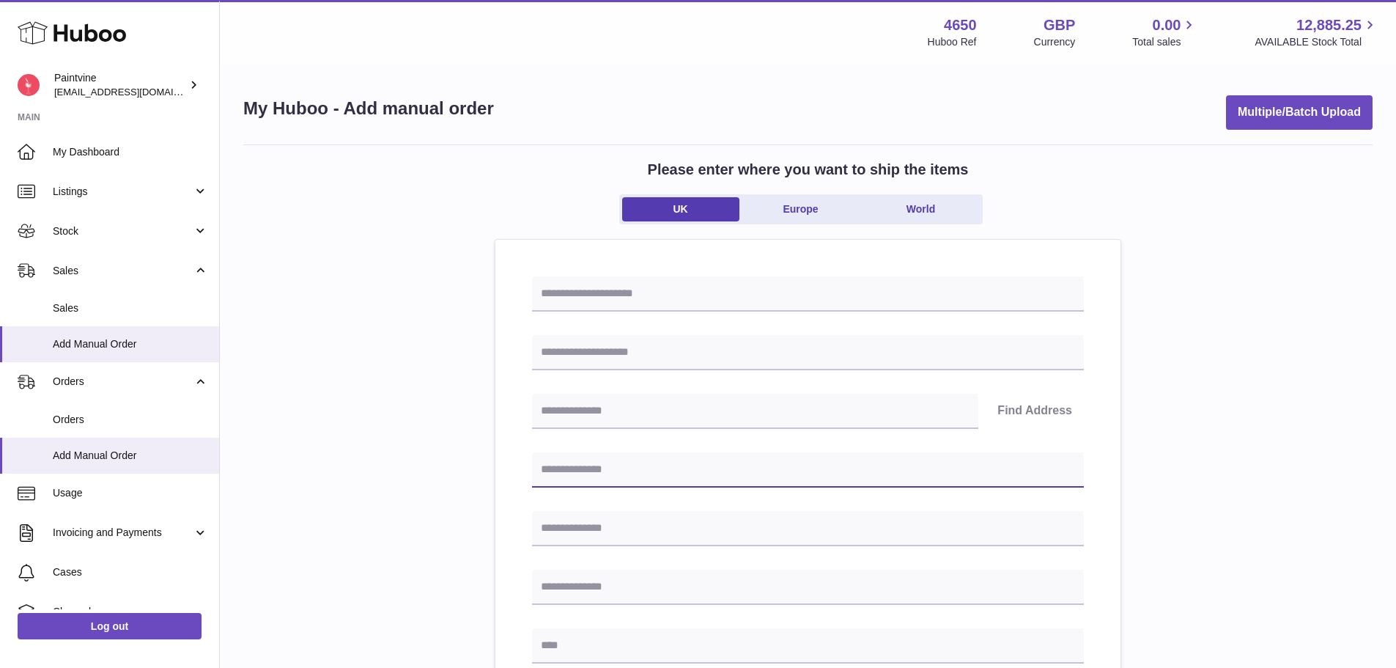
click at [611, 459] on input "text" at bounding box center [808, 469] width 552 height 35
type input "*********"
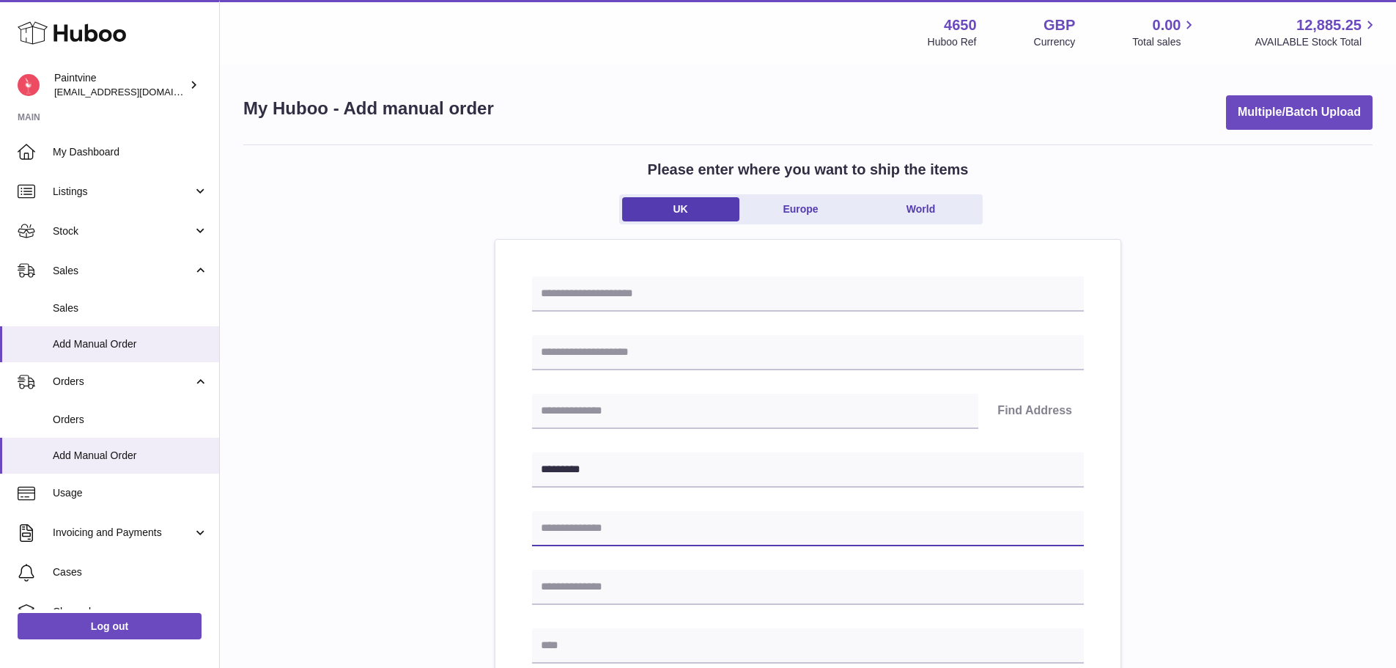
click at [602, 527] on input "text" at bounding box center [808, 528] width 552 height 35
paste input "**********"
drag, startPoint x: 706, startPoint y: 531, endPoint x: 652, endPoint y: 527, distance: 53.7
click at [652, 527] on input "**********" at bounding box center [808, 528] width 552 height 35
type input "**********"
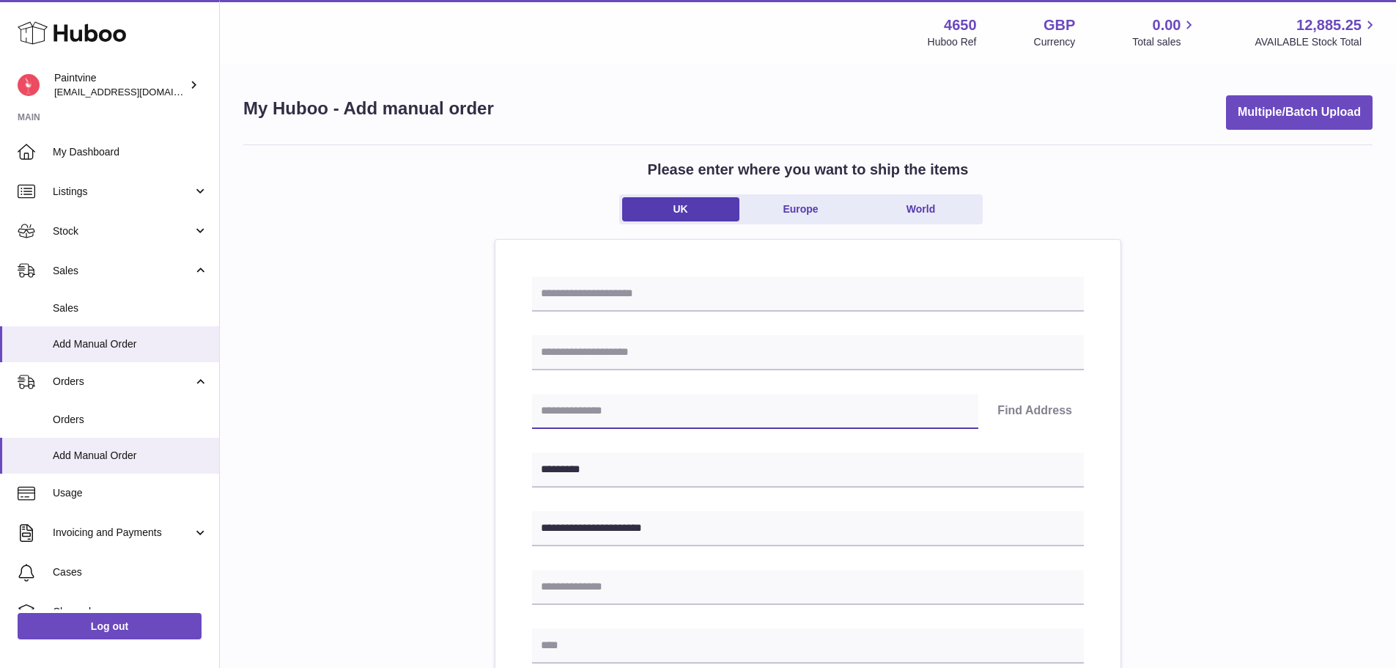
click at [592, 405] on input "text" at bounding box center [755, 411] width 446 height 35
paste input "*******"
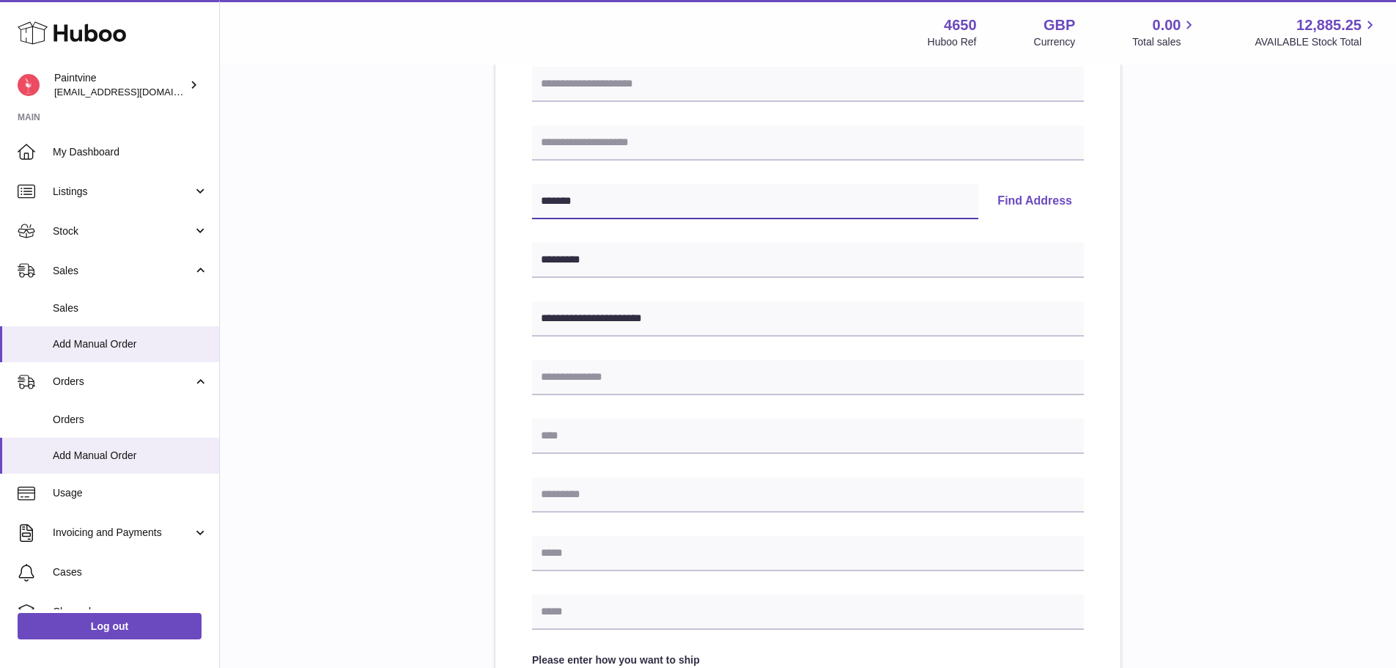
scroll to position [293, 0]
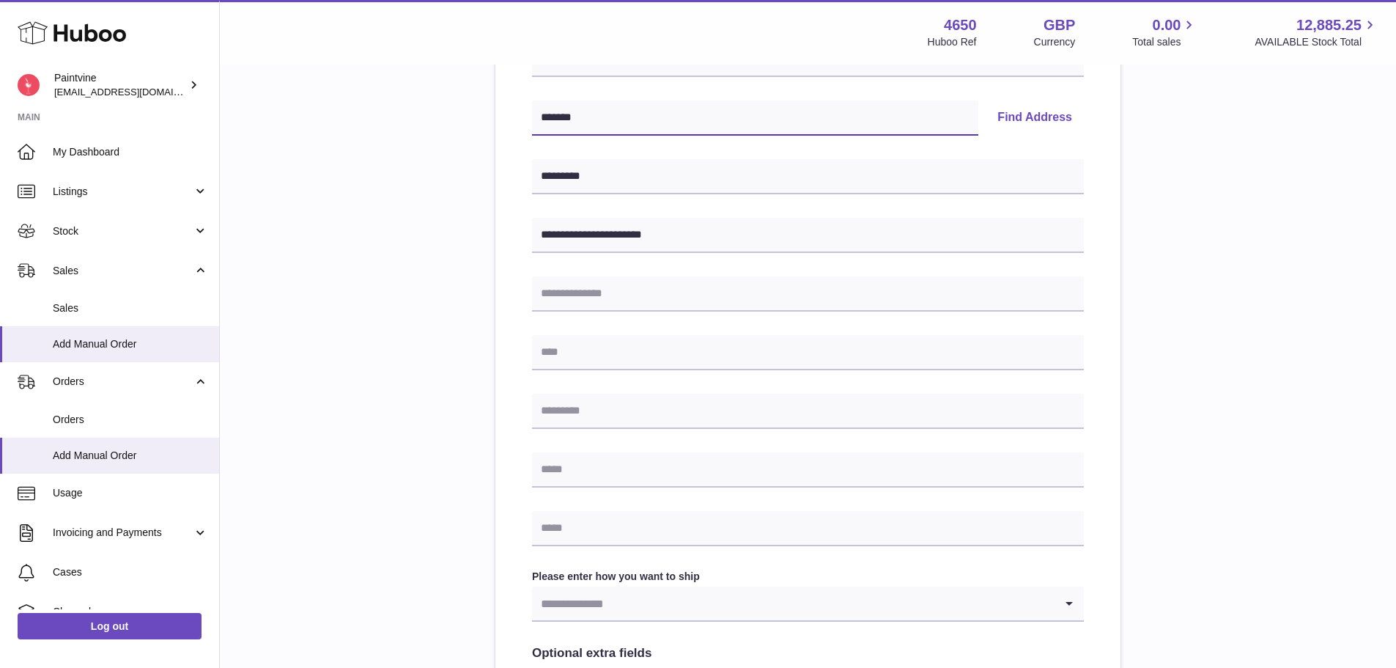
type input "*******"
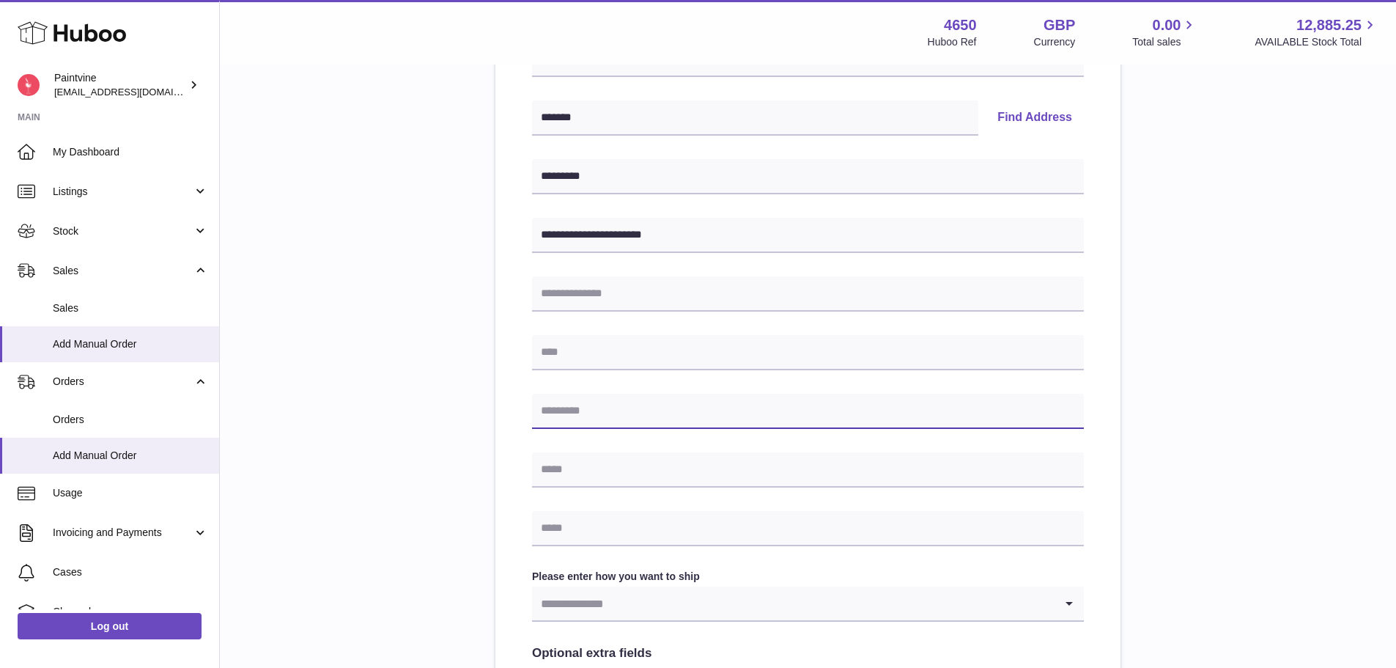
click at [633, 413] on input "text" at bounding box center [808, 411] width 552 height 35
paste input "*******"
type input "*******"
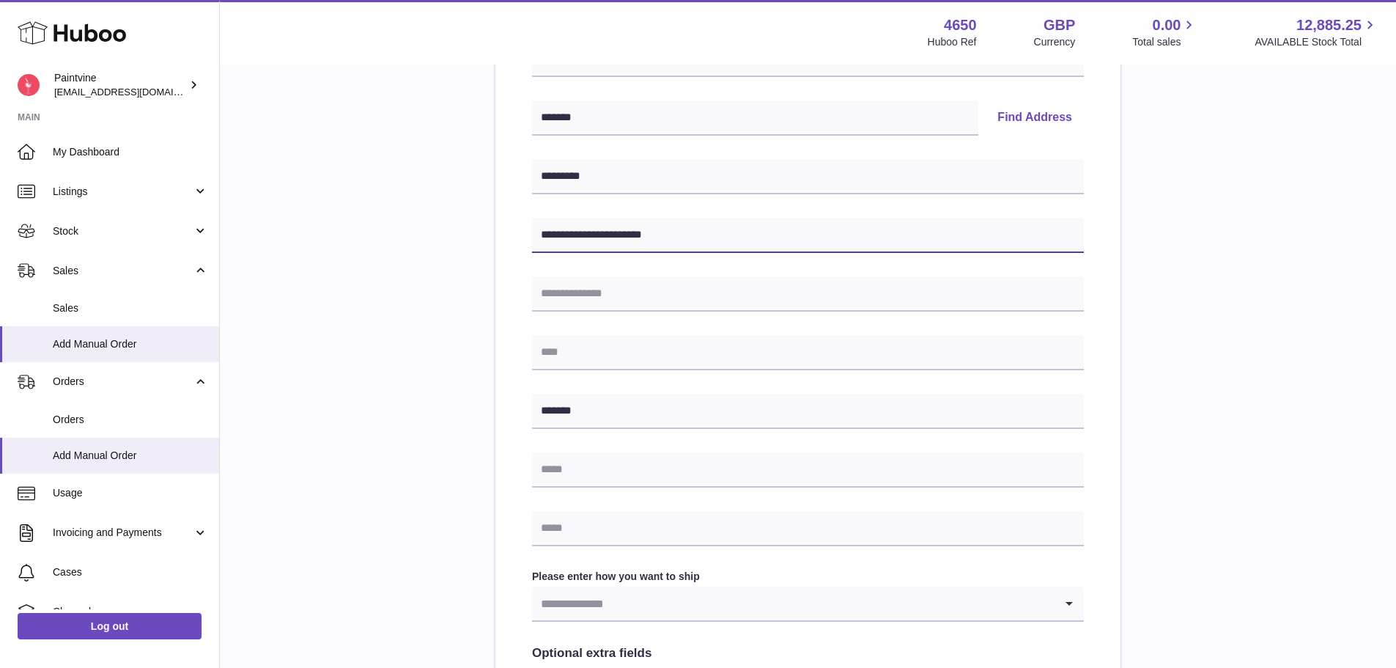
click at [643, 237] on input "**********" at bounding box center [808, 235] width 552 height 35
type input "**********"
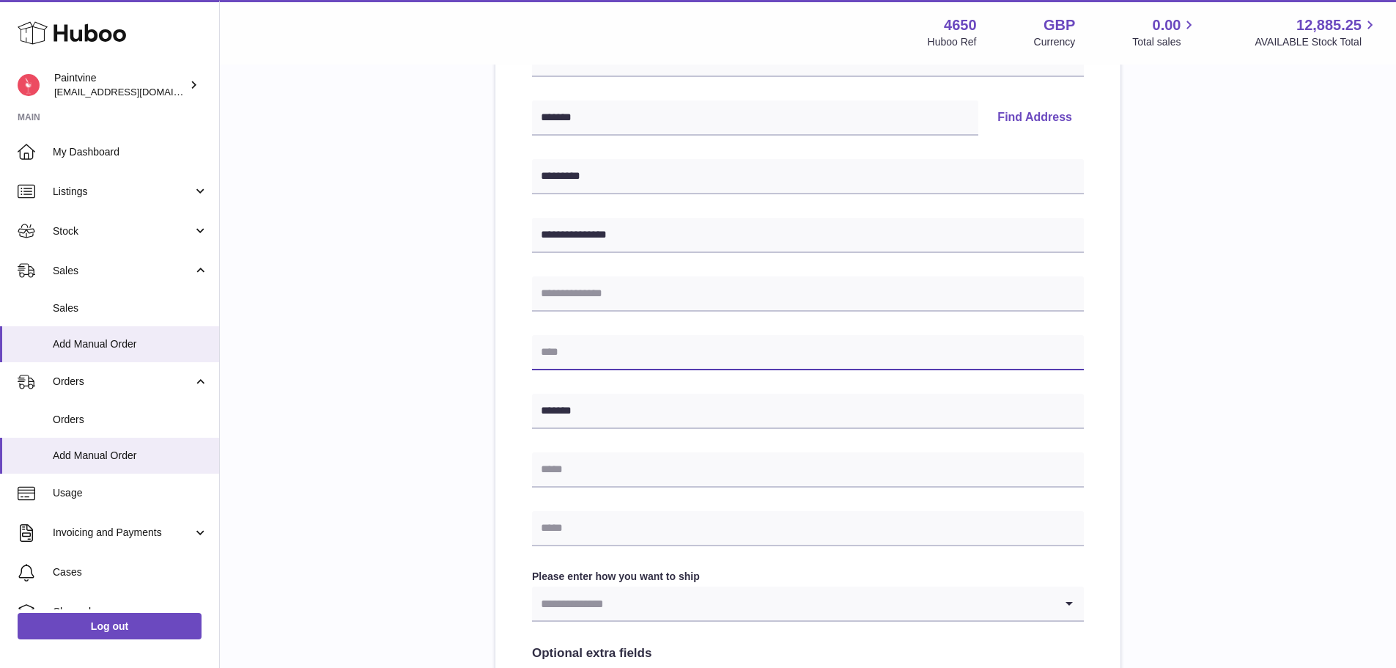
click at [607, 361] on input "text" at bounding box center [808, 352] width 552 height 35
paste input "*******"
type input "*******"
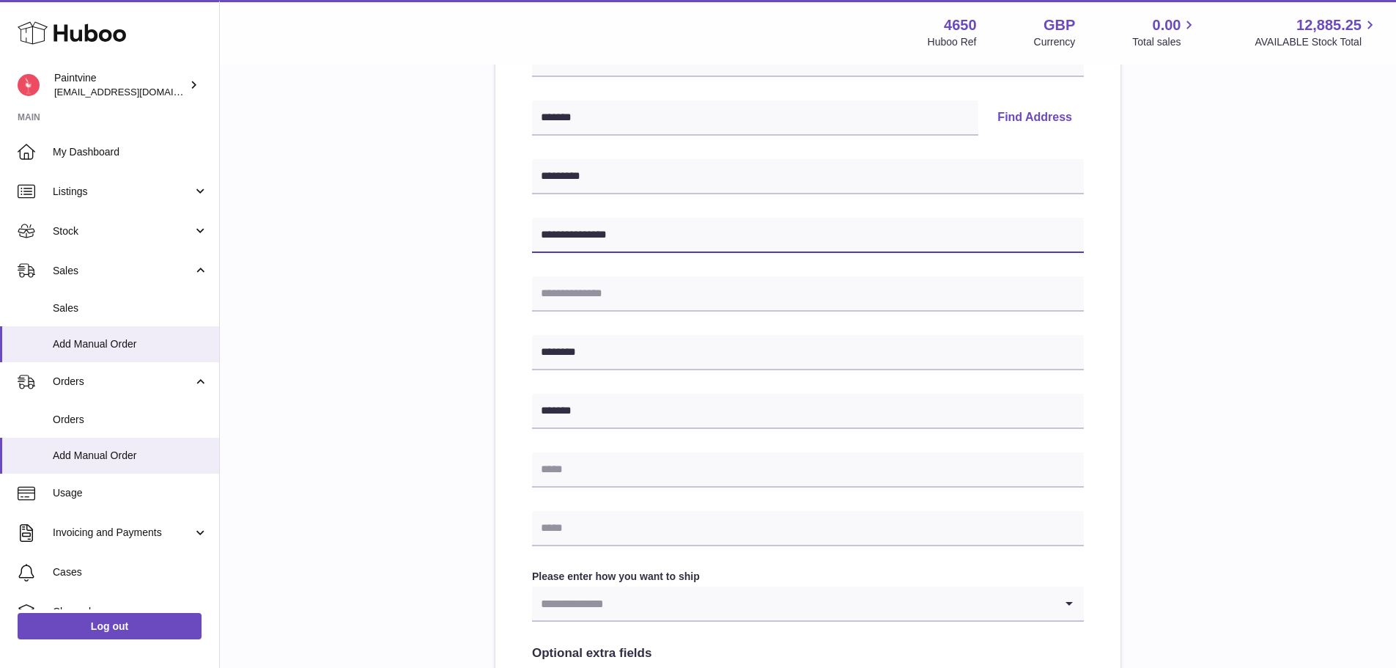
click at [638, 245] on input "**********" at bounding box center [808, 235] width 552 height 35
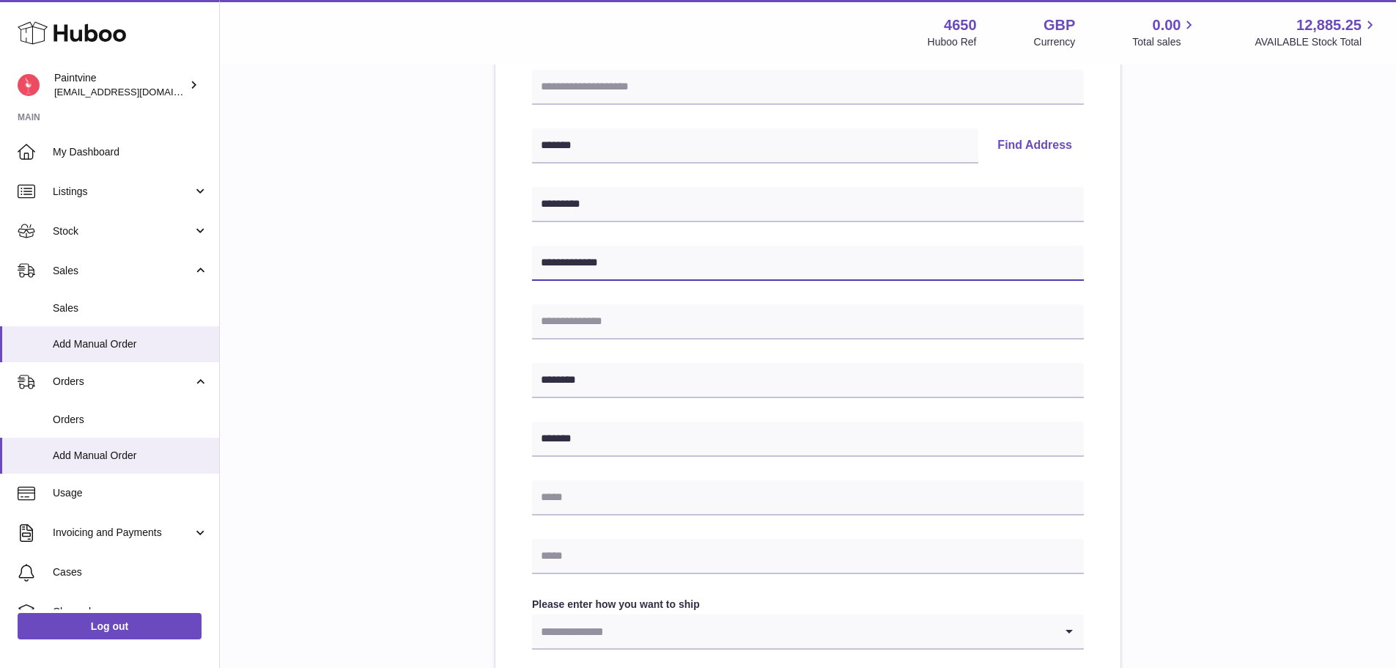
scroll to position [147, 0]
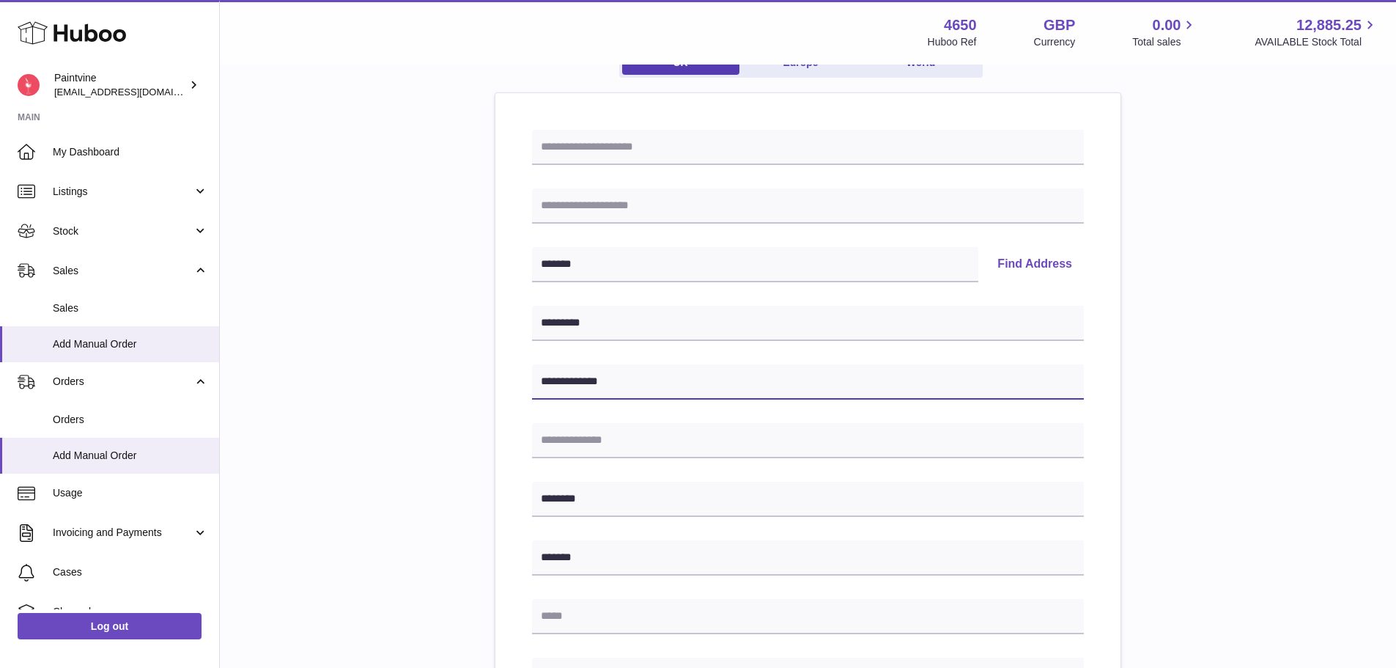
type input "**********"
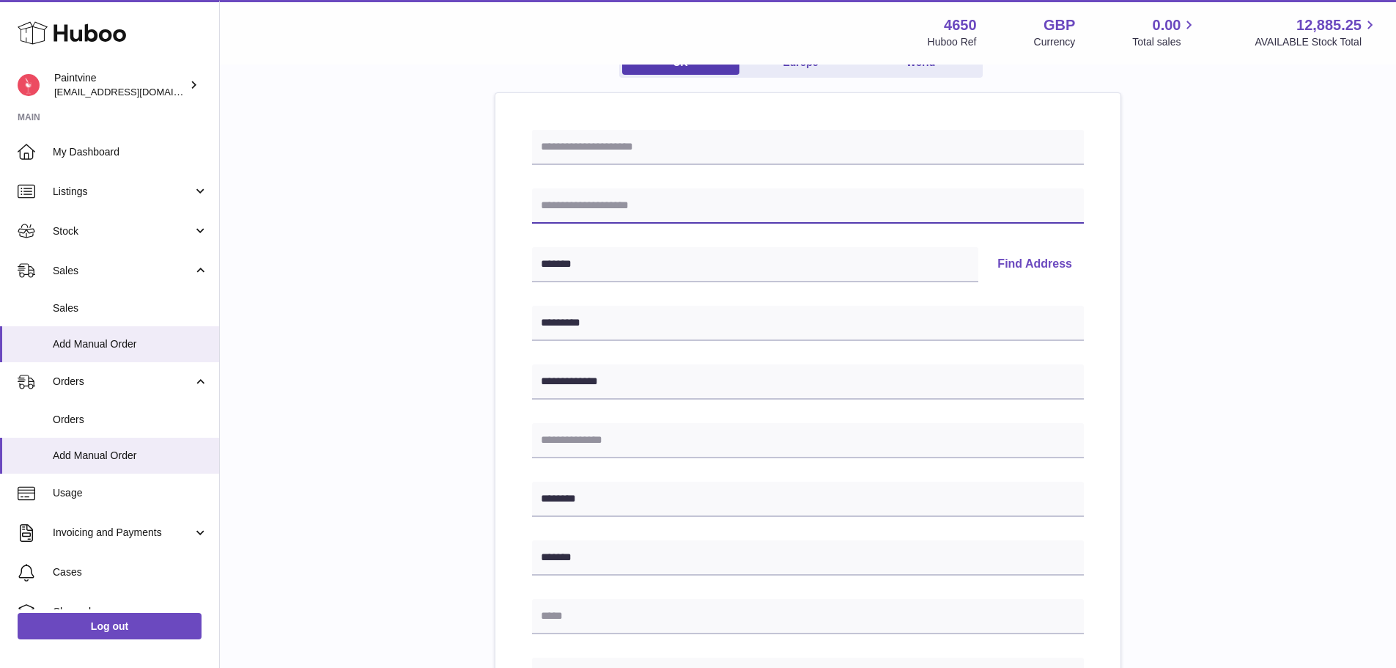
click at [623, 212] on input "text" at bounding box center [808, 205] width 552 height 35
type input "**********"
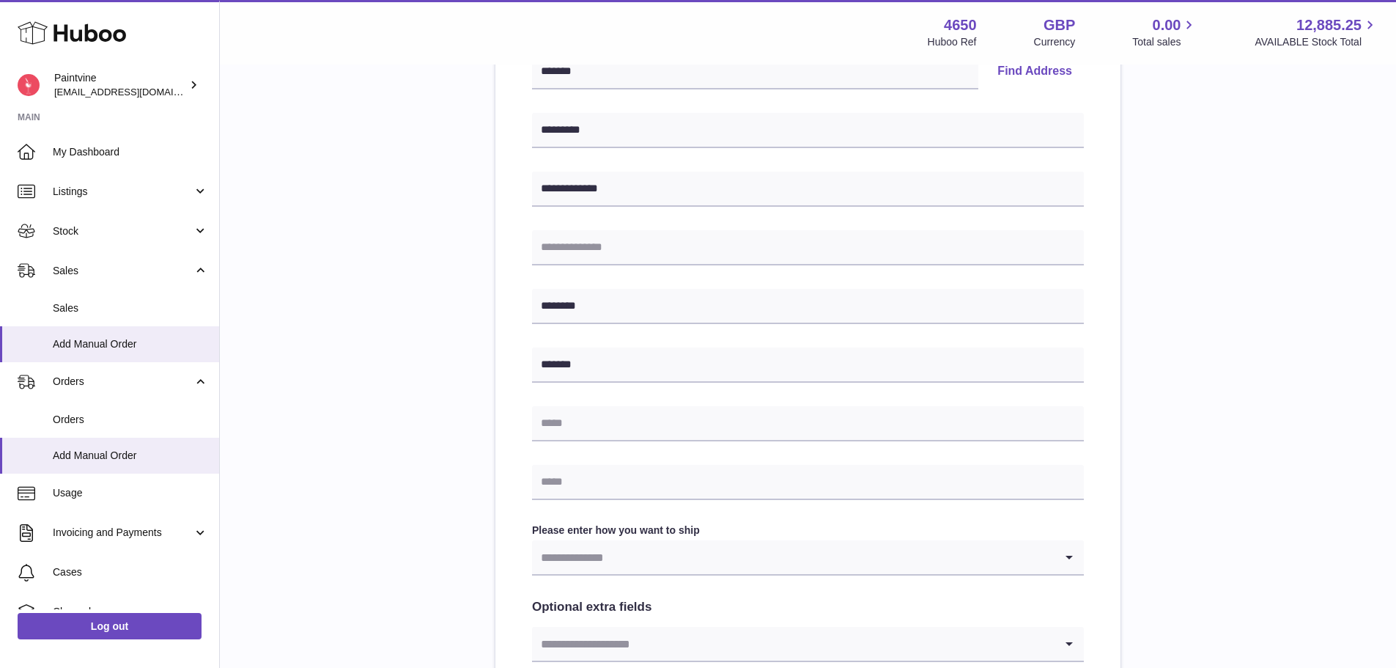
scroll to position [366, 0]
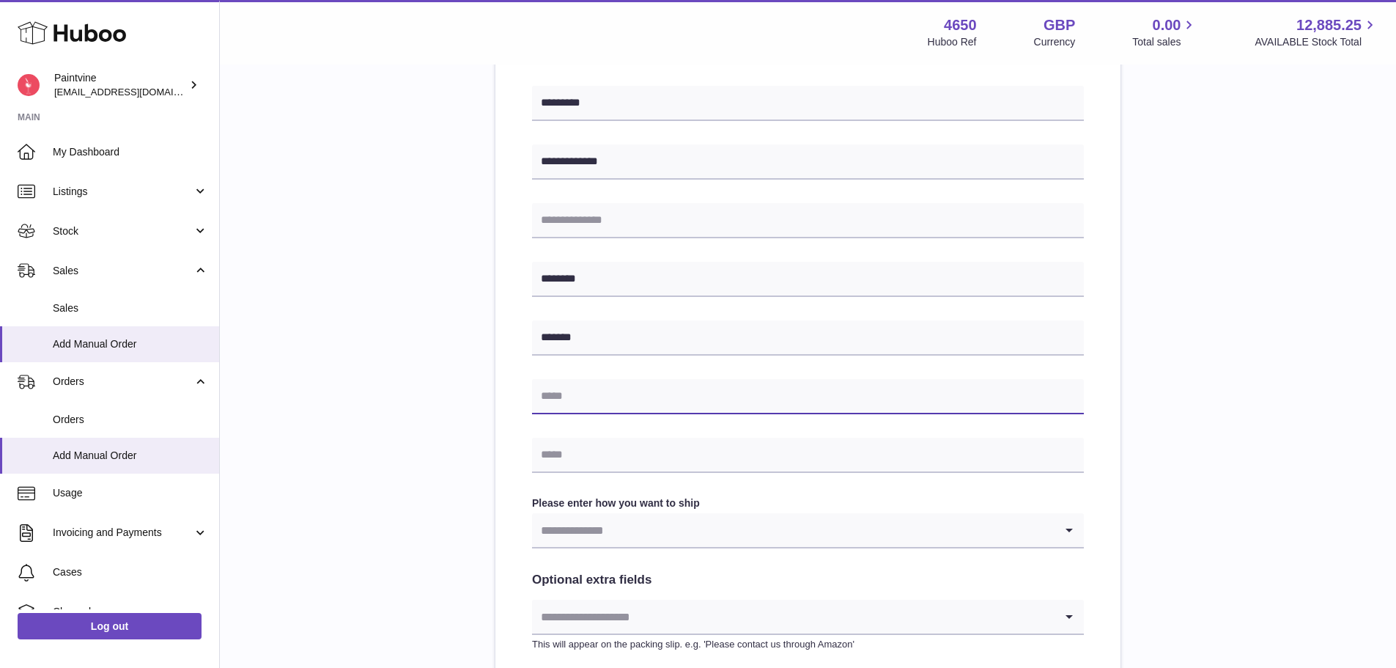
click at [594, 405] on input "text" at bounding box center [808, 396] width 552 height 35
type input "**********"
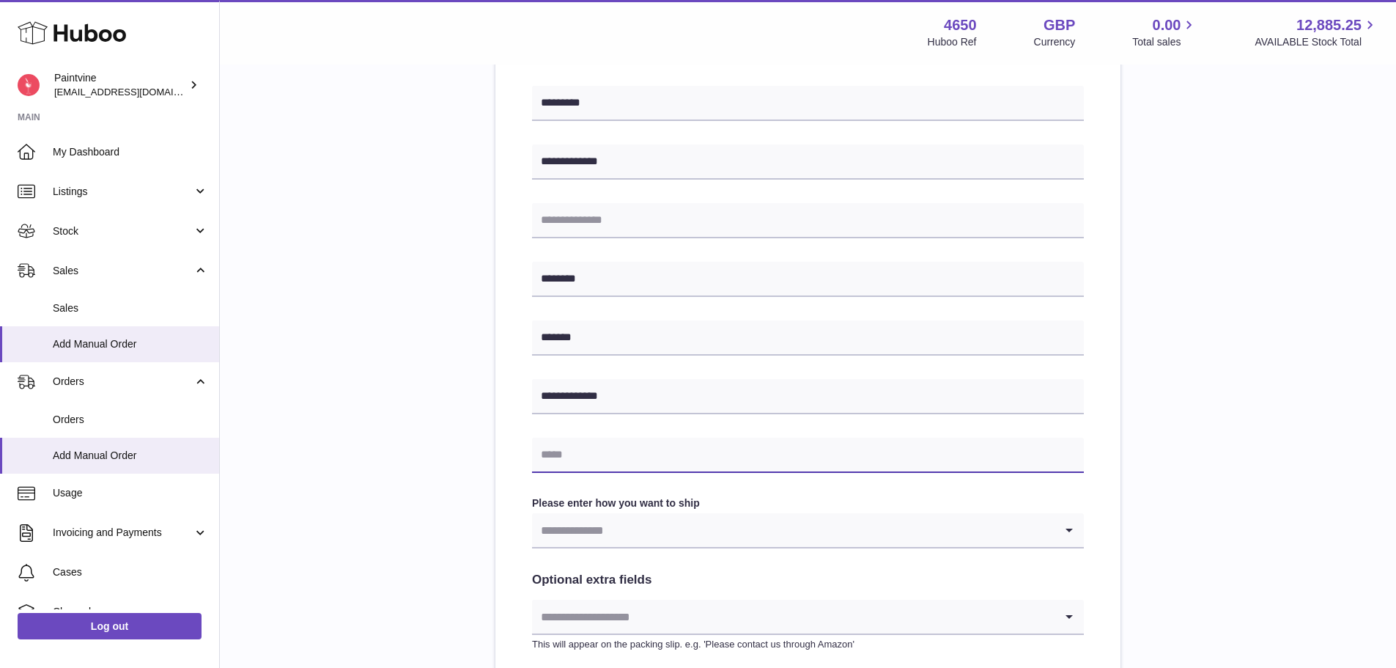
click at [618, 440] on input "text" at bounding box center [808, 455] width 552 height 35
type input "**********"
click at [686, 543] on input "Search for option" at bounding box center [793, 530] width 523 height 34
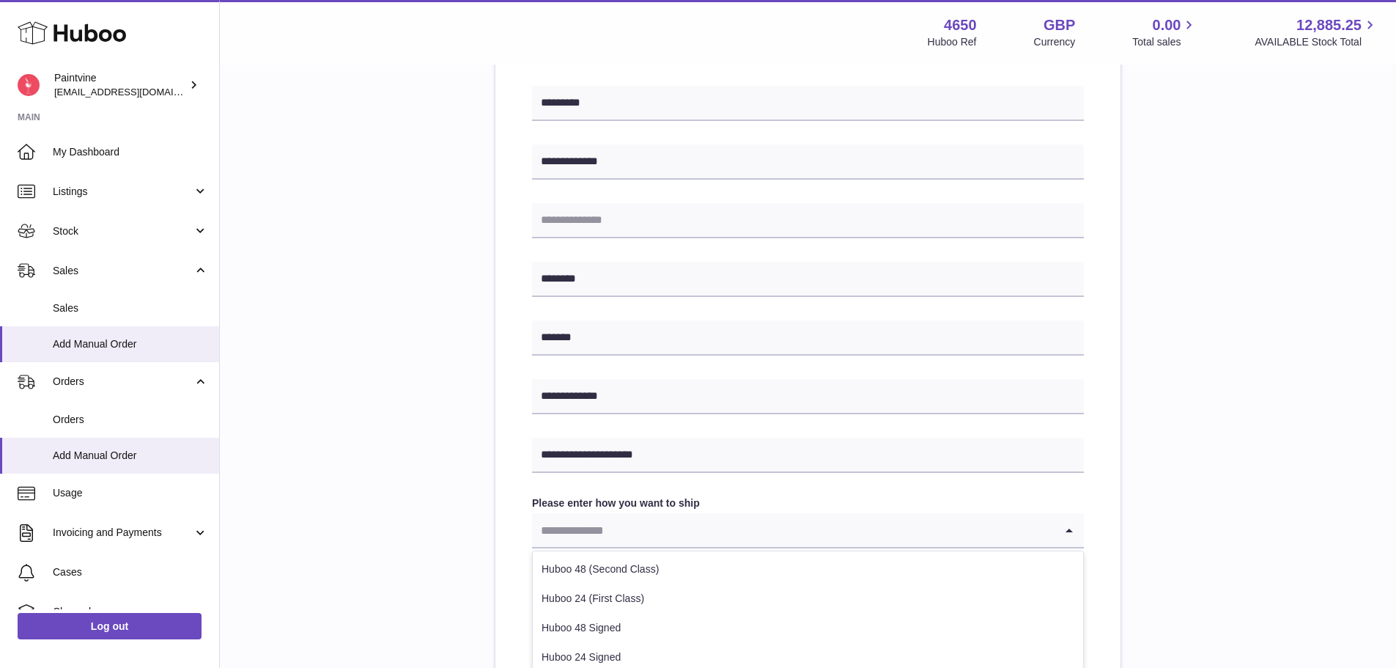
click at [660, 528] on input "Search for option" at bounding box center [793, 530] width 523 height 34
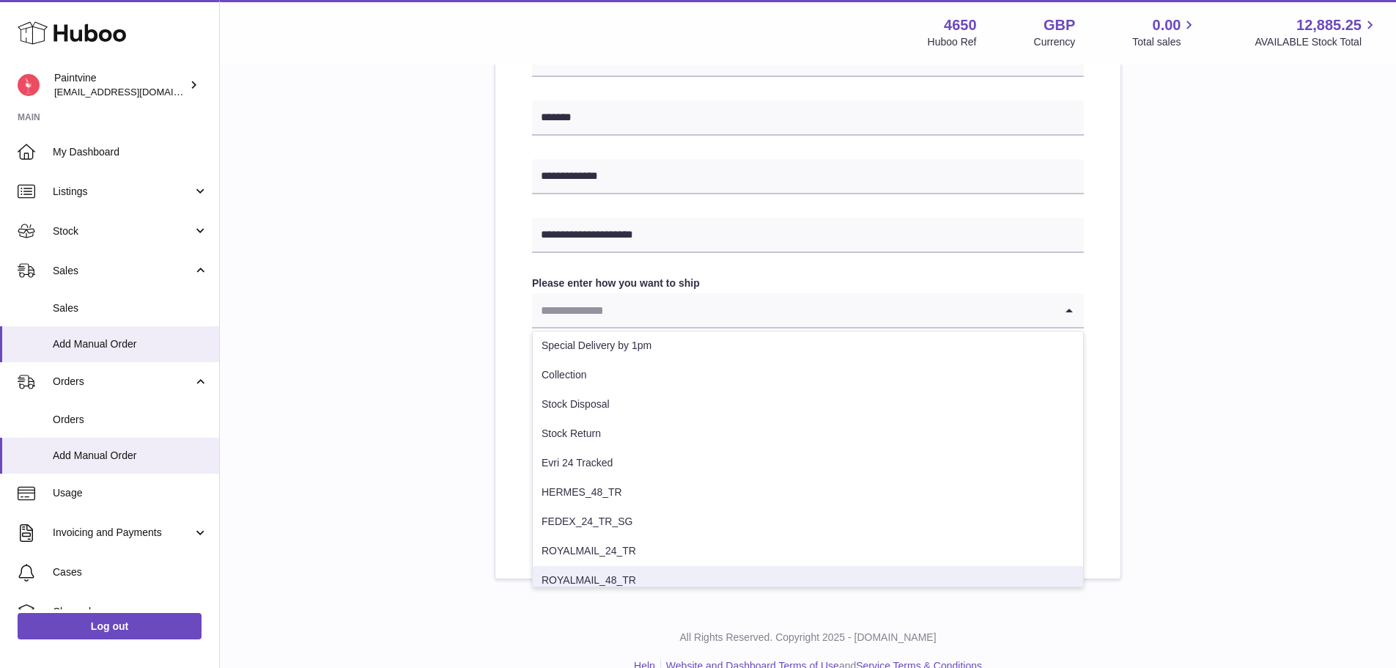
scroll to position [187, 0]
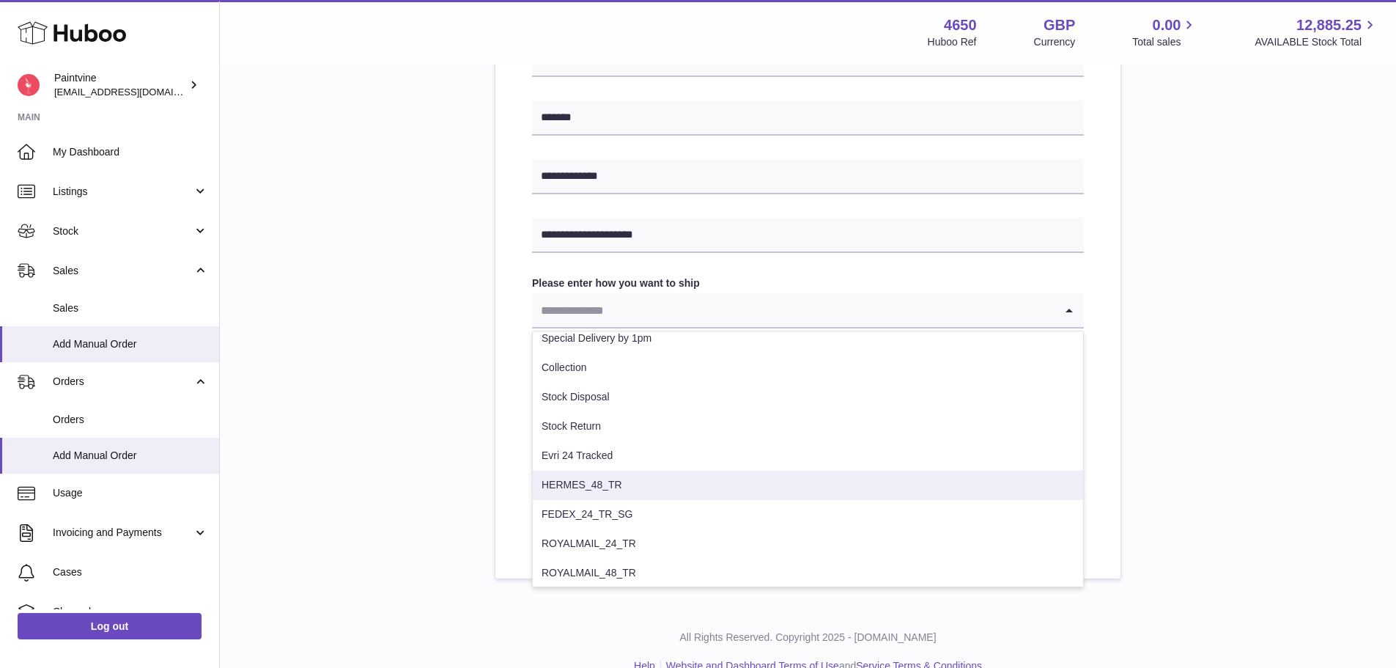
click at [614, 482] on li "HERMES_48_TR" at bounding box center [808, 484] width 550 height 29
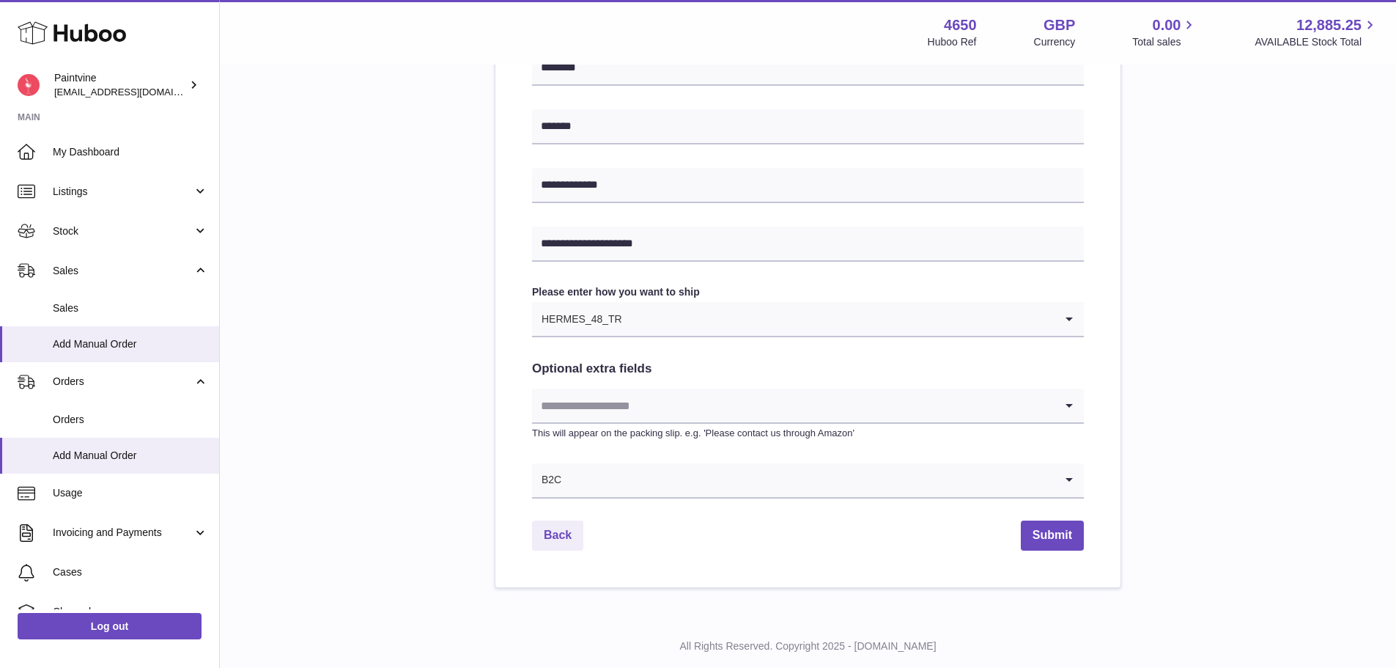
scroll to position [586, 0]
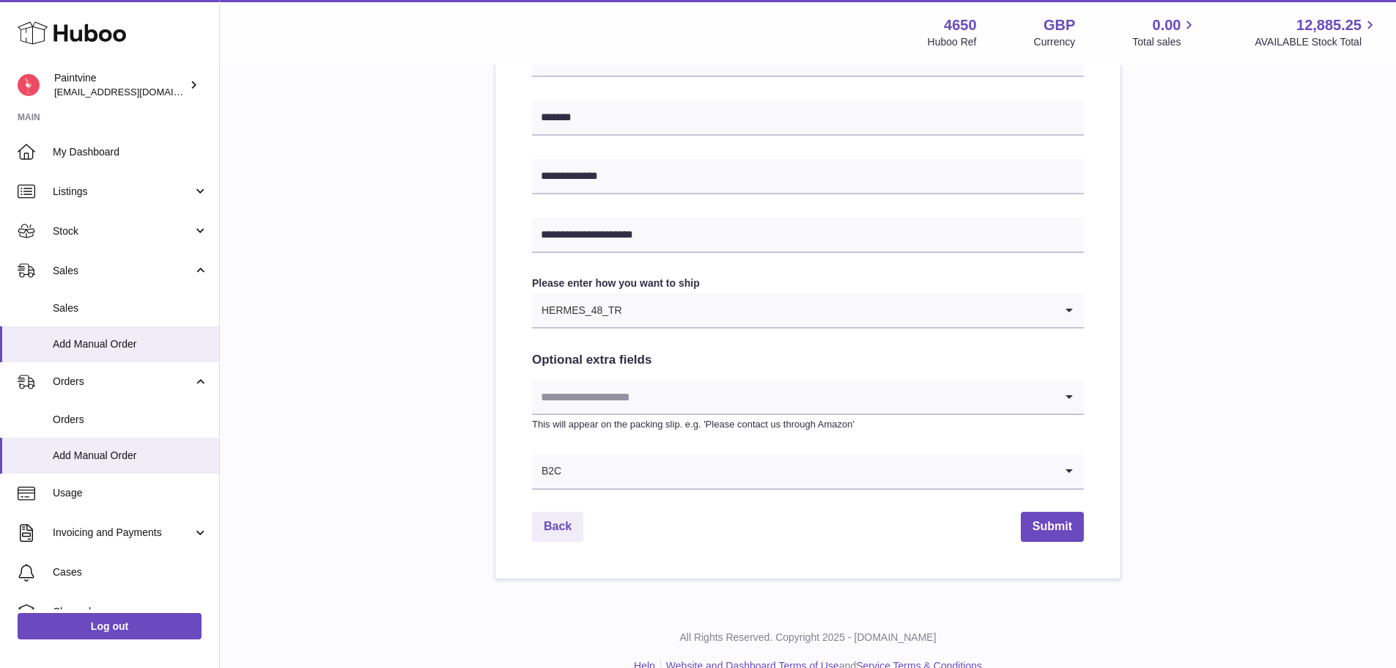
click at [629, 304] on input "Search for option" at bounding box center [839, 310] width 432 height 34
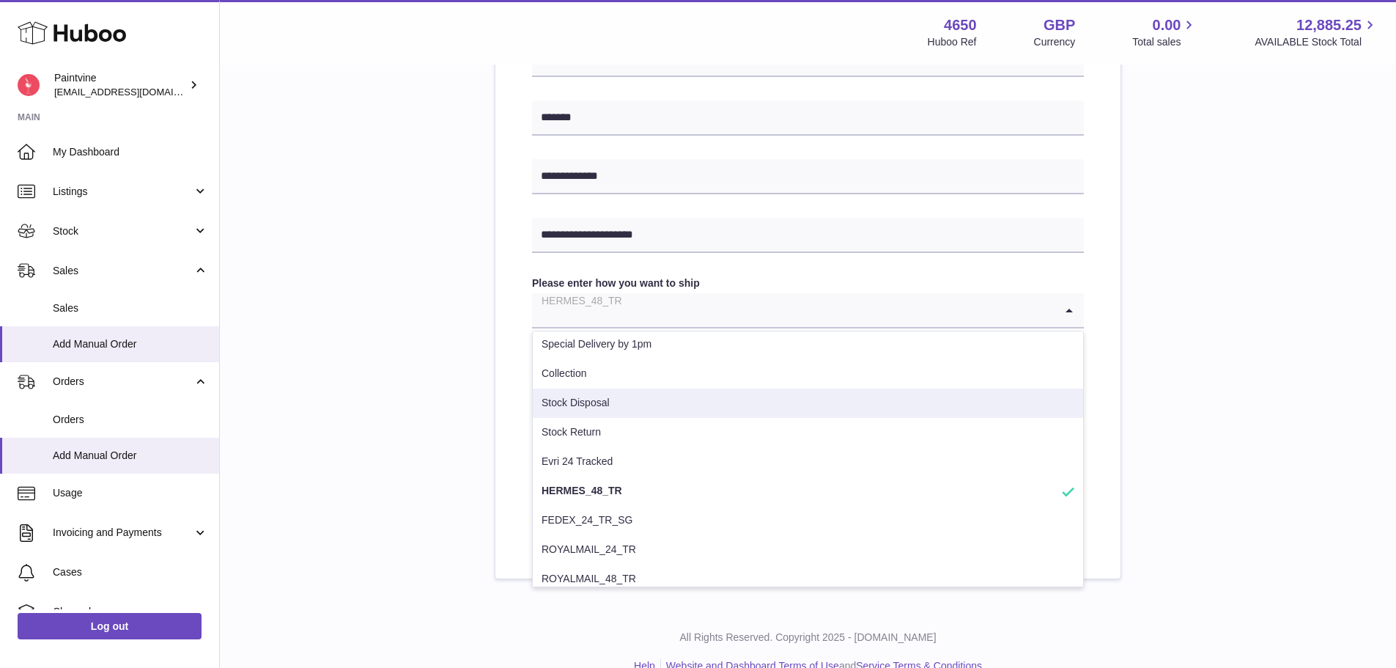
scroll to position [192, 0]
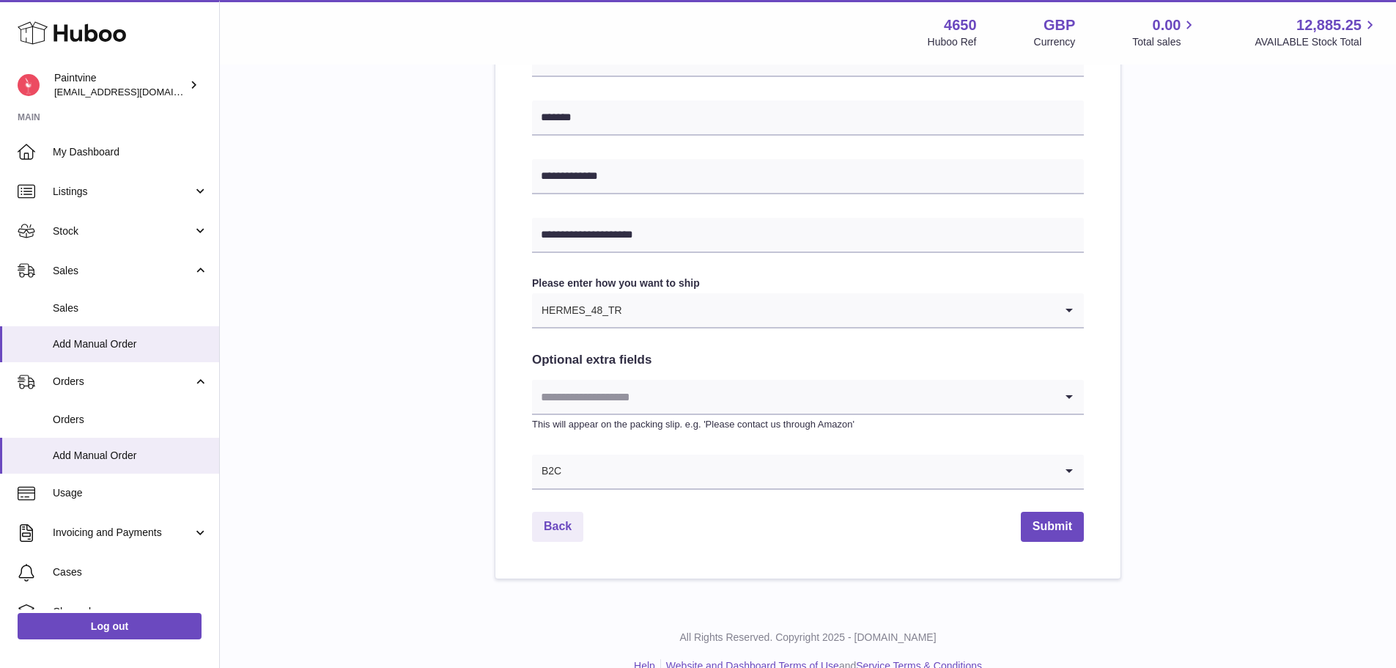
click at [1207, 272] on div "**********" at bounding box center [807, 68] width 1129 height 1021
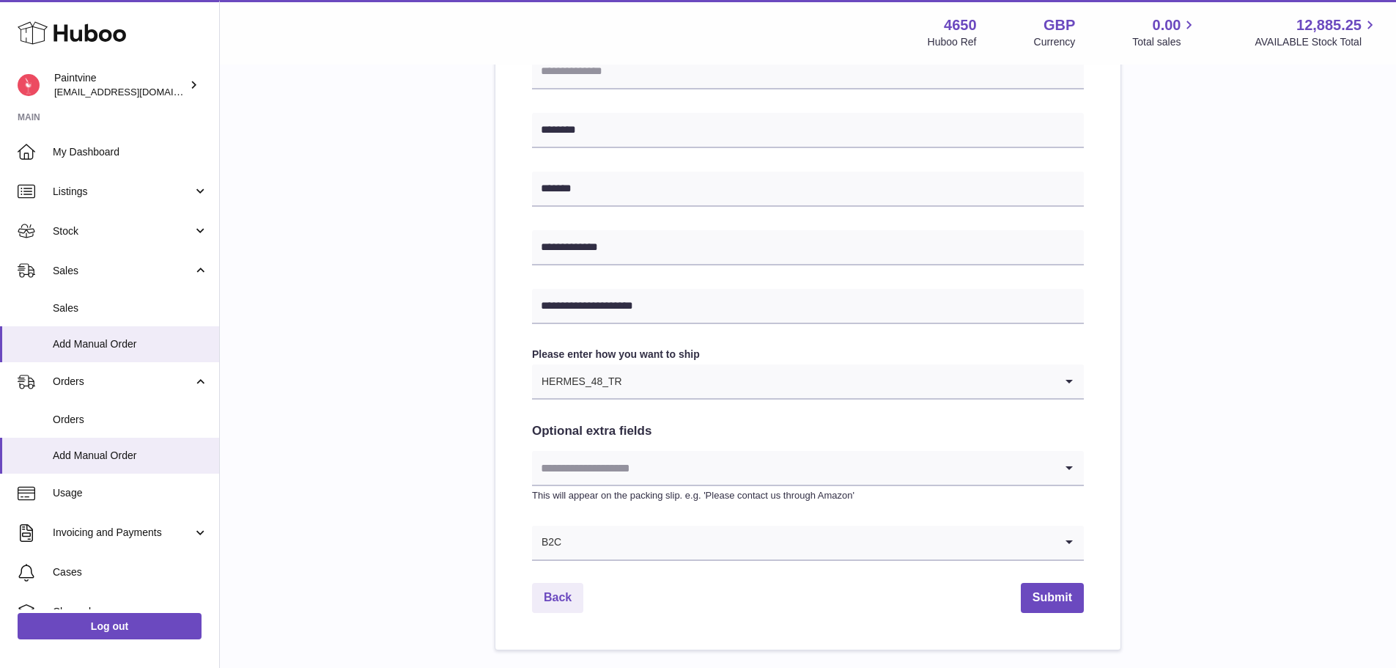
scroll to position [613, 0]
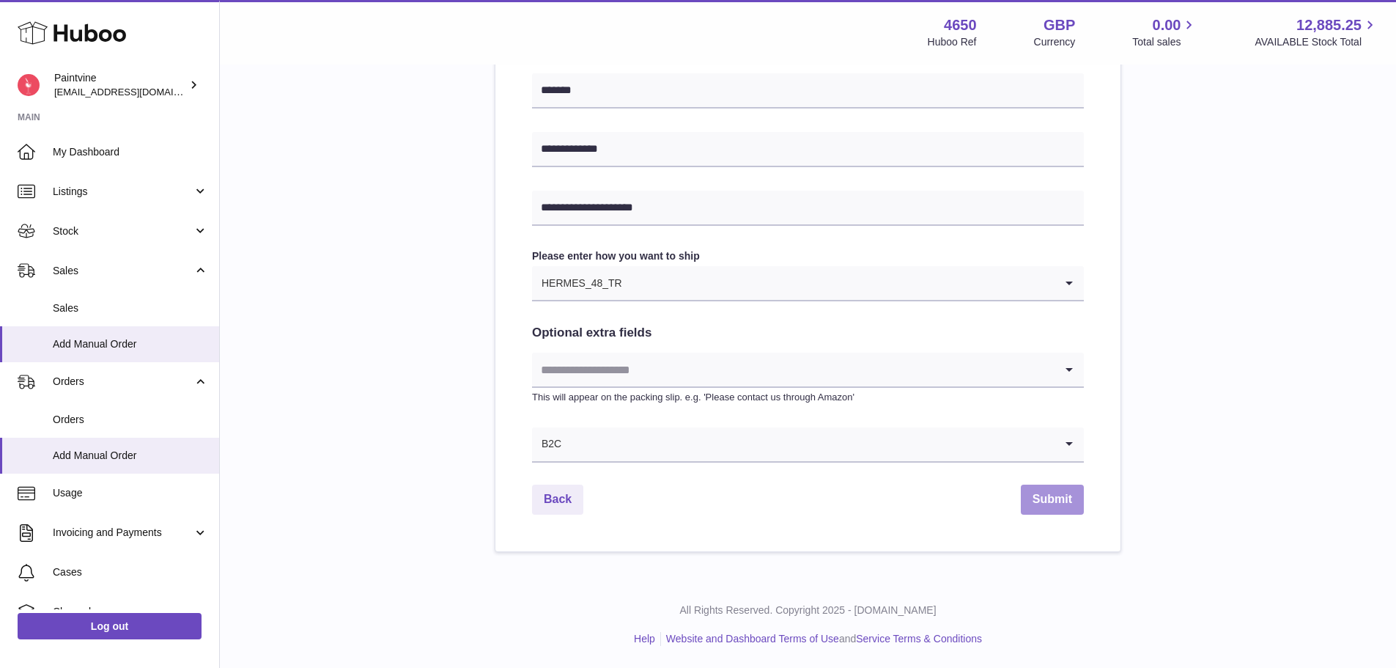
click at [1062, 503] on button "Submit" at bounding box center [1052, 499] width 63 height 30
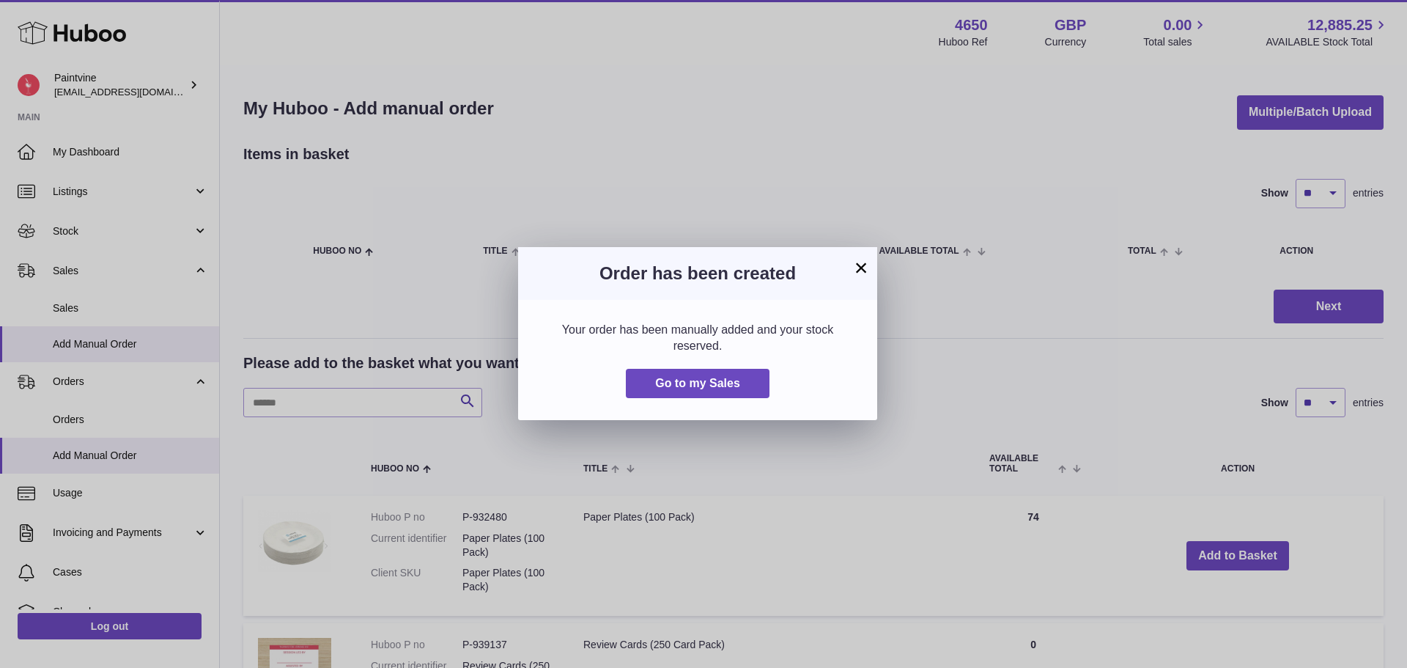
click at [852, 269] on button "×" at bounding box center [861, 268] width 18 height 18
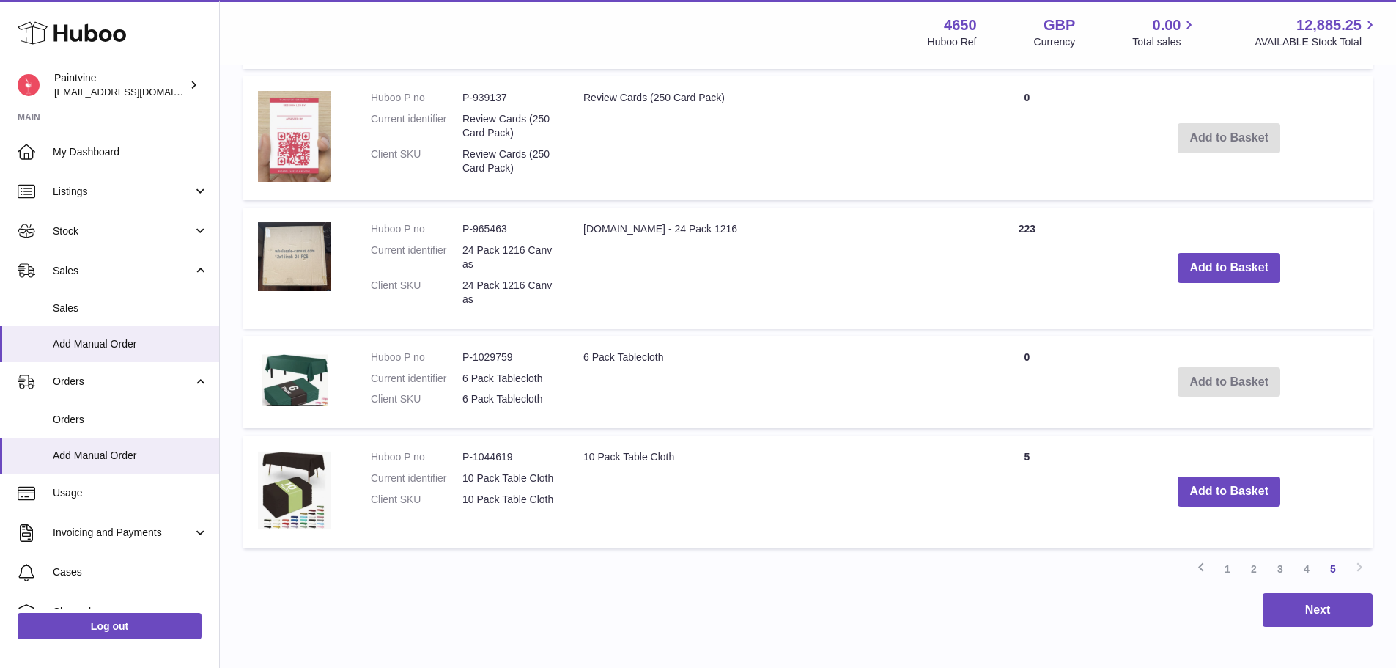
scroll to position [621, 0]
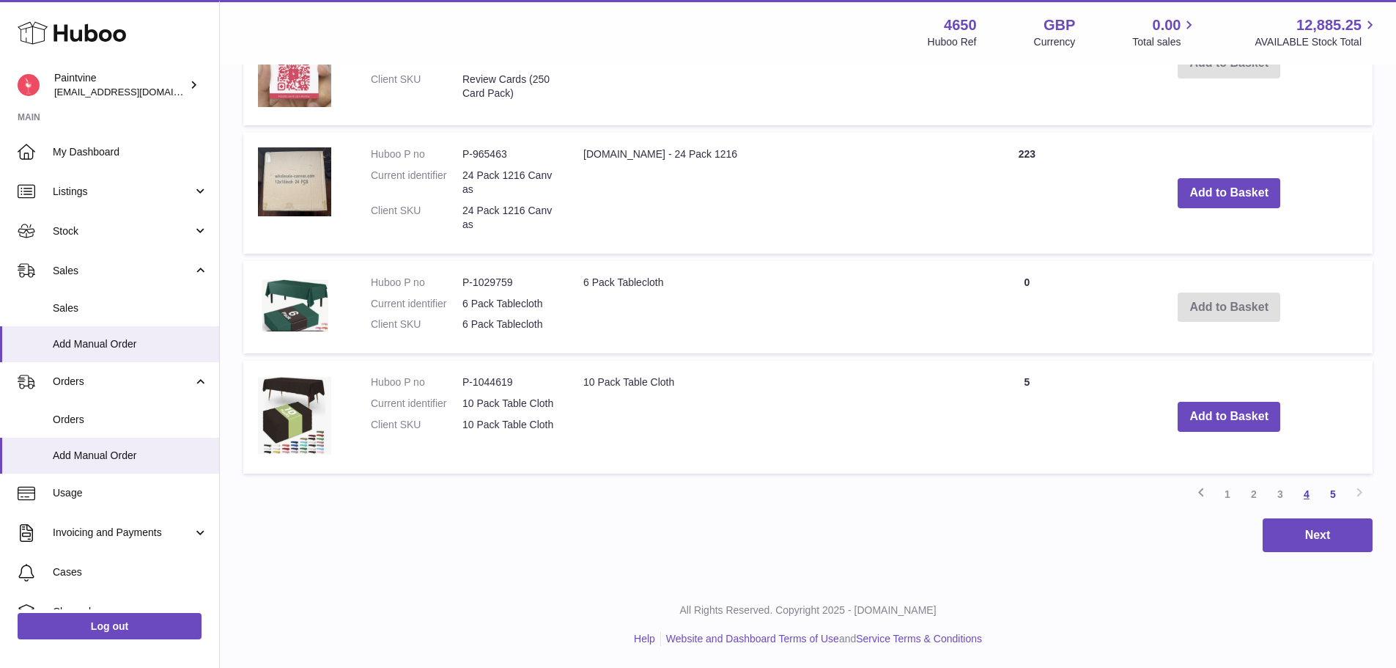
click at [1307, 494] on link "4" at bounding box center [1306, 494] width 26 height 26
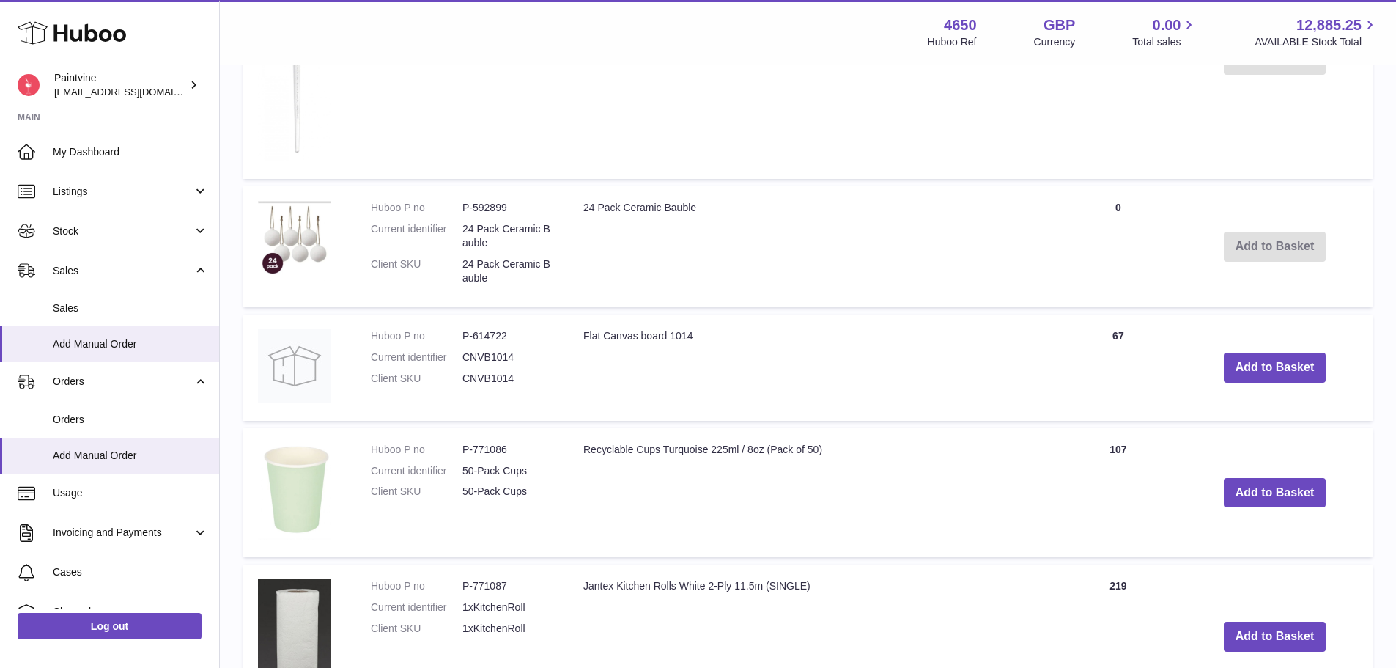
scroll to position [879, 0]
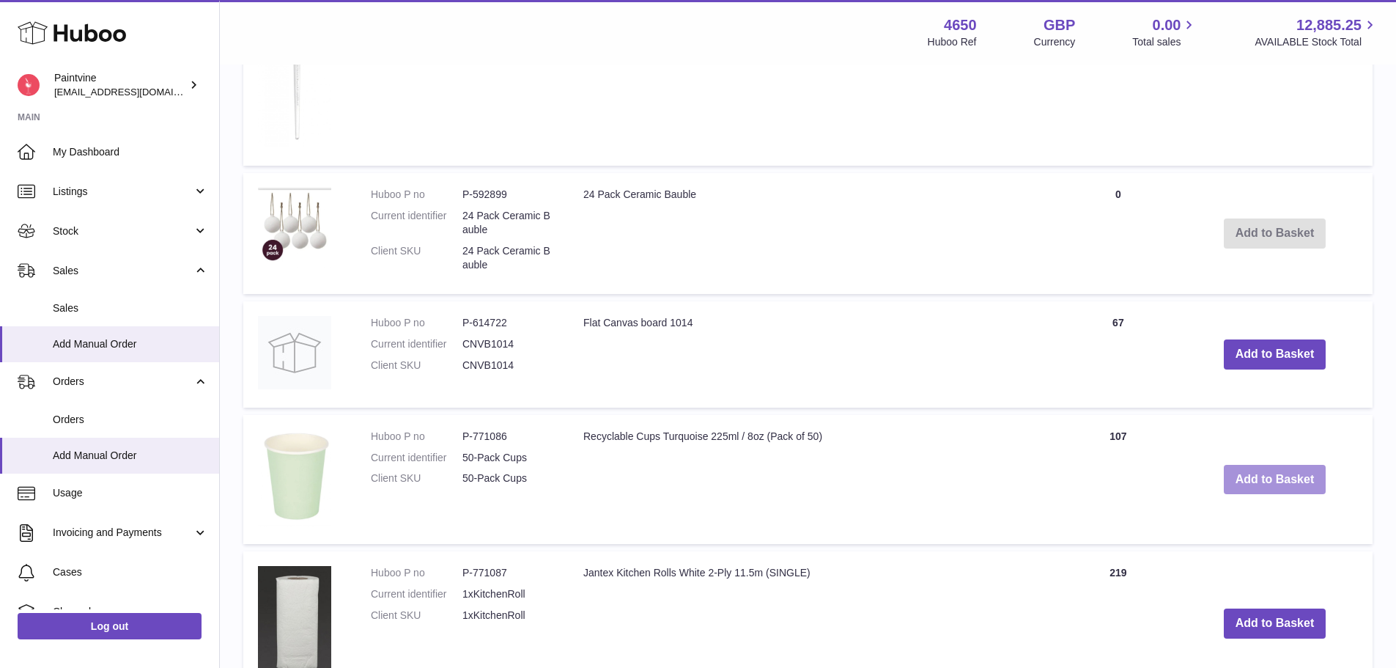
click at [1272, 483] on button "Add to Basket" at bounding box center [1275, 480] width 103 height 30
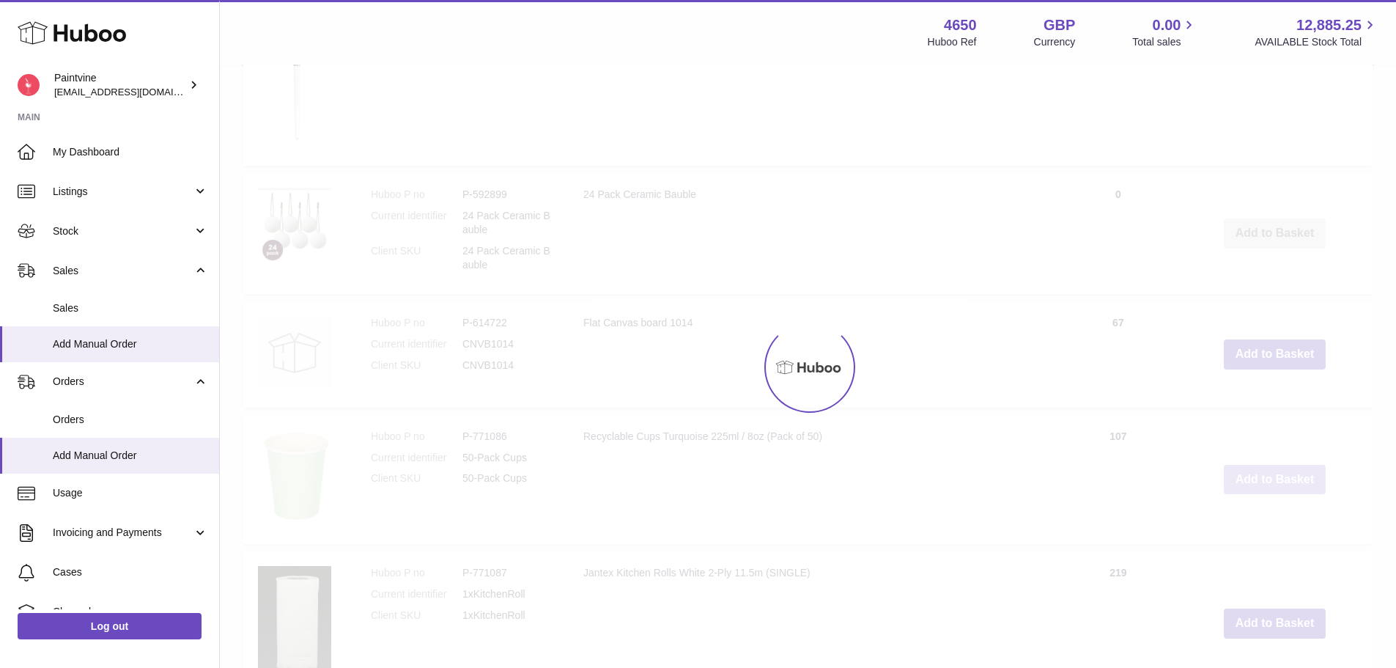
scroll to position [1025, 0]
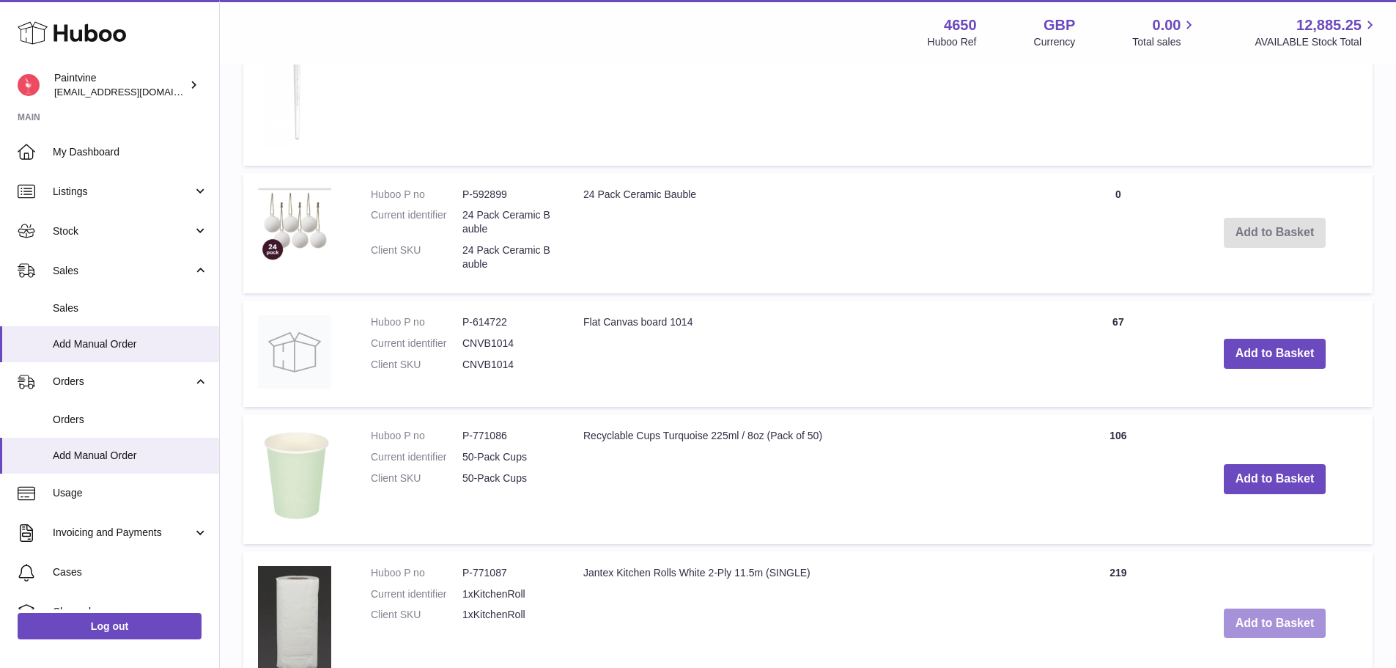
click at [1246, 626] on button "Add to Basket" at bounding box center [1275, 623] width 103 height 30
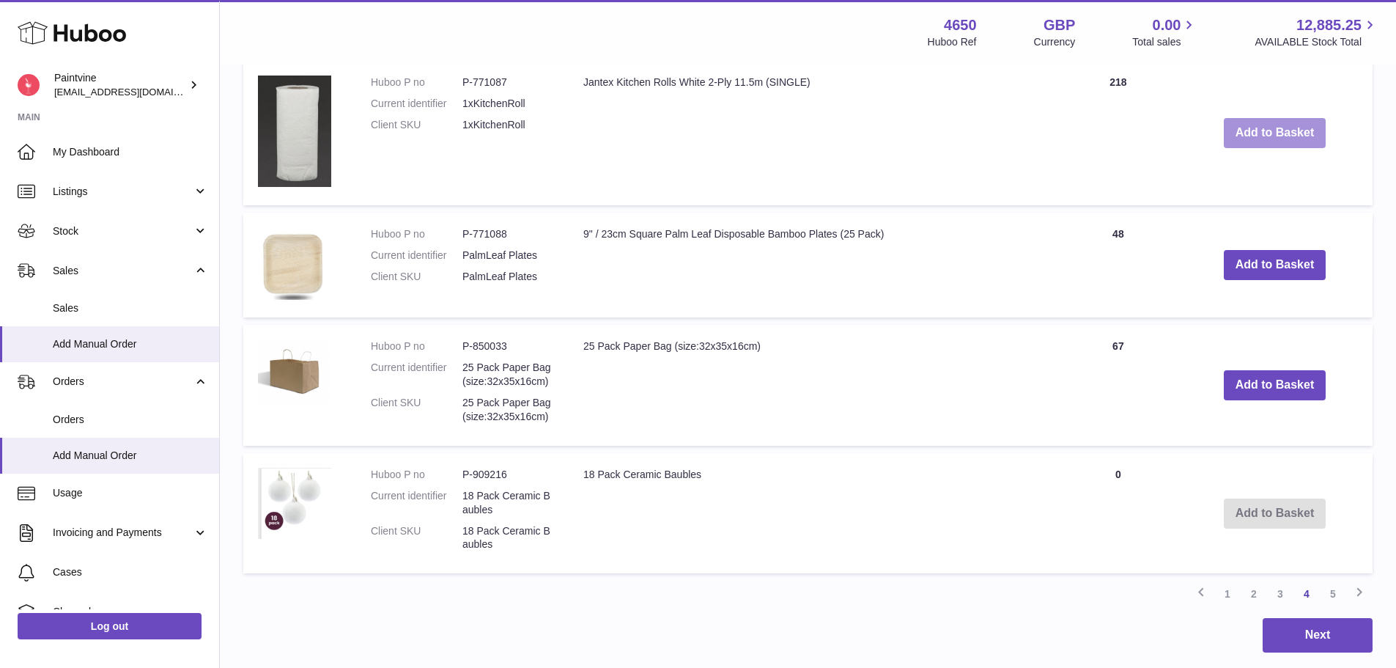
scroll to position [1688, 0]
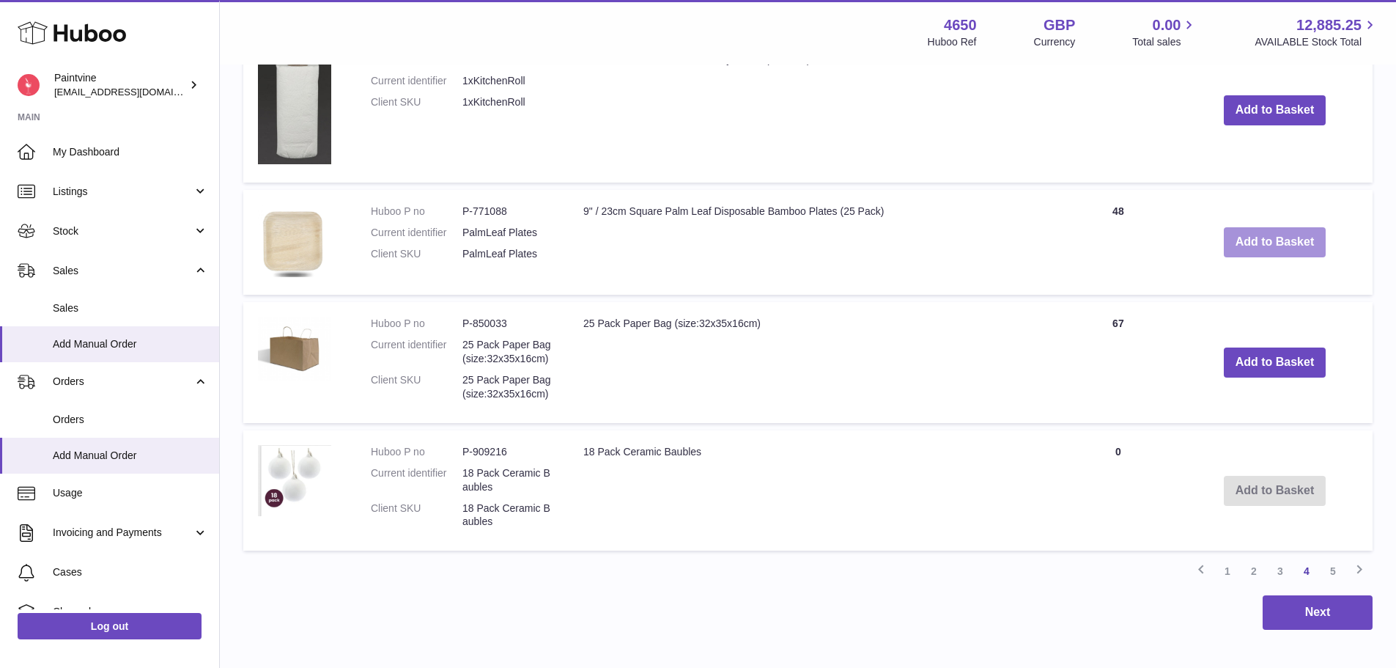
click at [1283, 253] on button "Add to Basket" at bounding box center [1275, 242] width 103 height 30
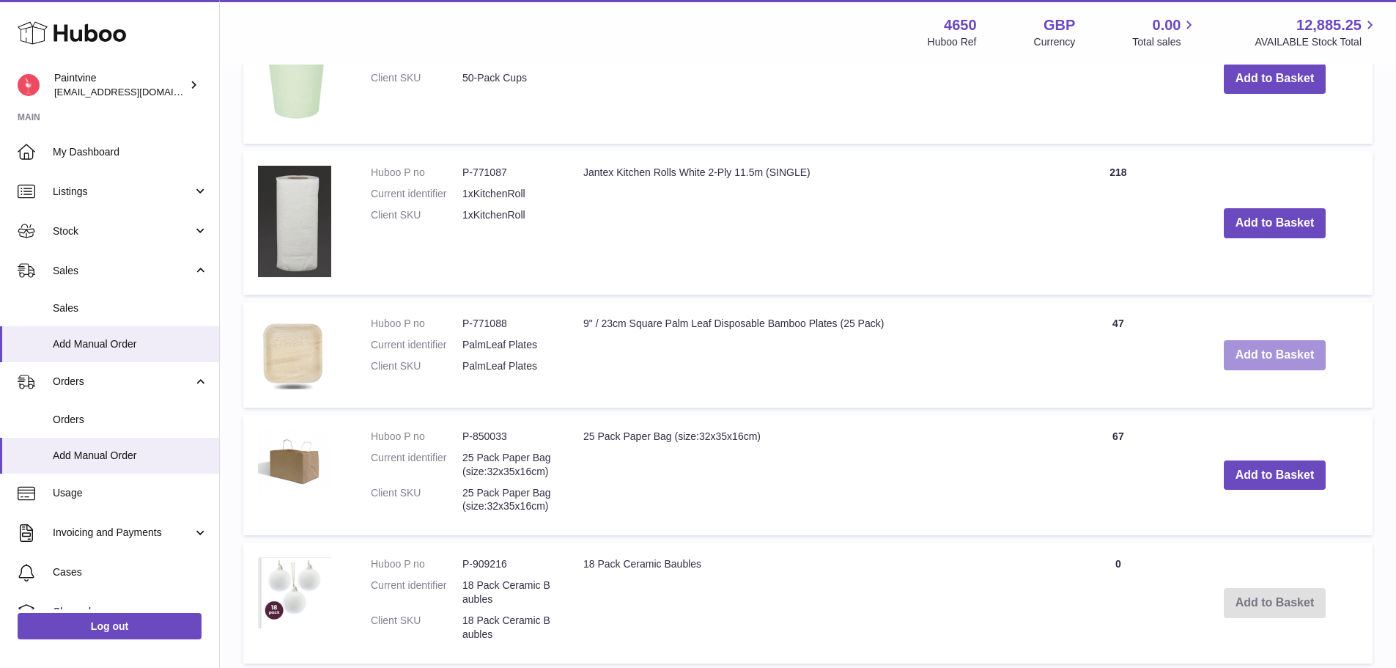
scroll to position [1801, 0]
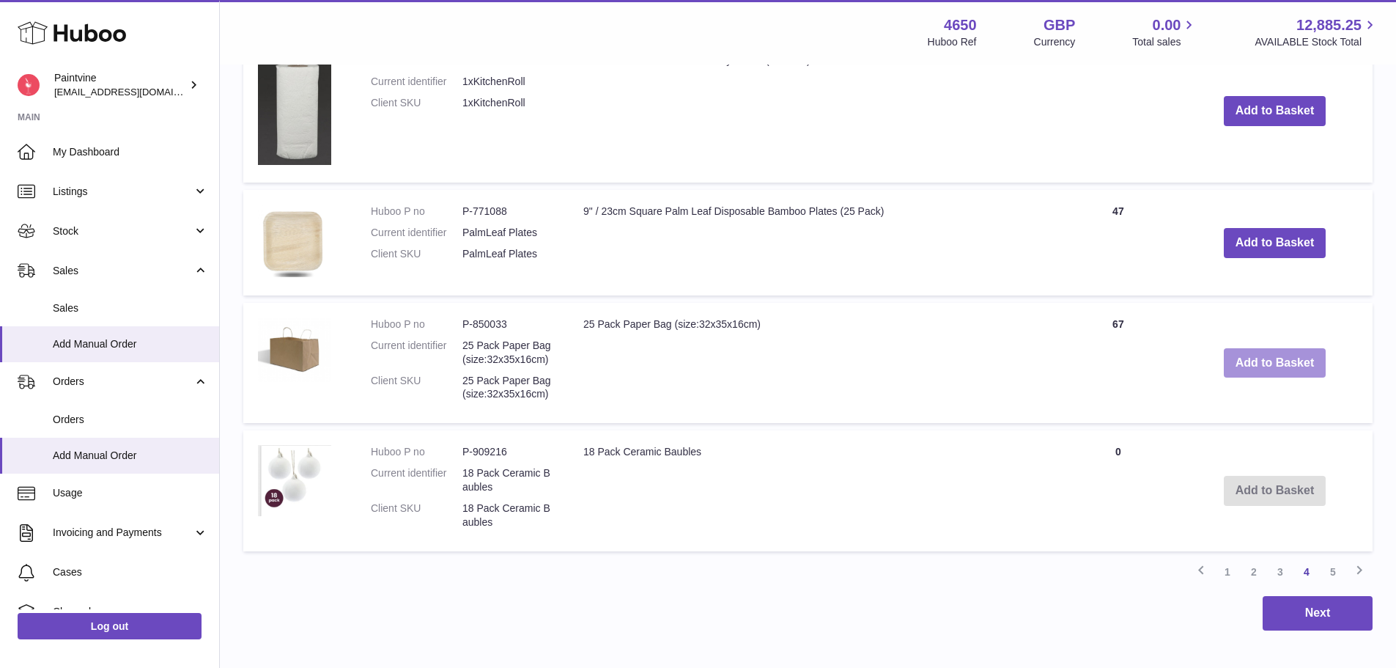
click at [1284, 365] on button "Add to Basket" at bounding box center [1275, 363] width 103 height 30
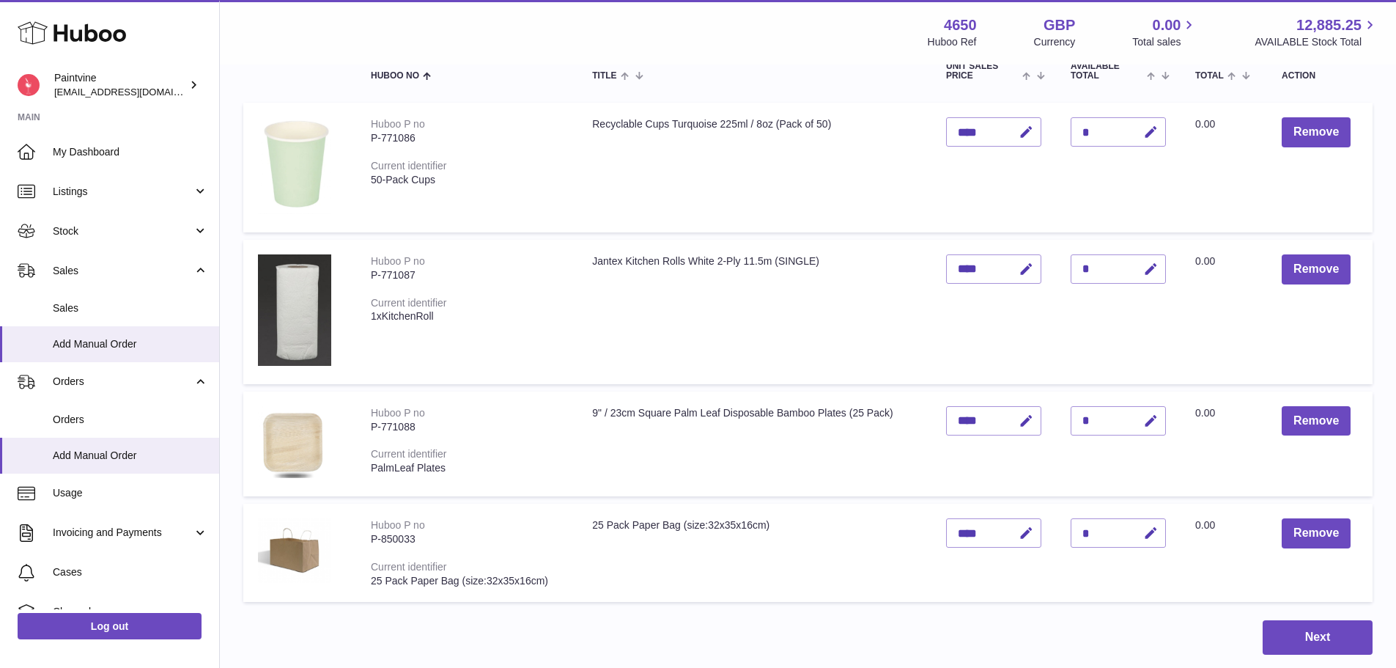
scroll to position [147, 0]
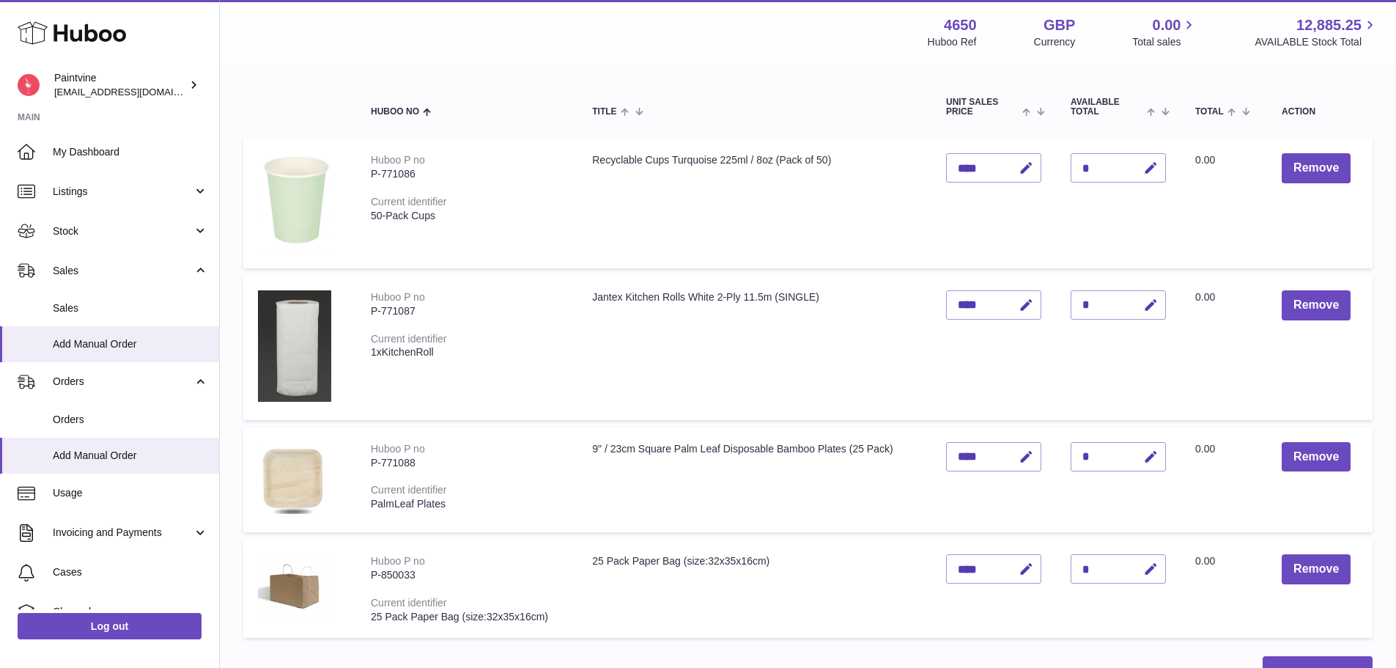
click at [848, 54] on div "Menu Huboo 4650 Huboo Ref GBP Currency 0.00 Total sales 12,885.25 AVAILABLE Sto…" at bounding box center [808, 32] width 1176 height 64
click at [1156, 306] on icon "button" at bounding box center [1150, 305] width 15 height 15
click at [1101, 298] on input "*" at bounding box center [1118, 304] width 95 height 29
drag, startPoint x: 1098, startPoint y: 298, endPoint x: 1104, endPoint y: 305, distance: 9.3
click at [1098, 299] on input "*" at bounding box center [1118, 304] width 95 height 29
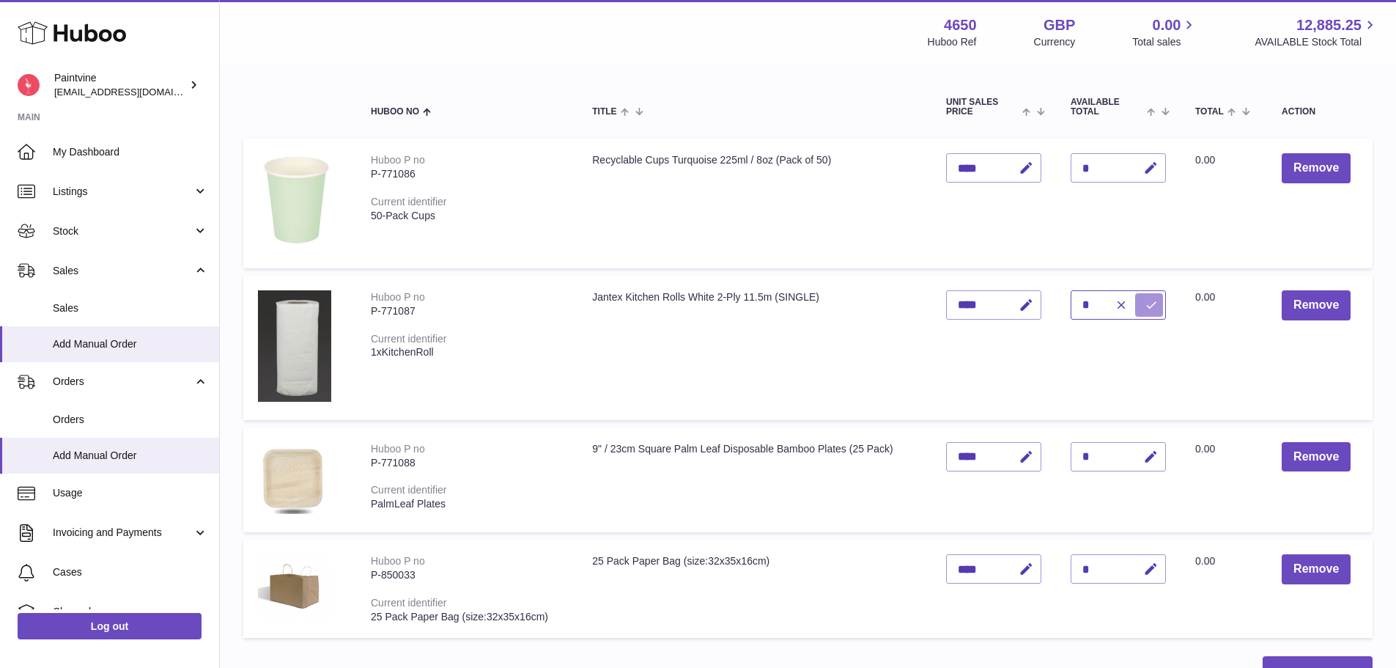
type input "*"
click at [1141, 307] on button "submit" at bounding box center [1149, 304] width 28 height 23
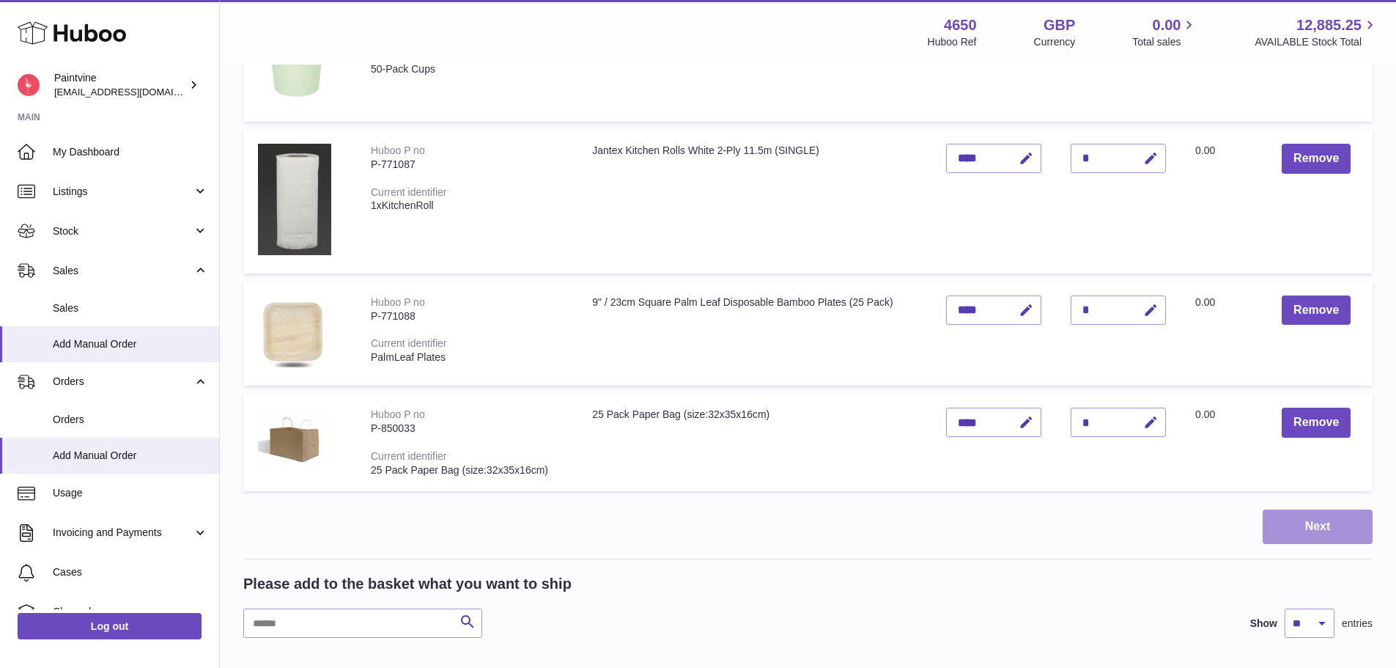
click at [1314, 524] on button "Next" at bounding box center [1318, 526] width 110 height 34
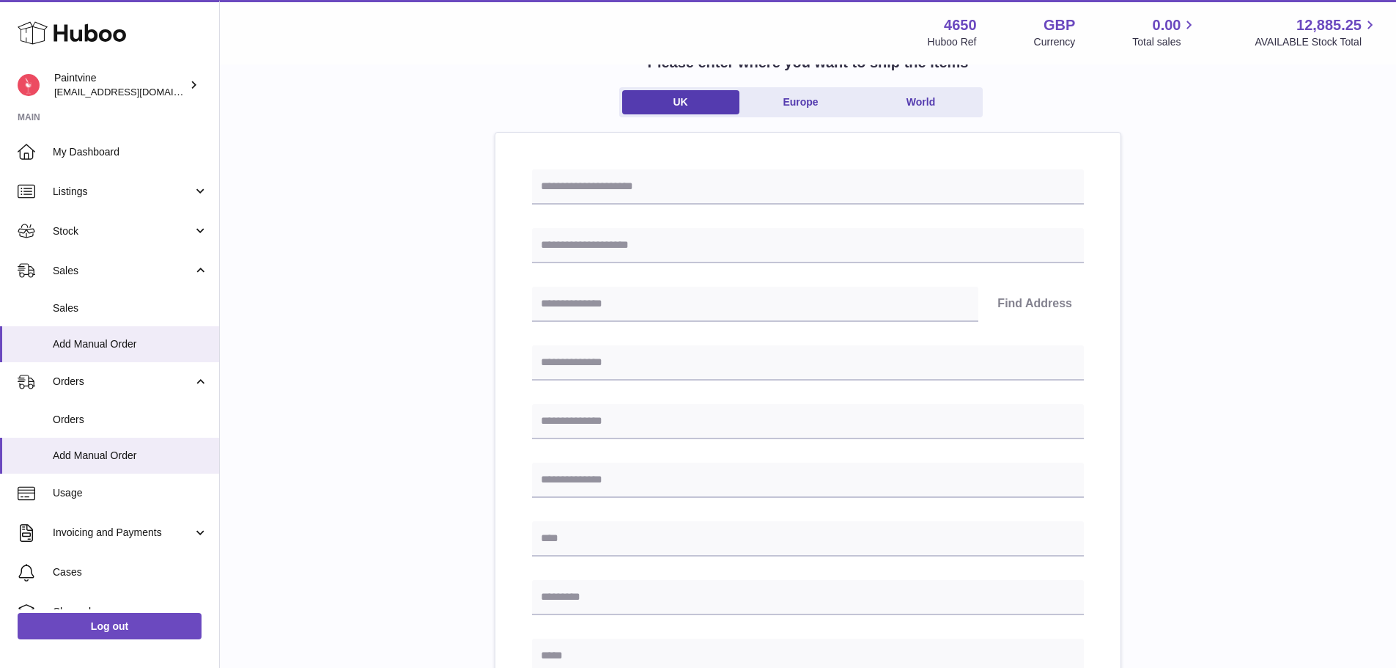
scroll to position [100, 0]
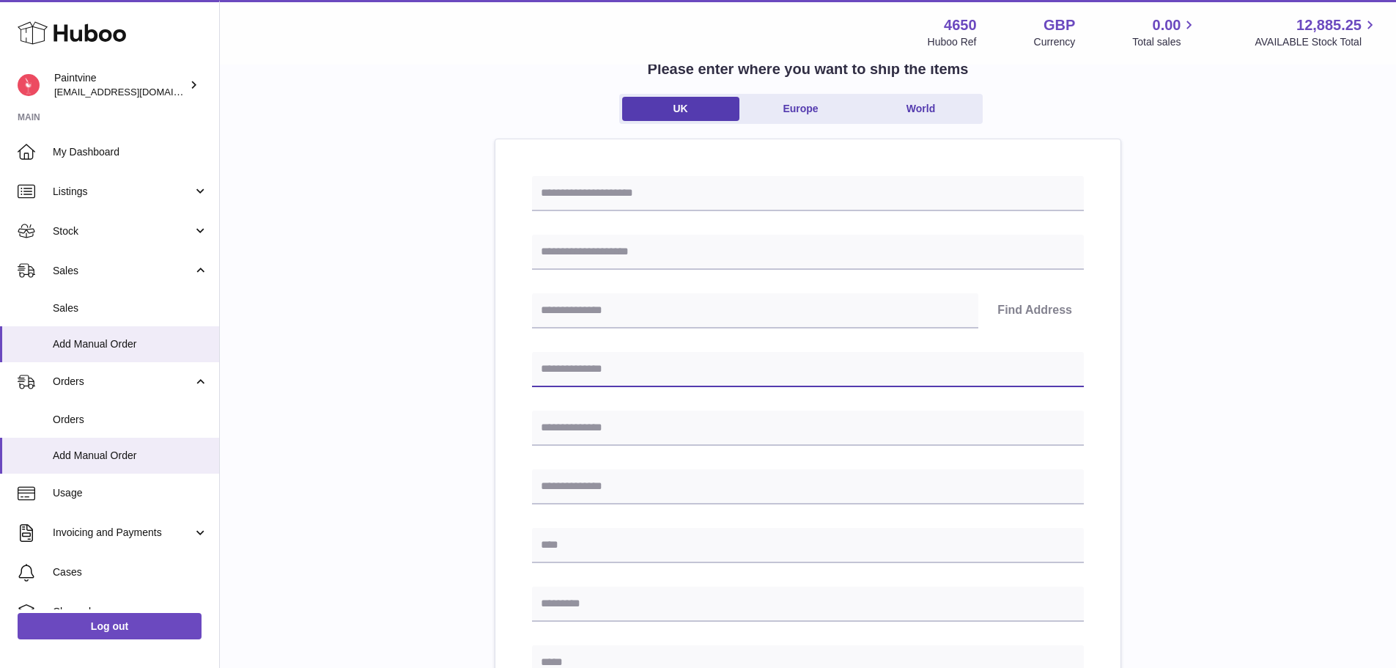
click at [649, 369] on input "text" at bounding box center [808, 369] width 552 height 35
paste input "**********"
drag, startPoint x: 706, startPoint y: 369, endPoint x: 649, endPoint y: 361, distance: 57.0
click at [649, 361] on input "**********" at bounding box center [808, 369] width 552 height 35
type input "**********"
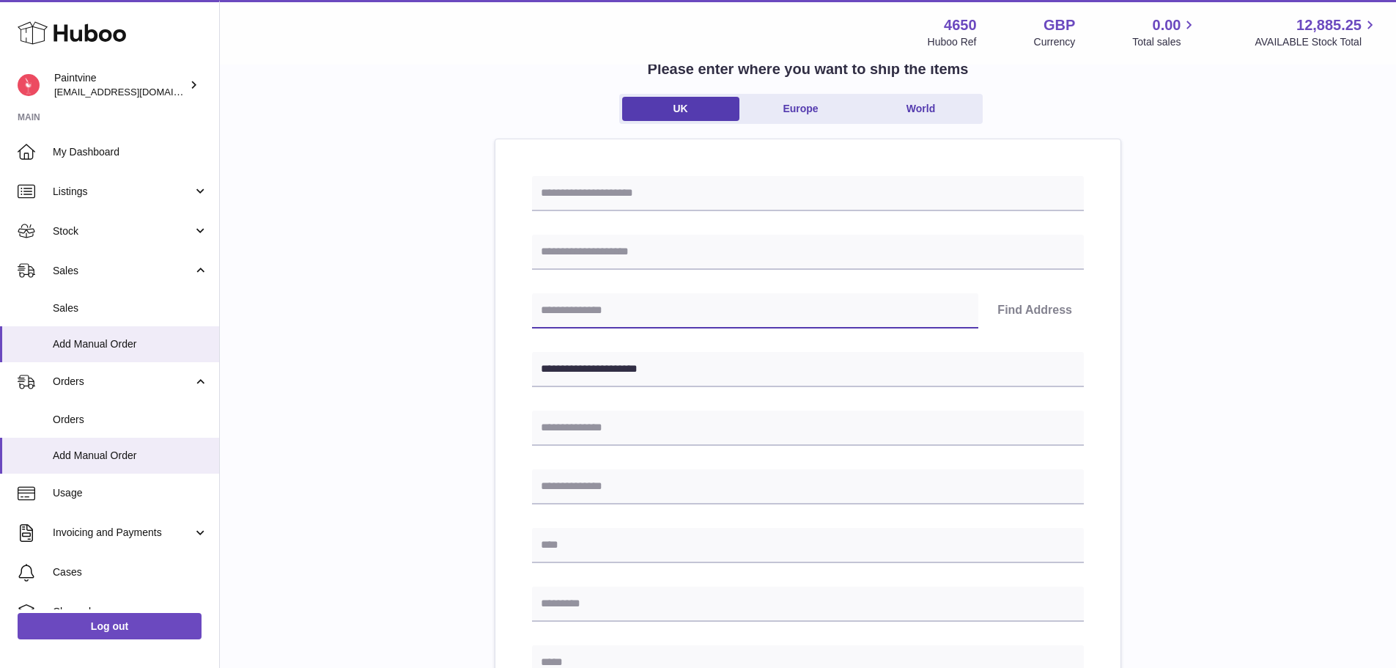
drag, startPoint x: 635, startPoint y: 313, endPoint x: 650, endPoint y: 325, distance: 19.8
click at [635, 313] on input "text" at bounding box center [755, 310] width 446 height 35
paste input "*******"
type input "*******"
click at [594, 597] on input "text" at bounding box center [808, 603] width 552 height 35
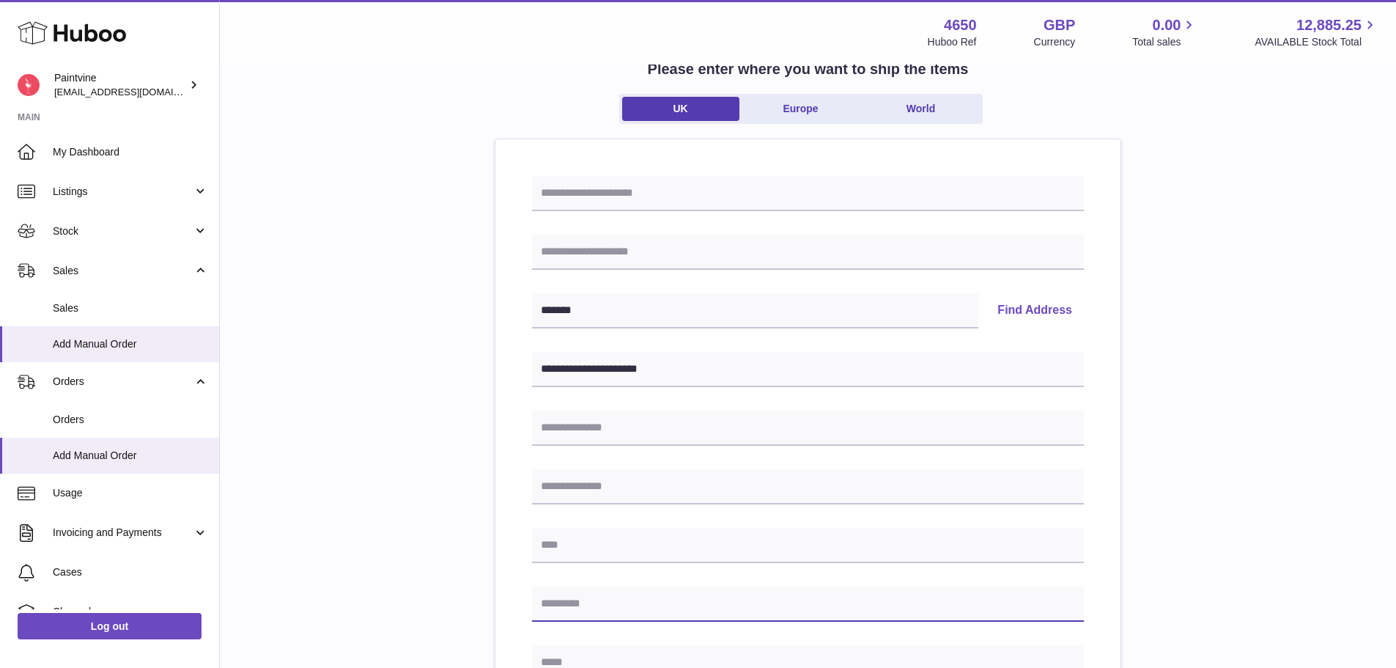
paste input "*******"
type input "*******"
click at [631, 380] on input "**********" at bounding box center [808, 369] width 552 height 35
type input "**********"
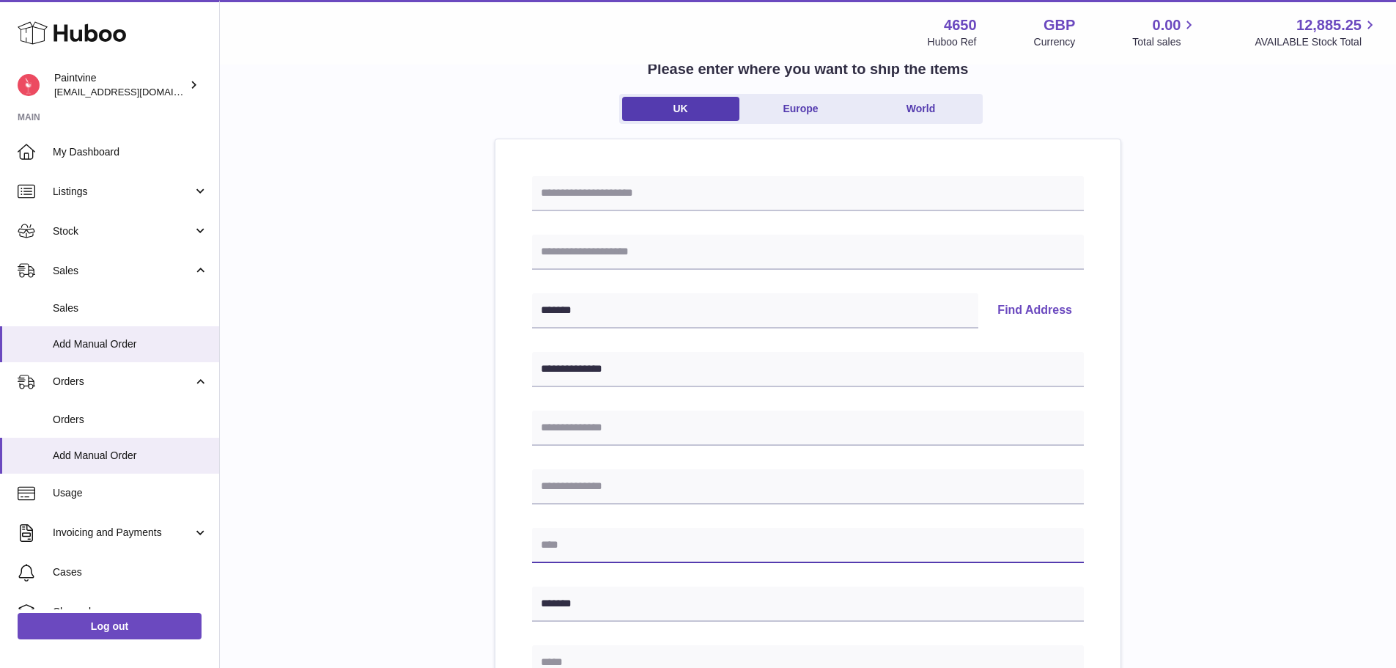
click at [569, 540] on input "text" at bounding box center [808, 545] width 552 height 35
paste input "*******"
type input "*******"
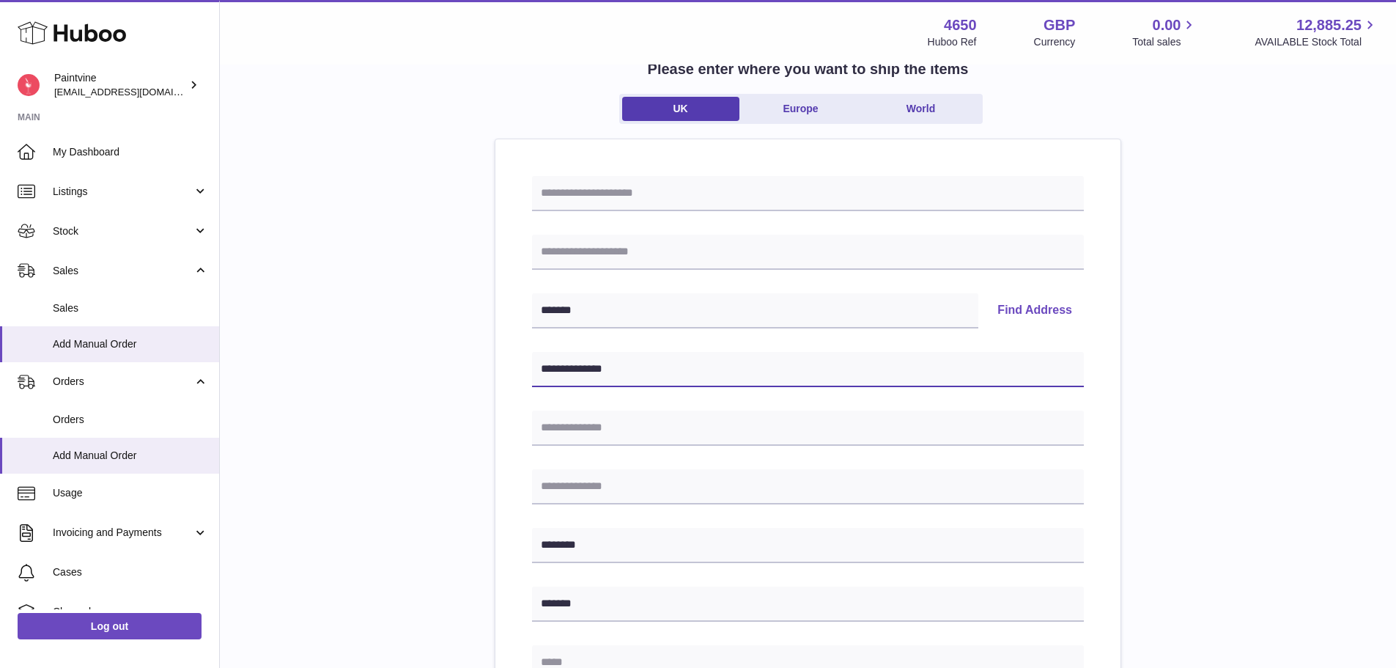
click at [627, 369] on input "**********" at bounding box center [808, 369] width 552 height 35
type input "**********"
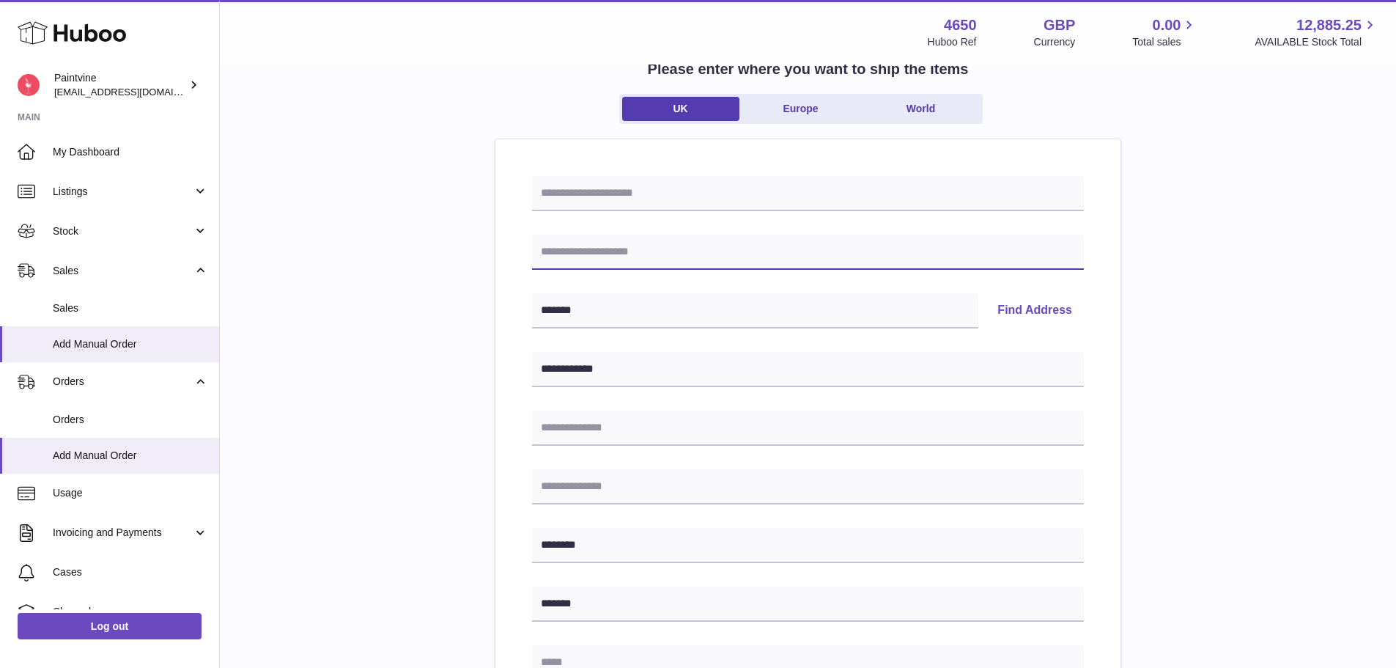
click at [622, 256] on input "text" at bounding box center [808, 252] width 552 height 35
type input "**********"
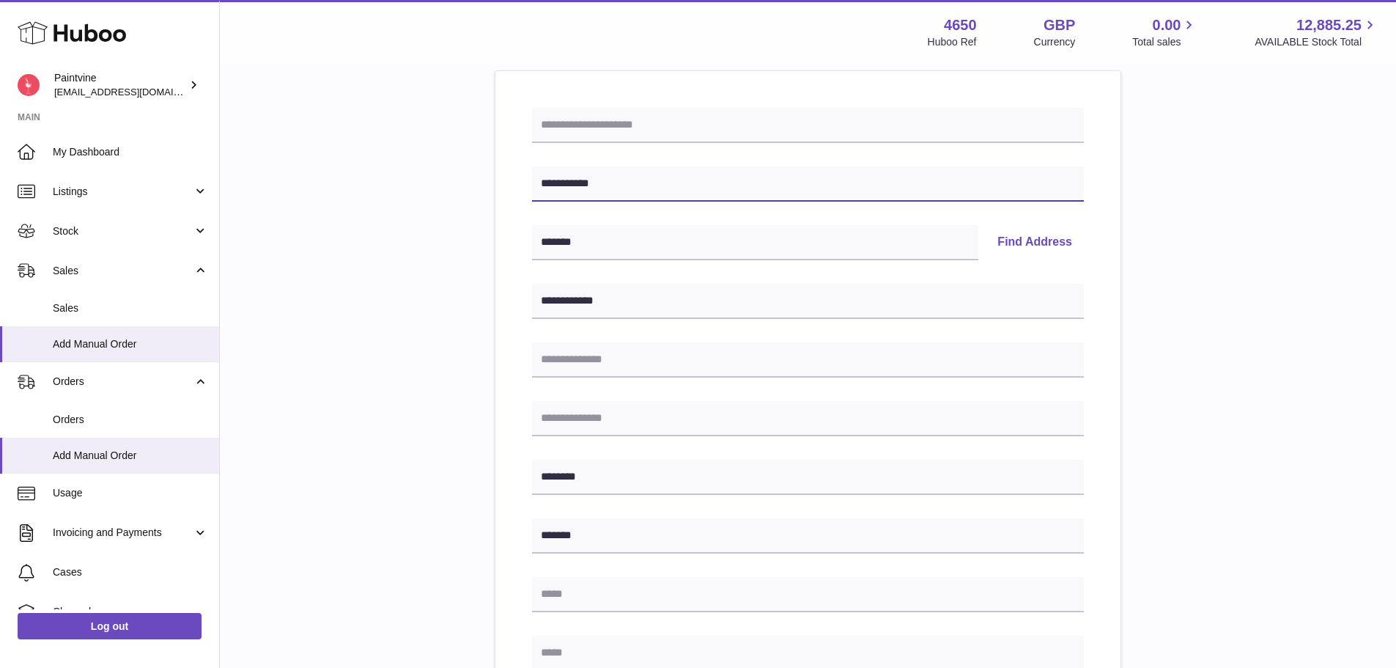
scroll to position [174, 0]
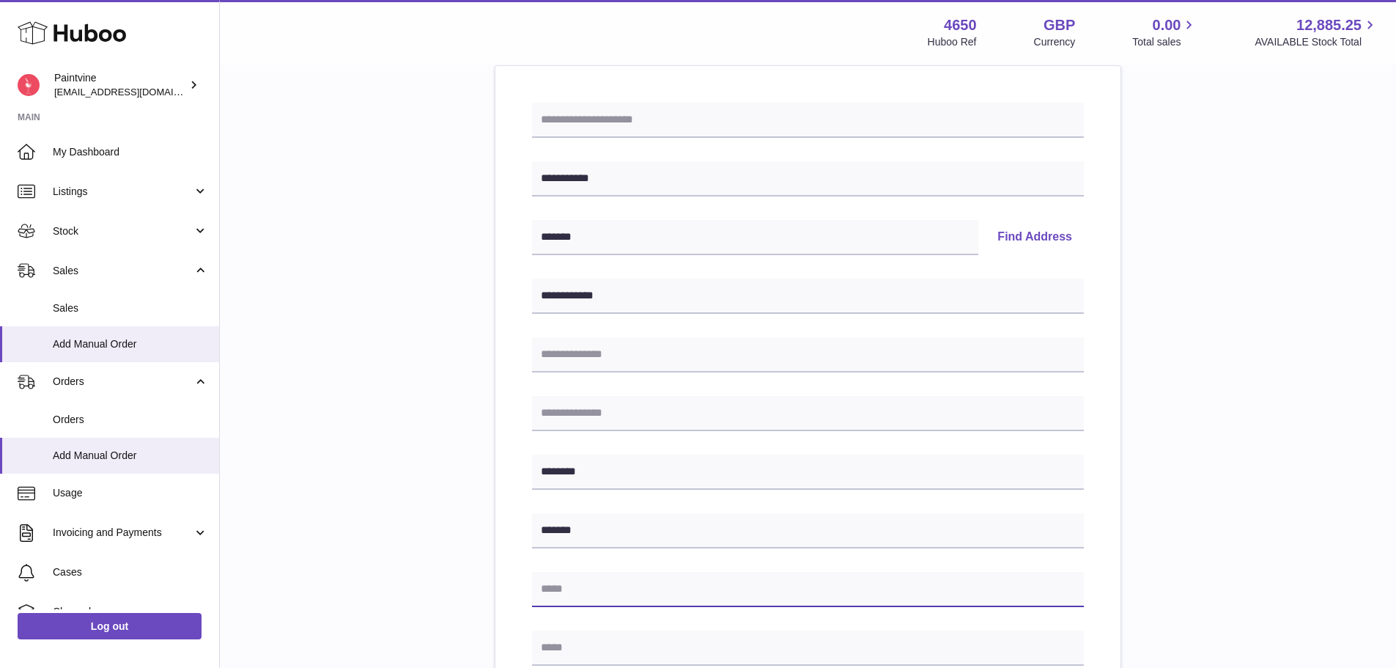
click at [640, 579] on input "text" at bounding box center [808, 589] width 552 height 35
type input "**********"
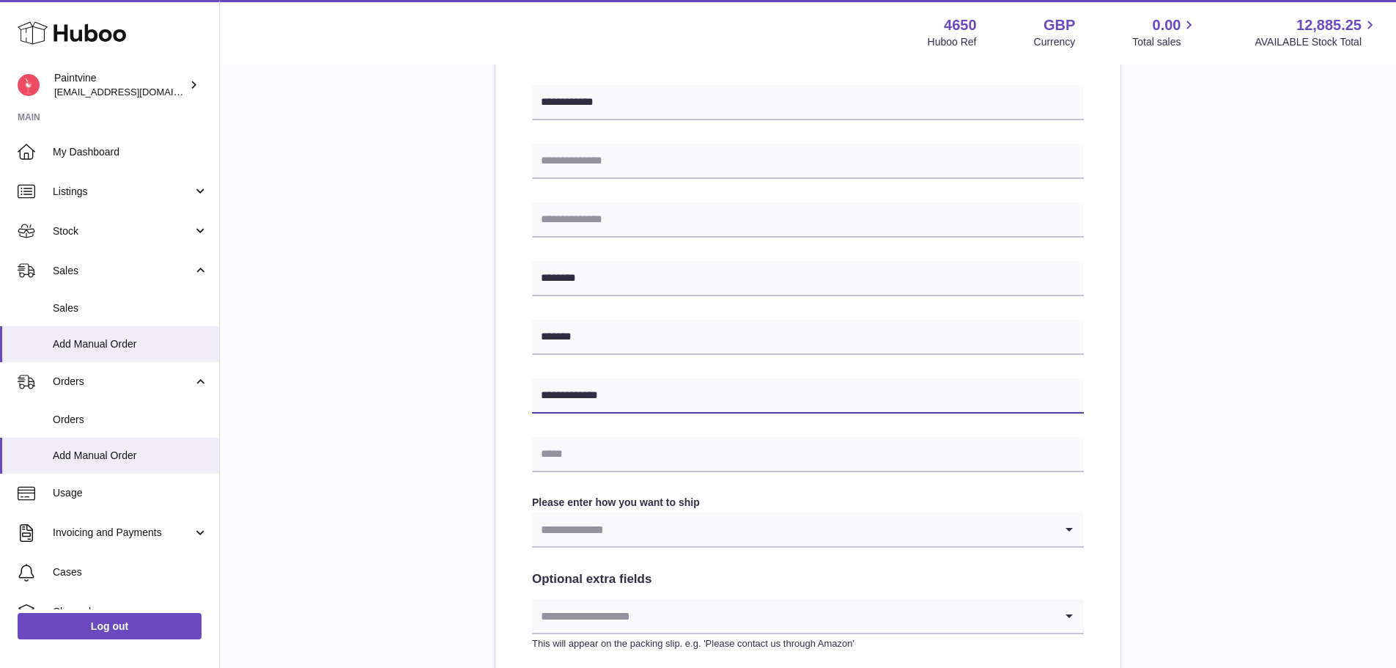
scroll to position [394, 0]
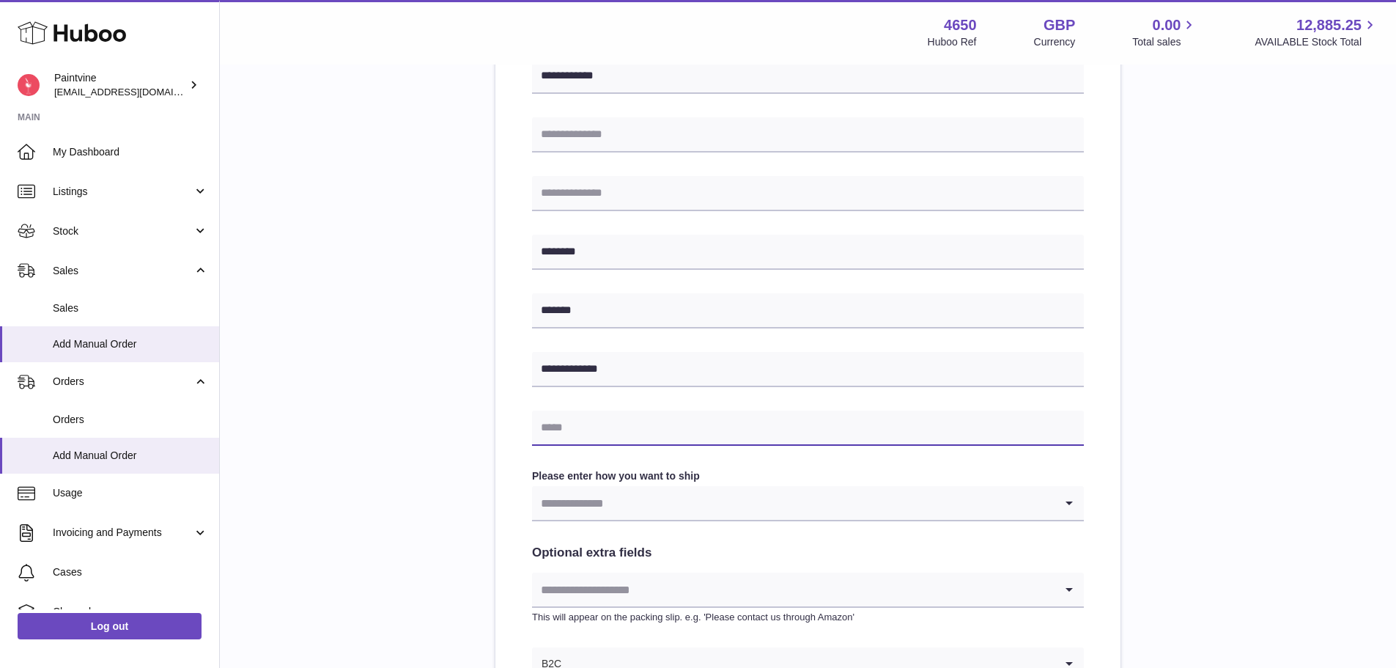
click at [610, 438] on input "text" at bounding box center [808, 427] width 552 height 35
paste input "**********"
type input "**********"
click at [475, 356] on div "**********" at bounding box center [807, 261] width 1129 height 1021
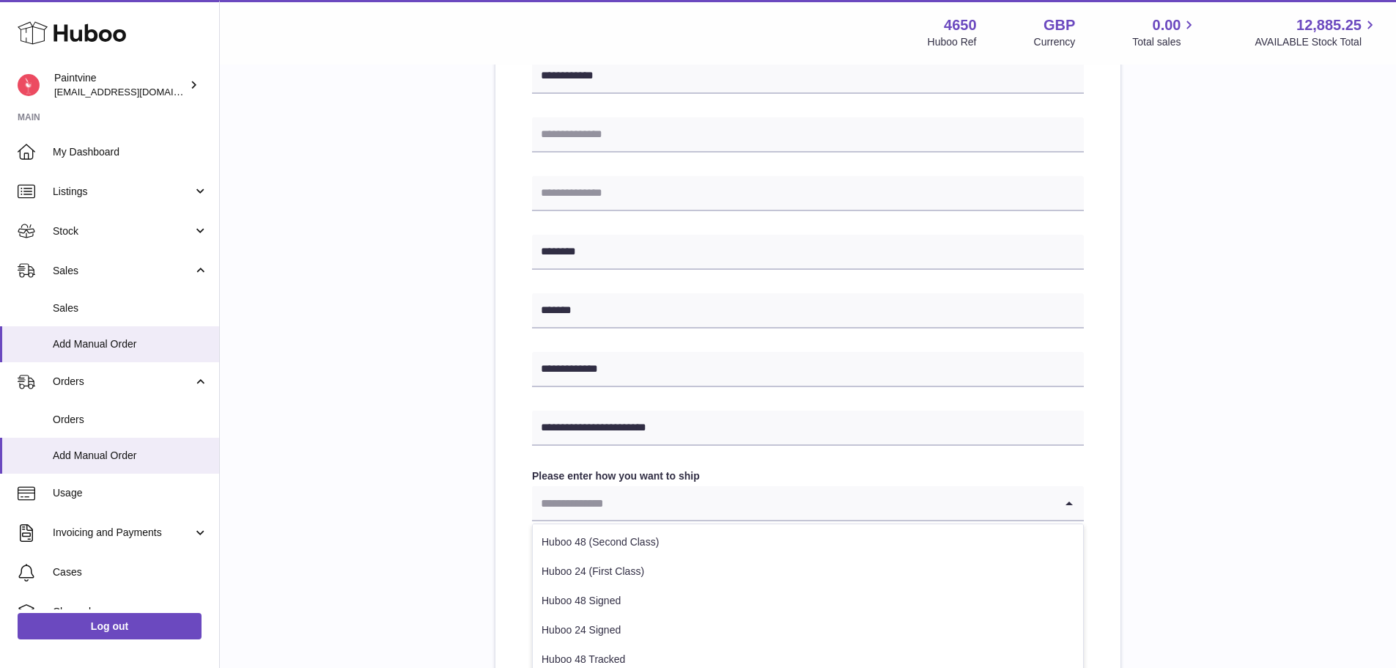
click at [597, 502] on input "Search for option" at bounding box center [793, 503] width 523 height 34
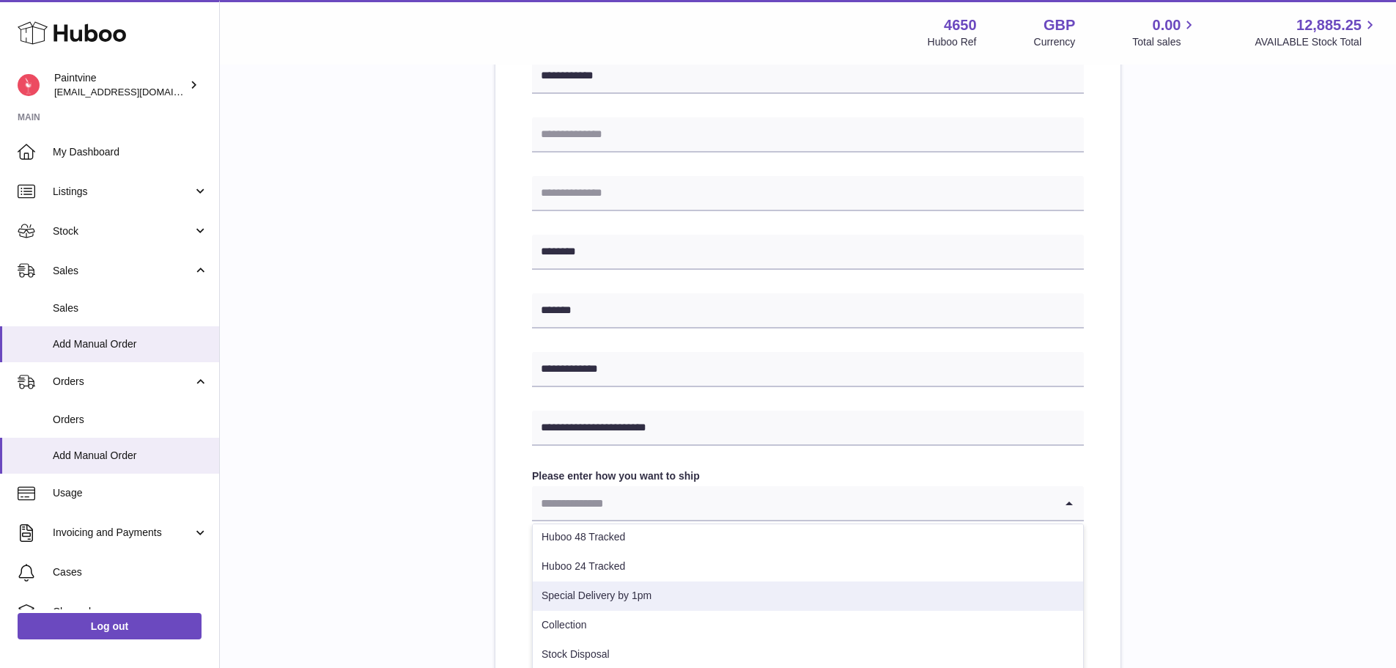
scroll to position [119, 0]
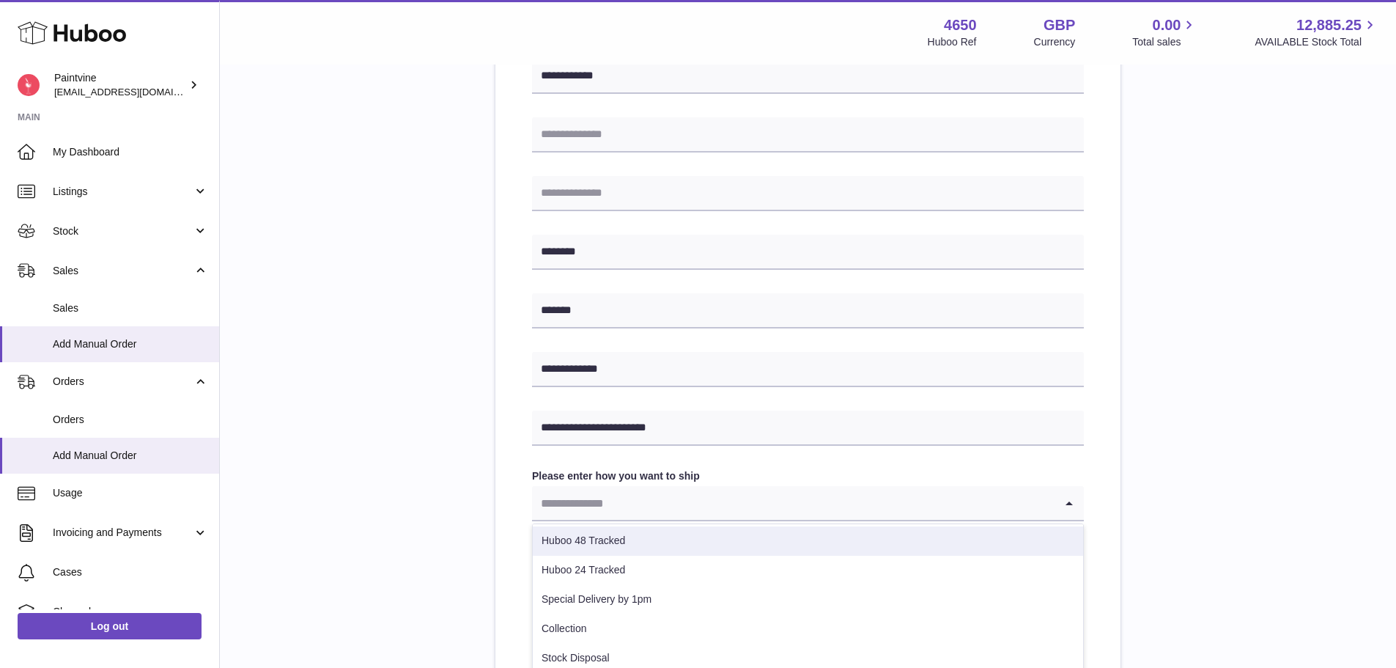
click at [606, 534] on li "Huboo 48 Tracked" at bounding box center [808, 540] width 550 height 29
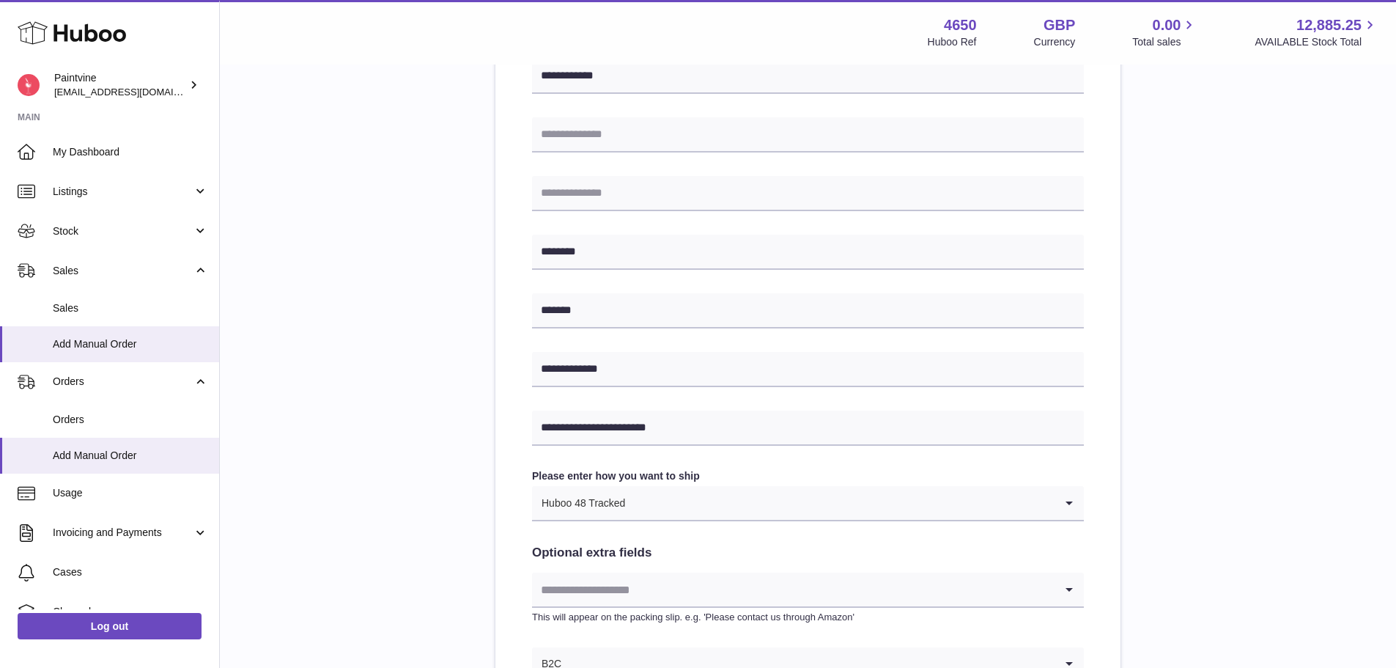
click at [591, 494] on div "Huboo 48 Tracked" at bounding box center [793, 503] width 523 height 34
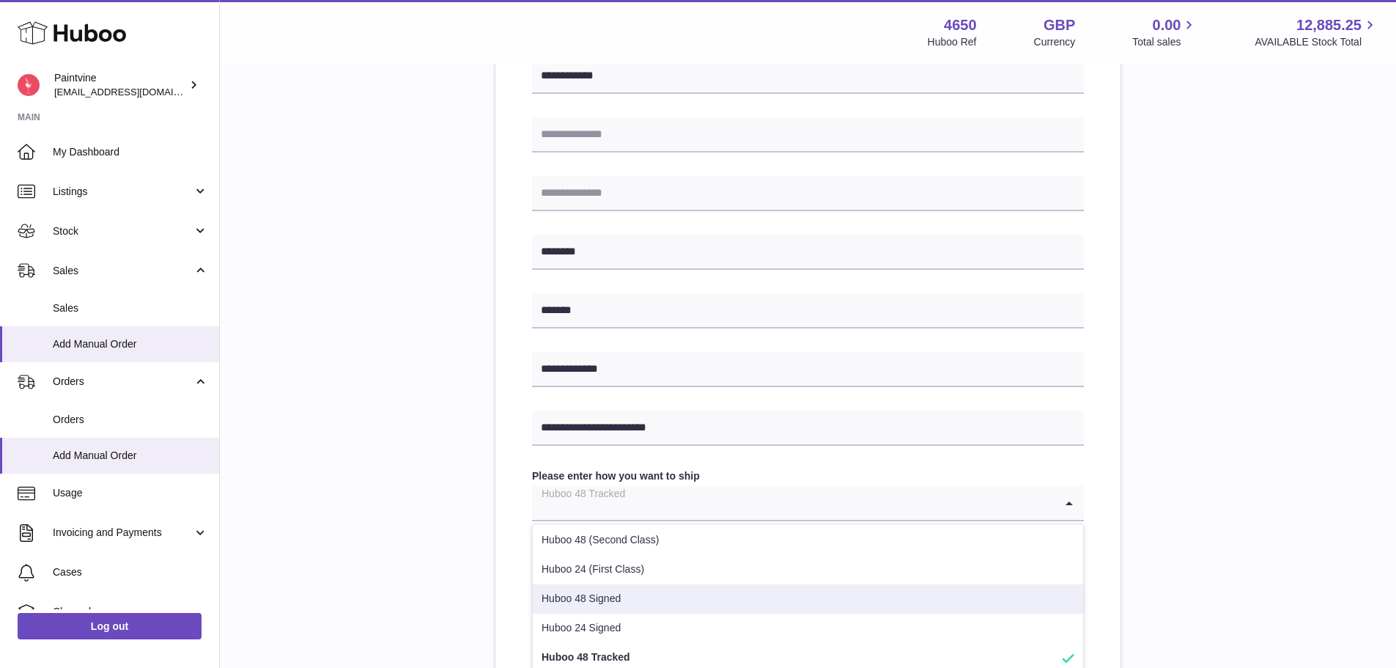
scroll to position [0, 0]
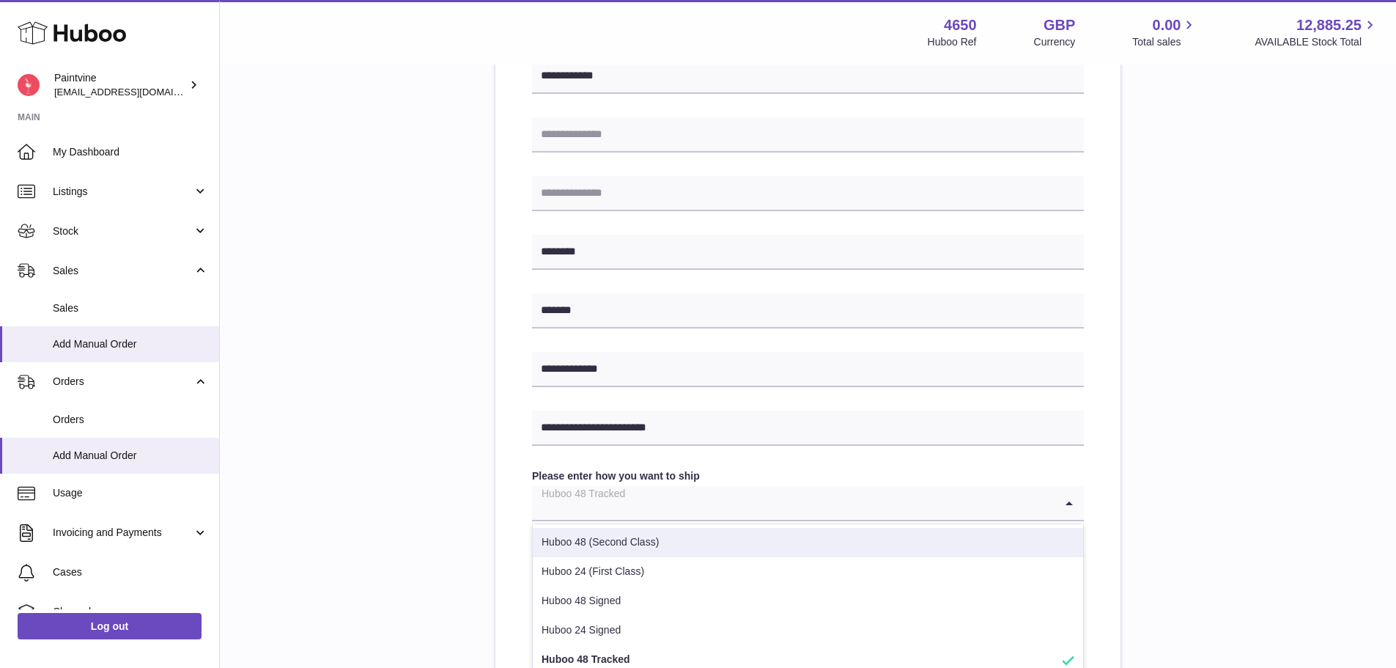
click at [433, 488] on div "**********" at bounding box center [807, 261] width 1129 height 1021
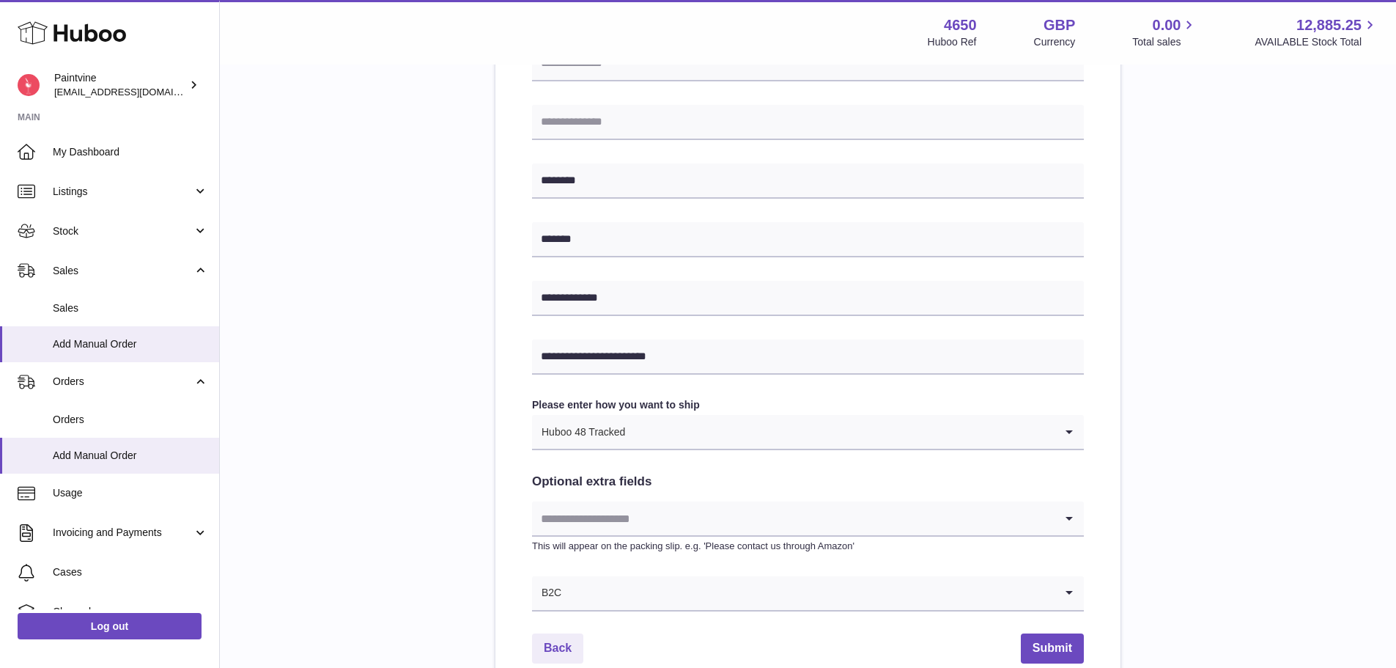
scroll to position [467, 0]
click at [641, 431] on input "Search for option" at bounding box center [840, 430] width 429 height 34
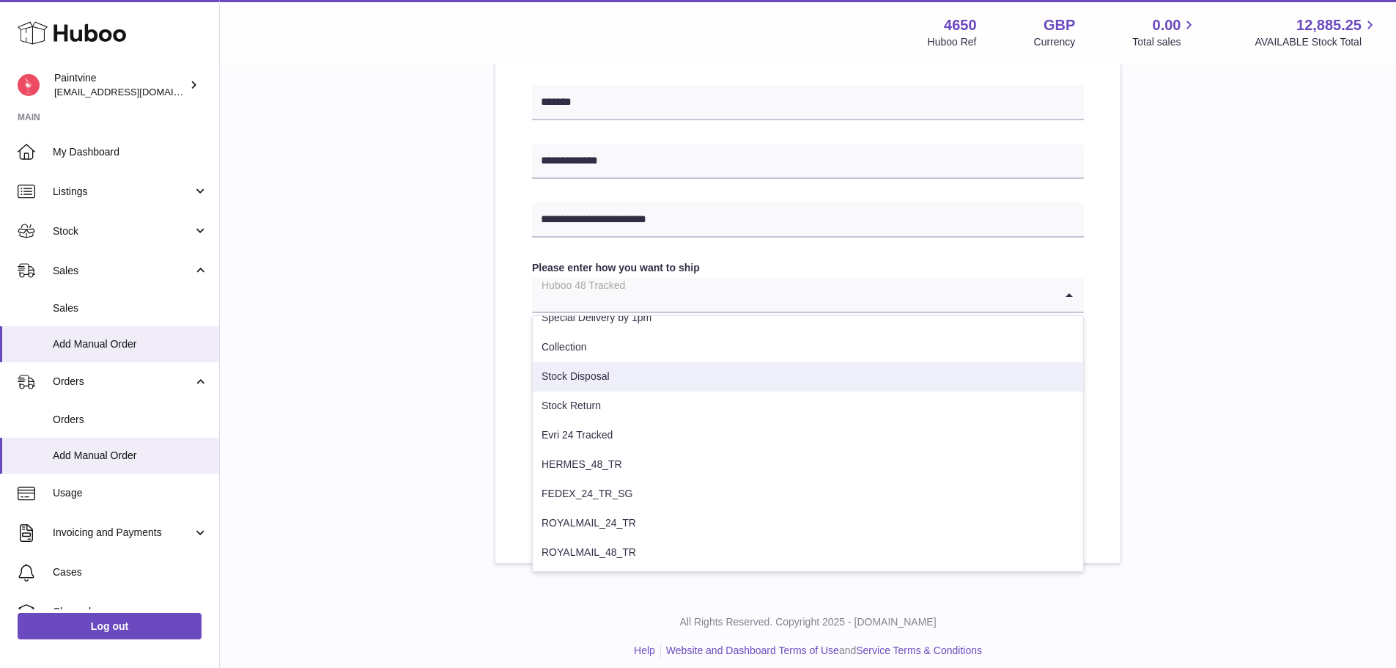
scroll to position [613, 0]
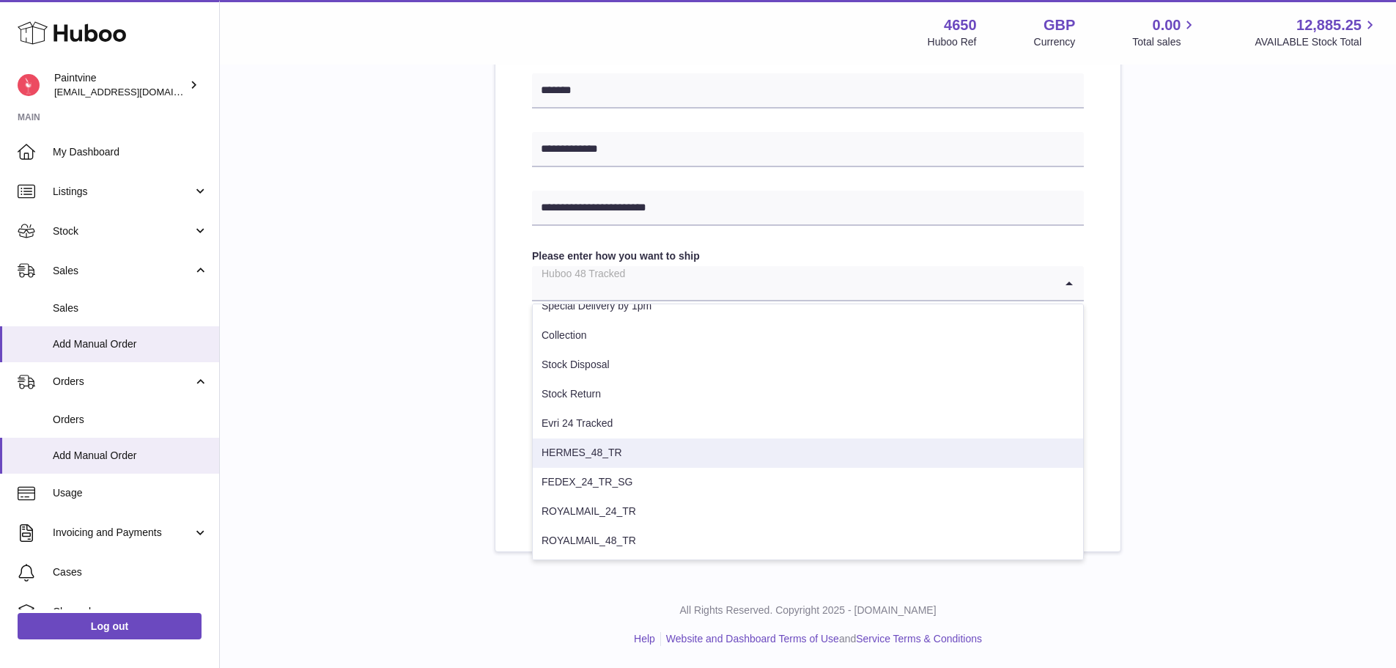
click at [618, 462] on li "HERMES_48_TR" at bounding box center [808, 452] width 550 height 29
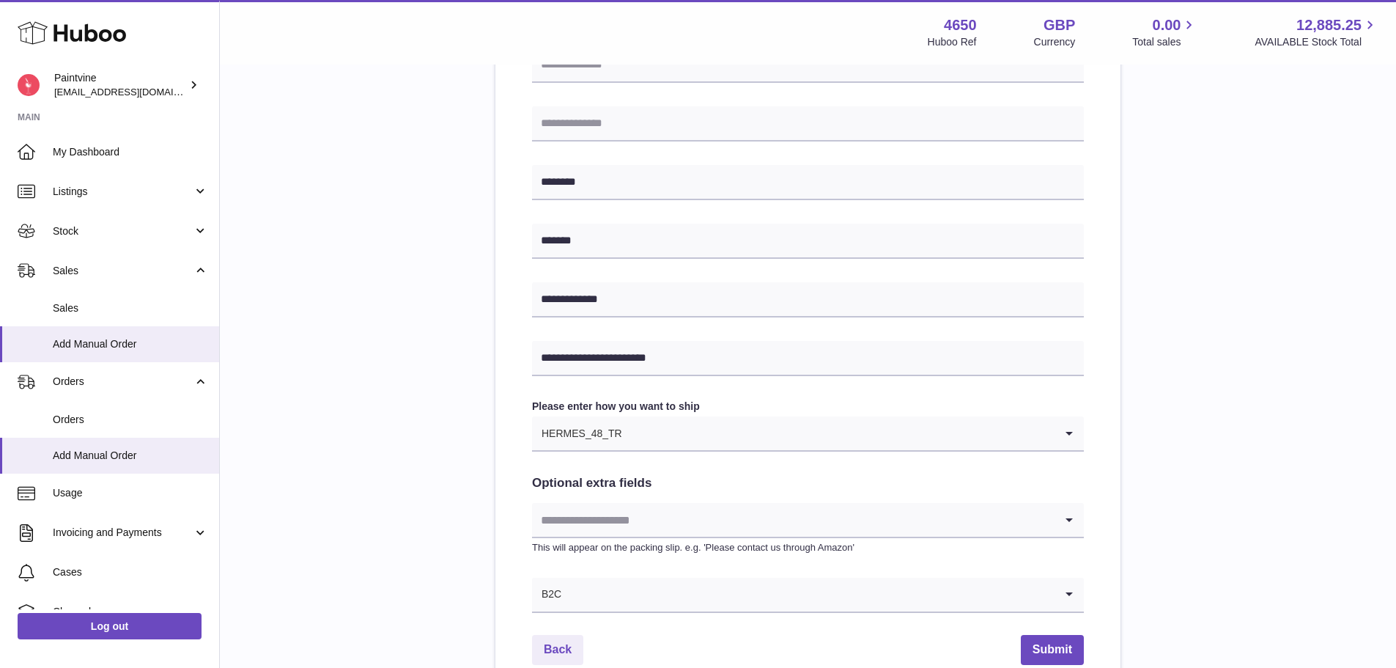
scroll to position [467, 0]
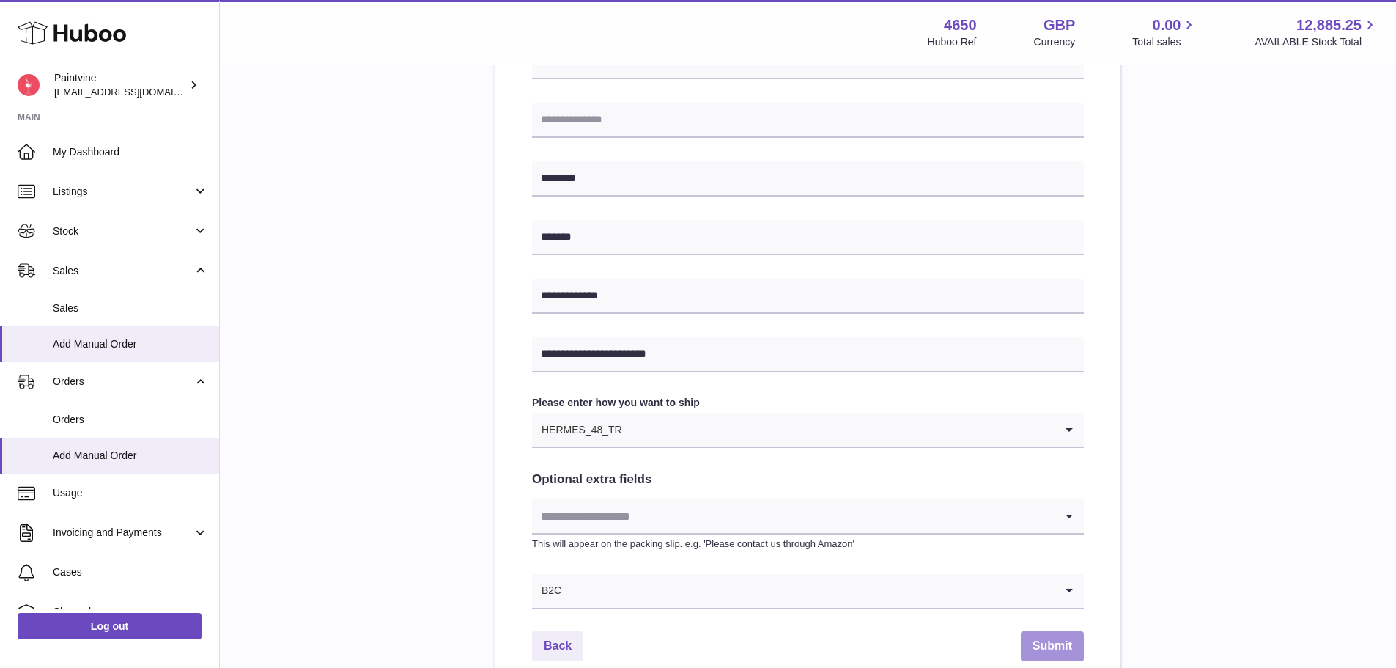
click at [1066, 638] on button "Submit" at bounding box center [1052, 646] width 63 height 30
